Goal: Transaction & Acquisition: Book appointment/travel/reservation

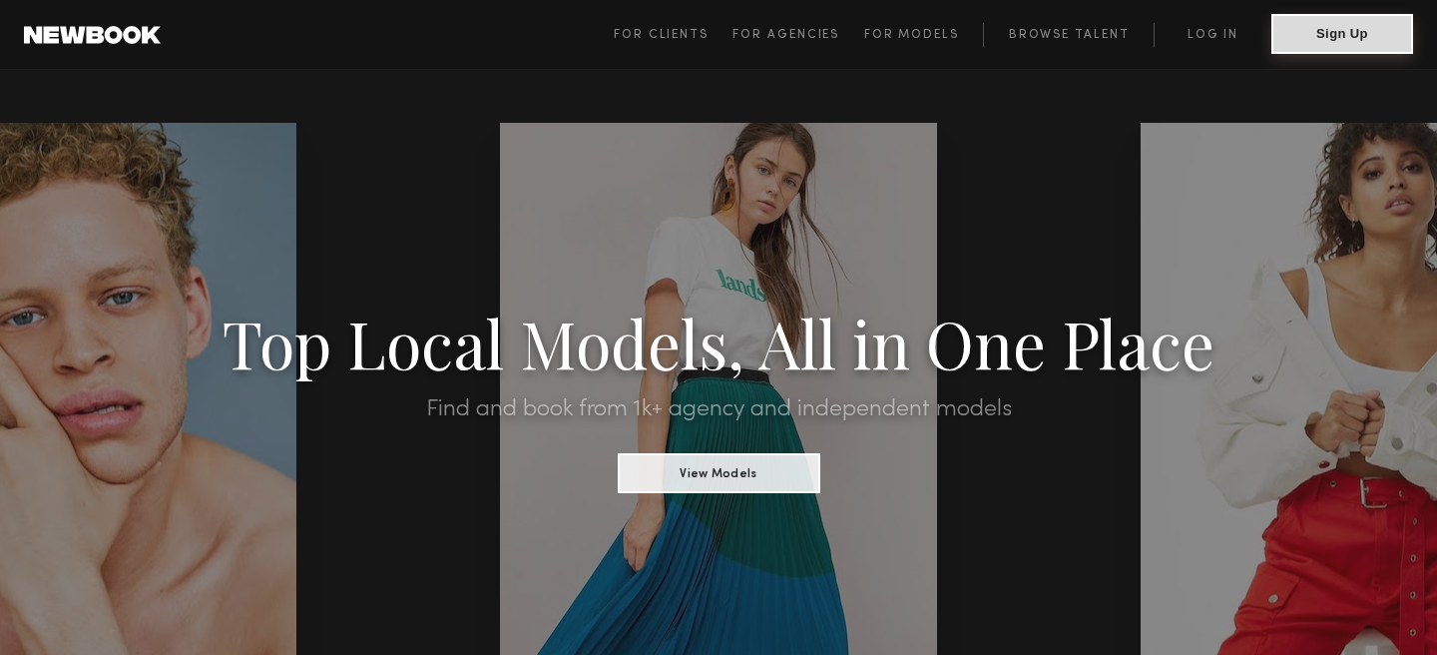
click at [1324, 39] on button "Sign Up" at bounding box center [1342, 34] width 142 height 40
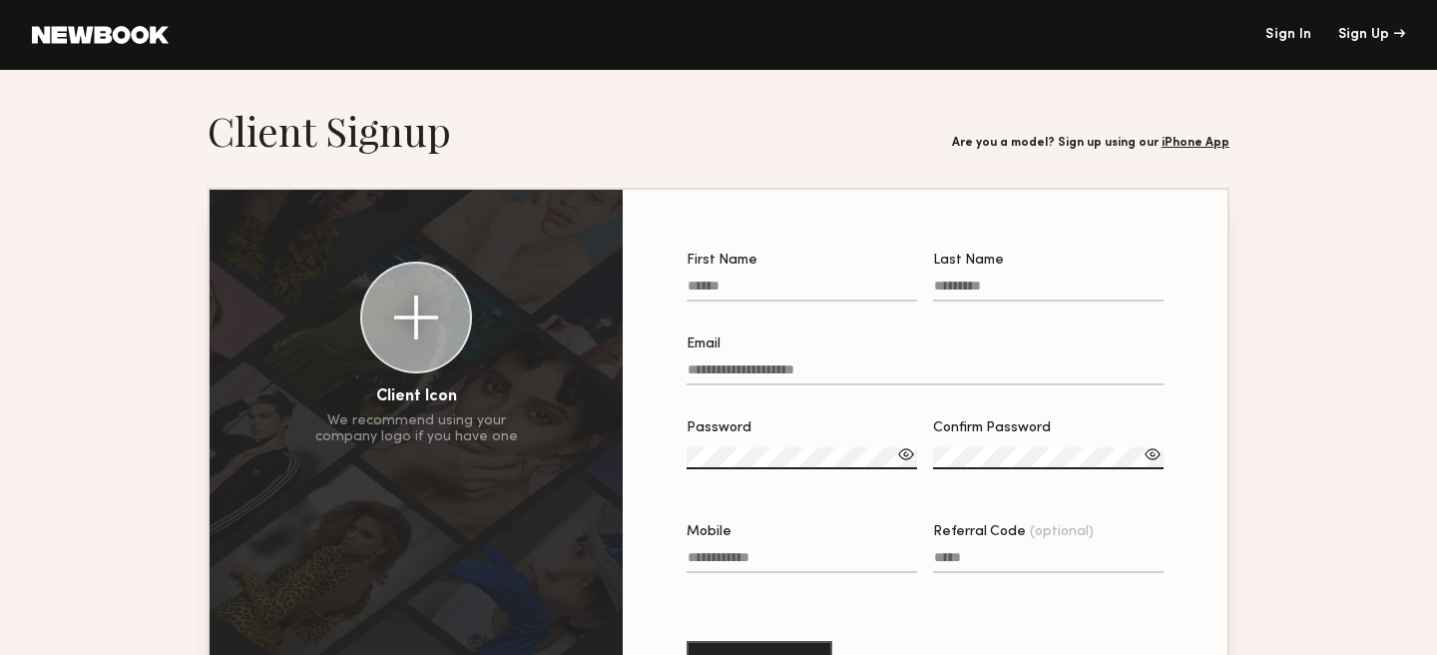
click at [737, 292] on input "First Name" at bounding box center [802, 289] width 231 height 23
click at [1281, 22] on header "Sign In Sign Up" at bounding box center [718, 35] width 1437 height 70
click at [1285, 43] on header "Sign In Sign Up" at bounding box center [718, 35] width 1437 height 70
click at [1276, 36] on link "Sign In" at bounding box center [1288, 35] width 46 height 14
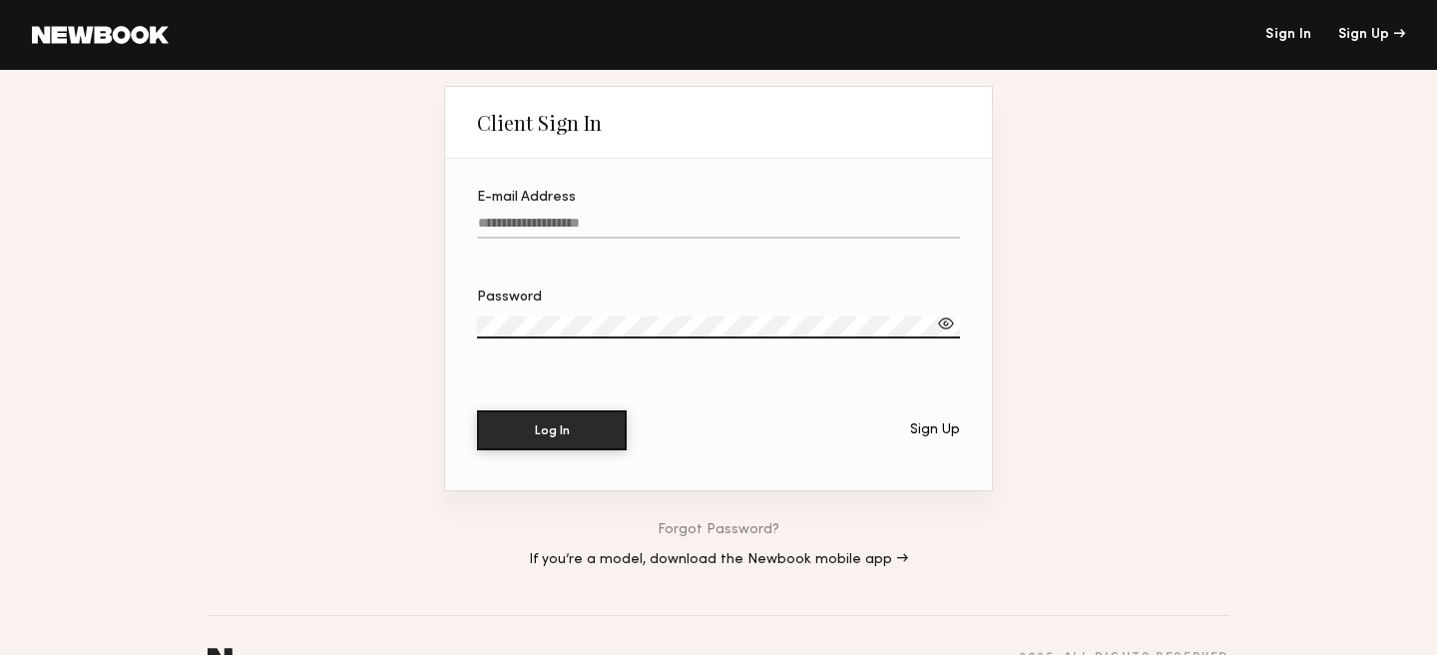
click at [749, 213] on label "E-mail Address" at bounding box center [718, 225] width 483 height 68
click at [749, 216] on input "E-mail Address" at bounding box center [718, 227] width 483 height 23
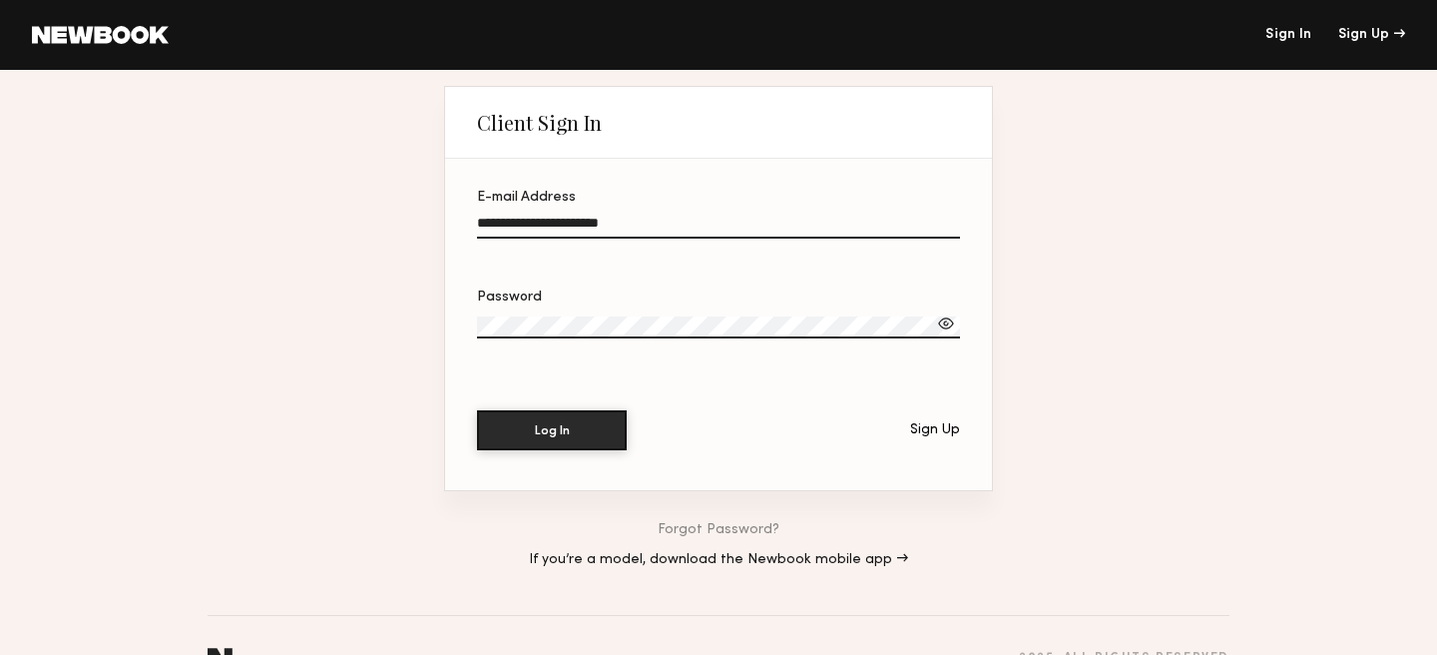
type input "**********"
click at [477, 410] on button "Log In" at bounding box center [552, 430] width 150 height 40
click at [940, 437] on div "Sign Up" at bounding box center [935, 430] width 50 height 14
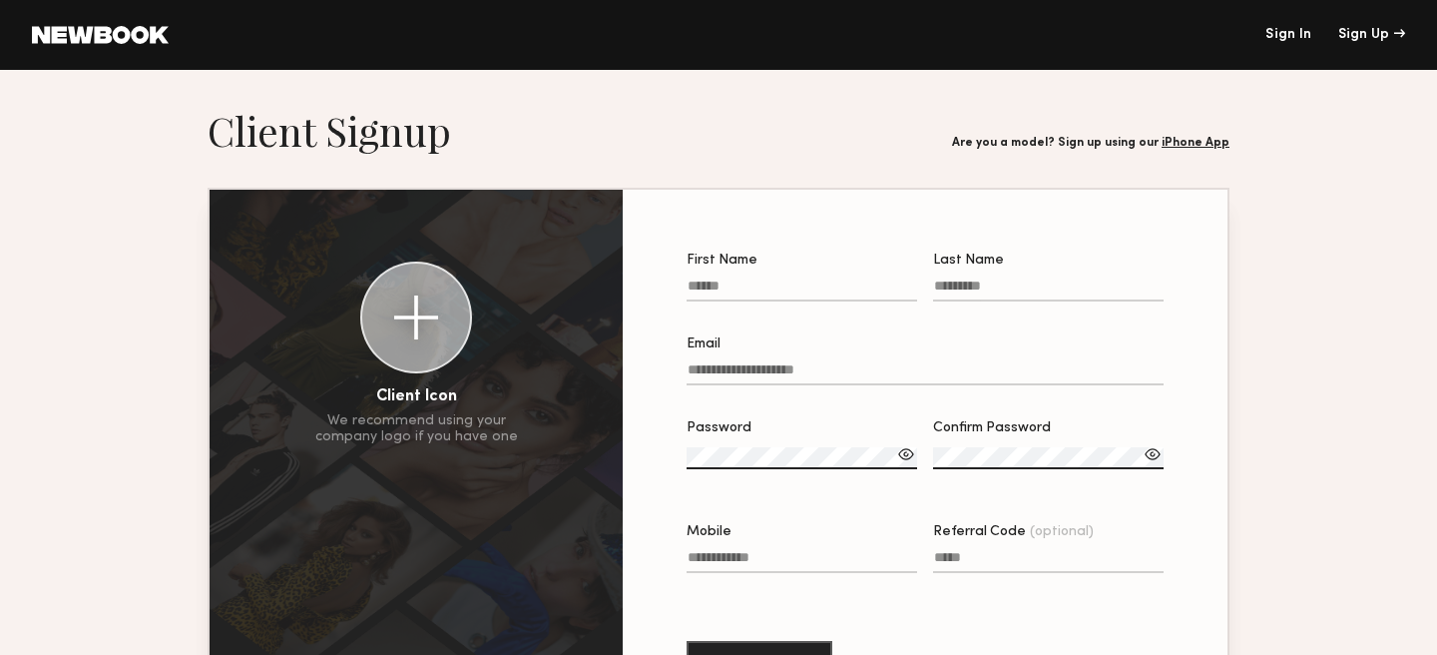
click at [788, 283] on input "First Name" at bounding box center [802, 289] width 231 height 23
type input "*****"
click at [997, 289] on input "Last Name" at bounding box center [1048, 289] width 231 height 23
type input "*****"
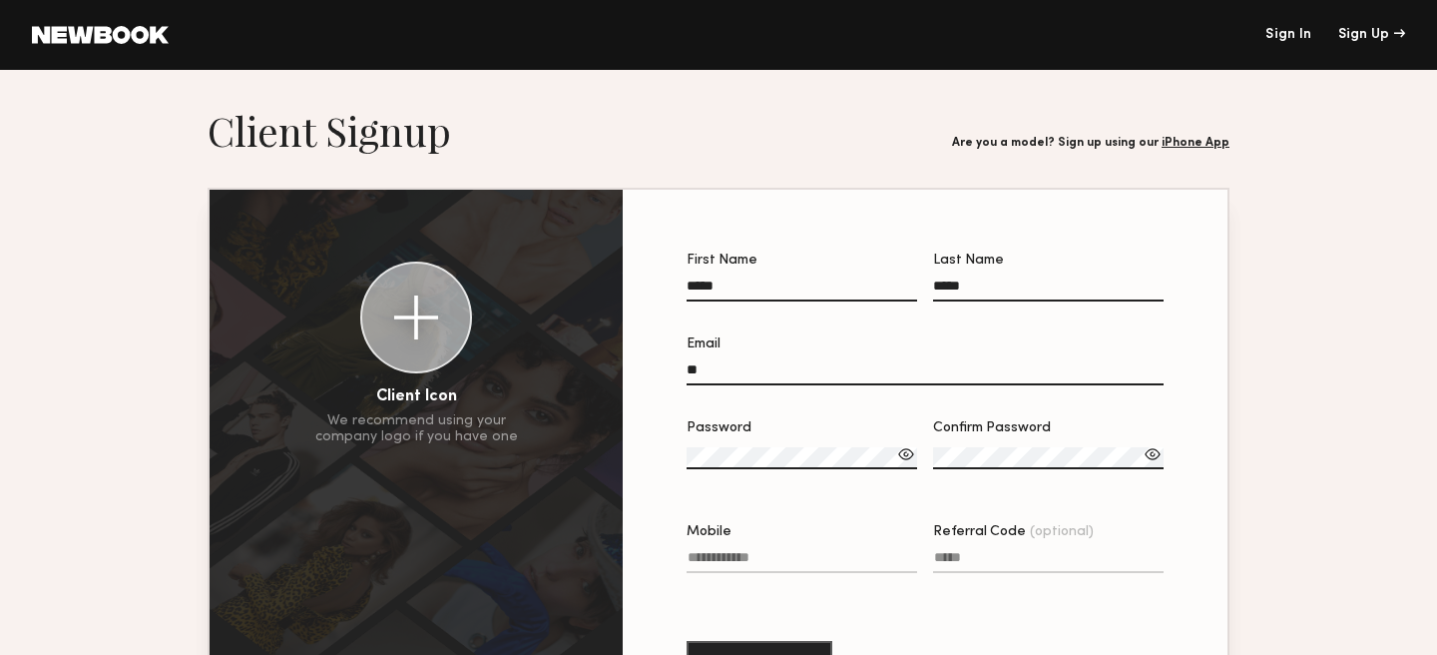
type input "**********"
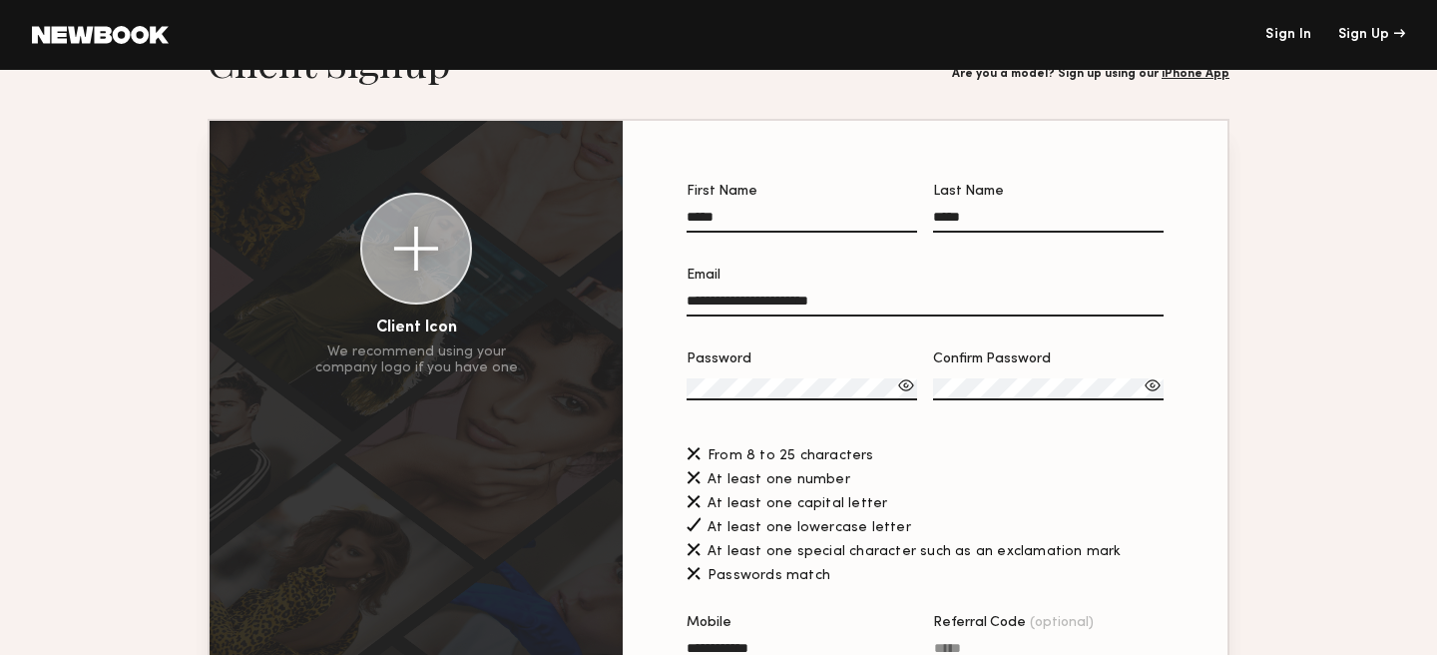
scroll to position [72, 0]
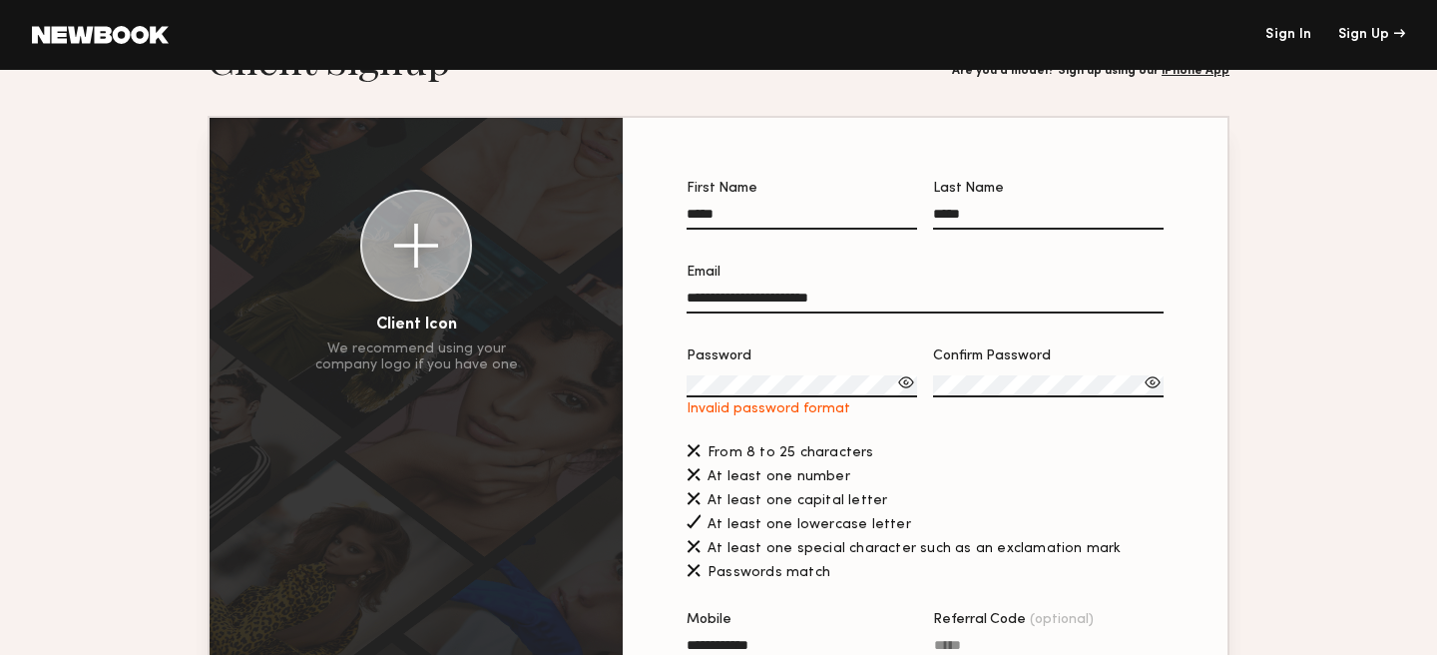
click at [1276, 34] on link "Sign In" at bounding box center [1288, 35] width 46 height 14
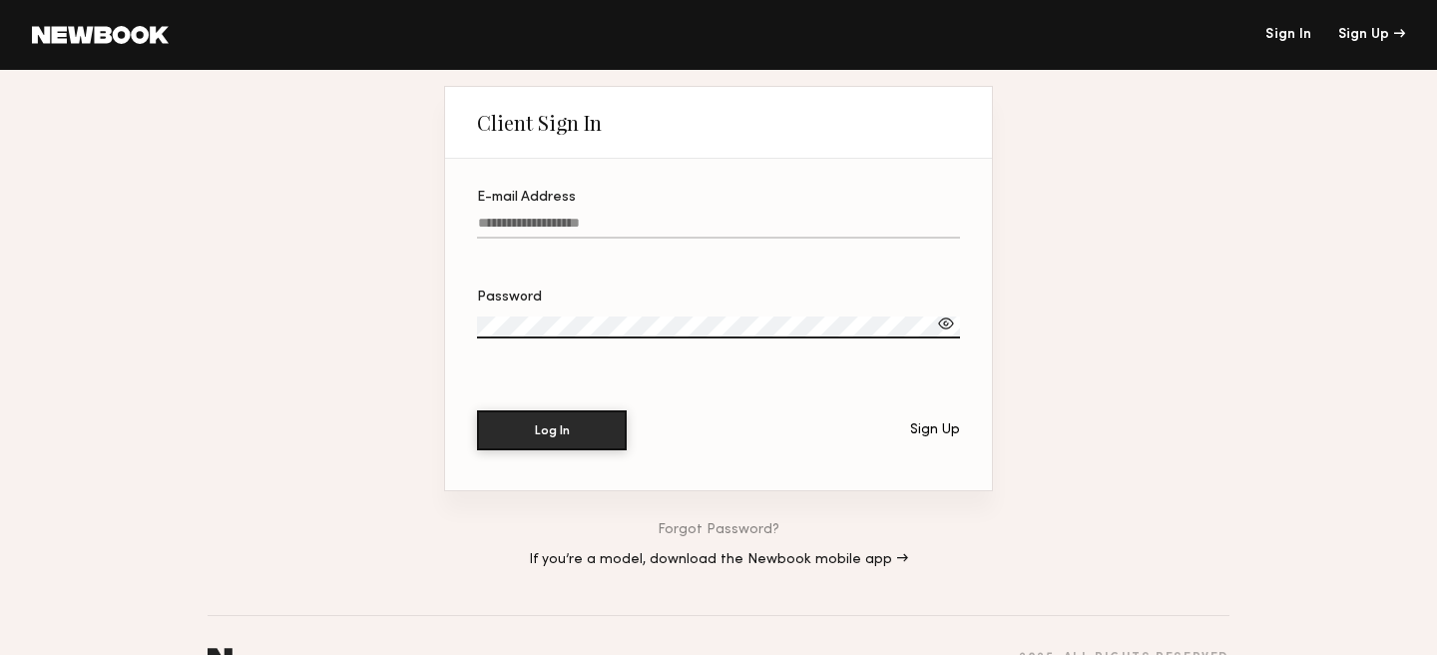
click at [641, 228] on input "E-mail Address" at bounding box center [718, 227] width 483 height 23
type input "**********"
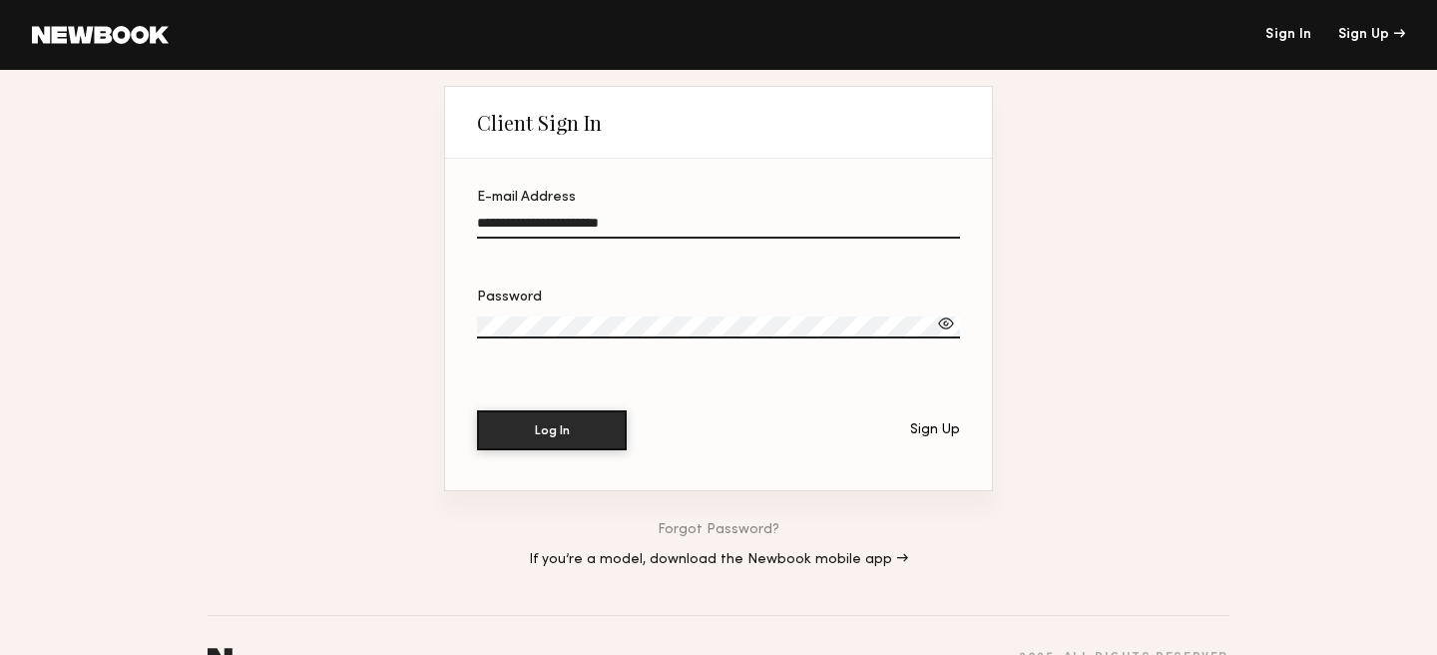
click at [477, 410] on button "Log In" at bounding box center [552, 430] width 150 height 40
click at [1375, 32] on div "Sign Up" at bounding box center [1371, 35] width 67 height 14
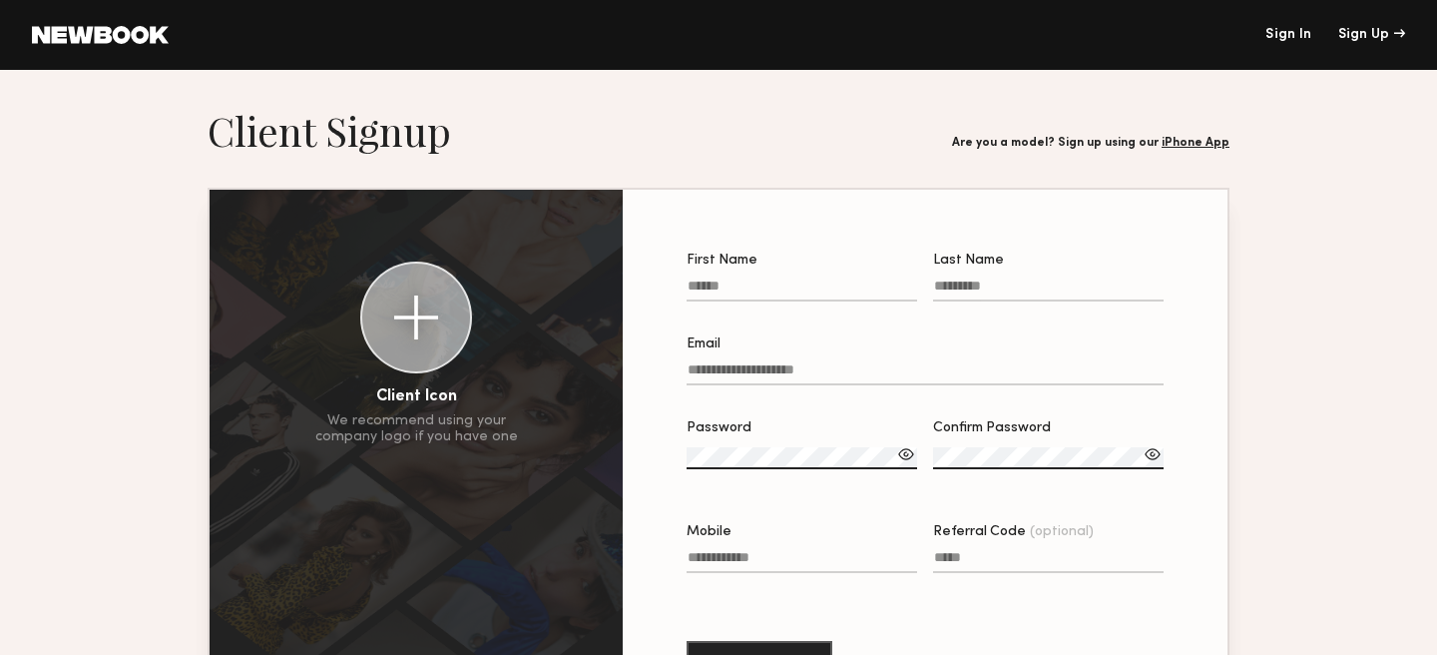
click at [809, 301] on label "First Name" at bounding box center [802, 287] width 231 height 68
click at [809, 301] on input "First Name" at bounding box center [802, 289] width 231 height 23
click at [809, 284] on input "First Name" at bounding box center [802, 289] width 231 height 23
type input "*****"
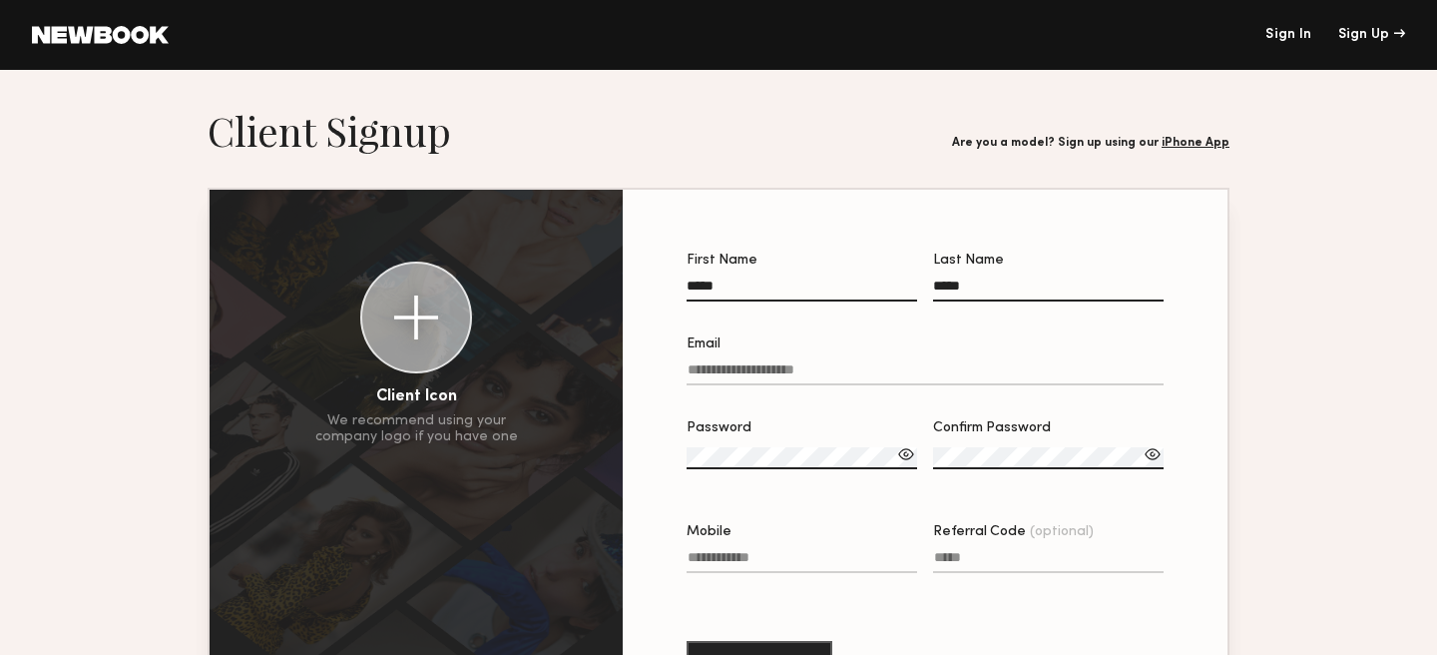
click at [774, 374] on input "Email" at bounding box center [925, 373] width 477 height 23
type input "**********"
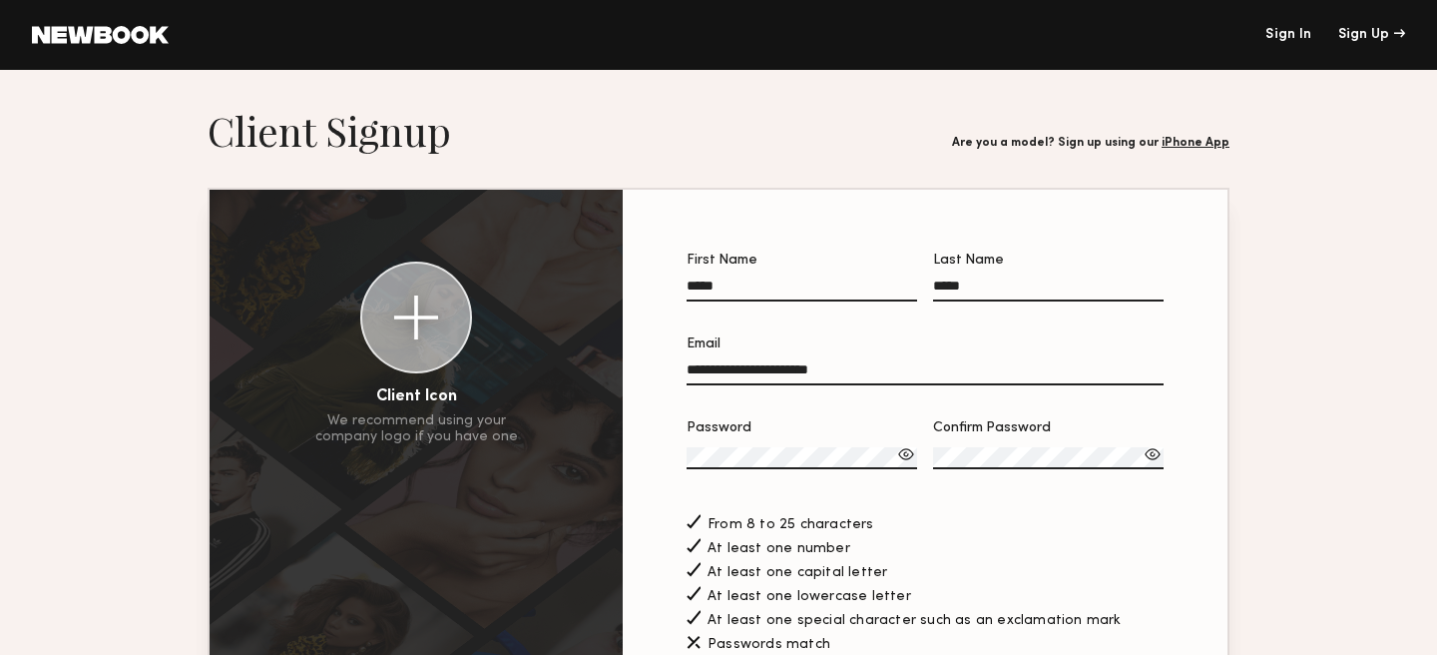
click at [1001, 445] on label "Confirm Password" at bounding box center [1048, 455] width 231 height 68
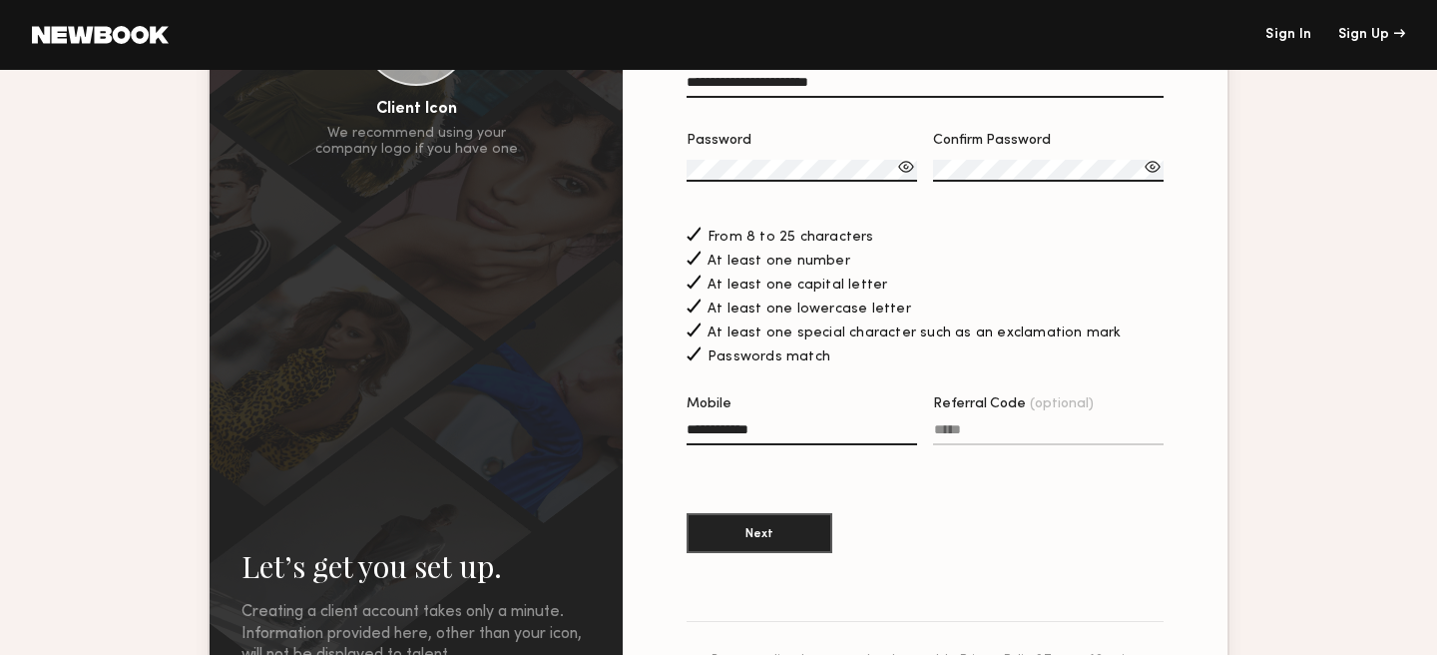
scroll to position [301, 0]
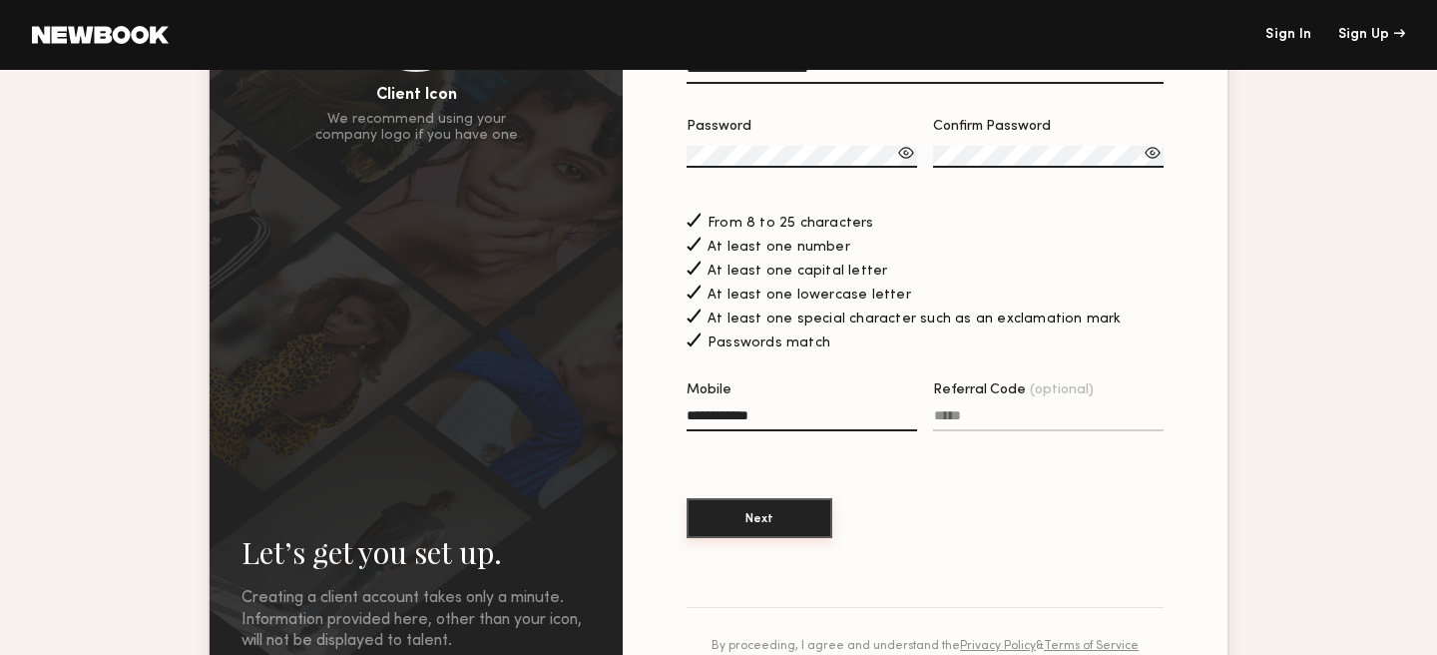
click at [738, 518] on button "Next" at bounding box center [760, 518] width 146 height 40
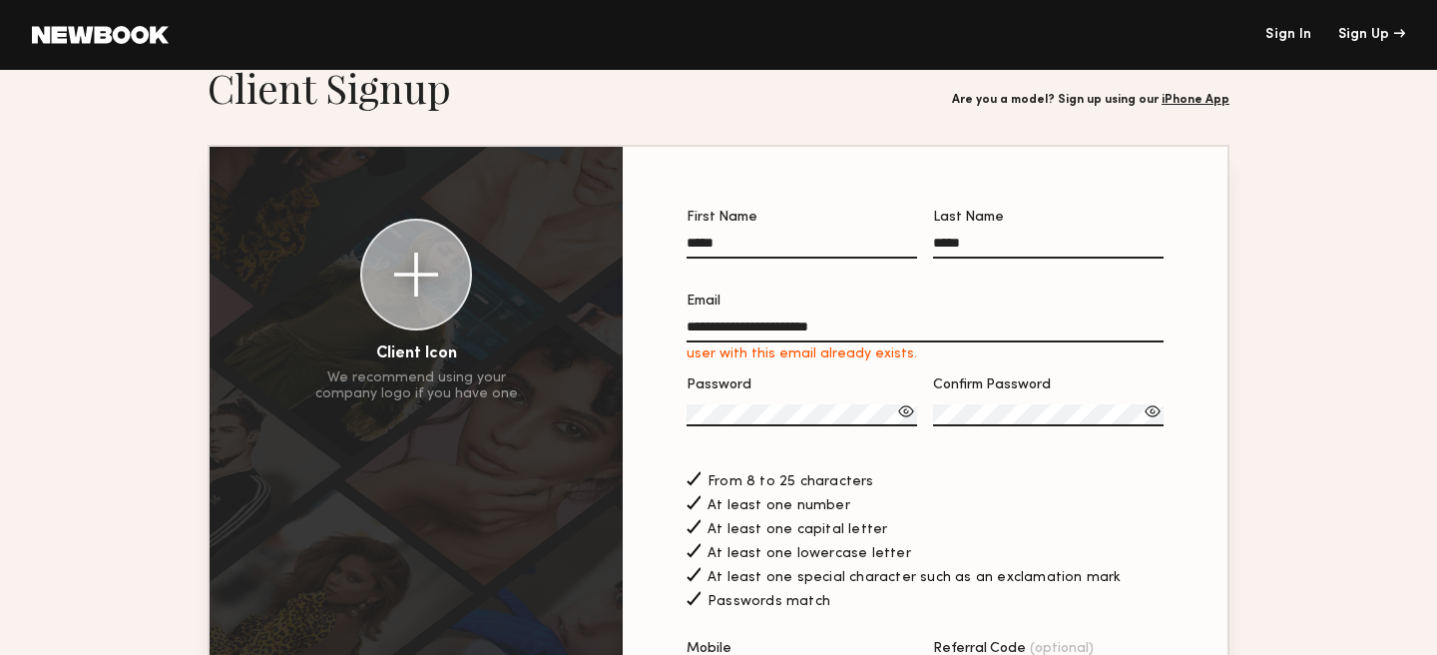
scroll to position [23, 0]
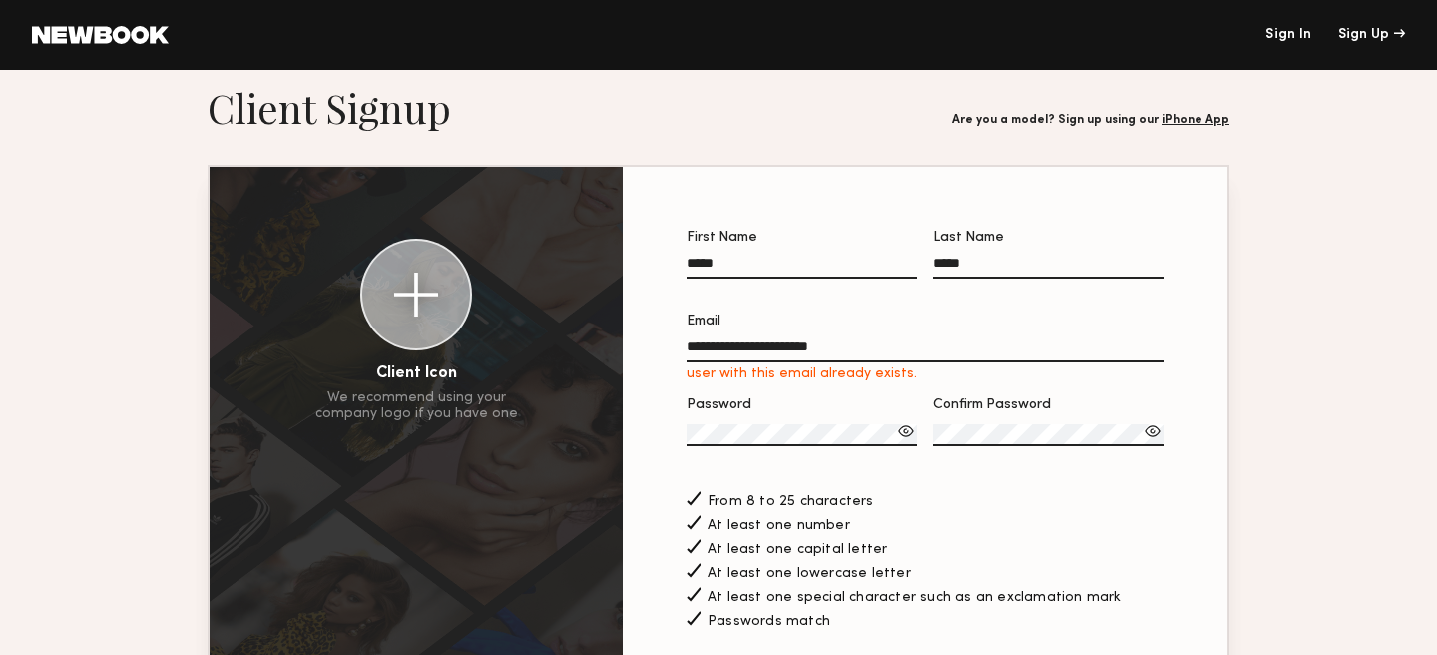
click at [1277, 36] on link "Sign In" at bounding box center [1288, 35] width 46 height 14
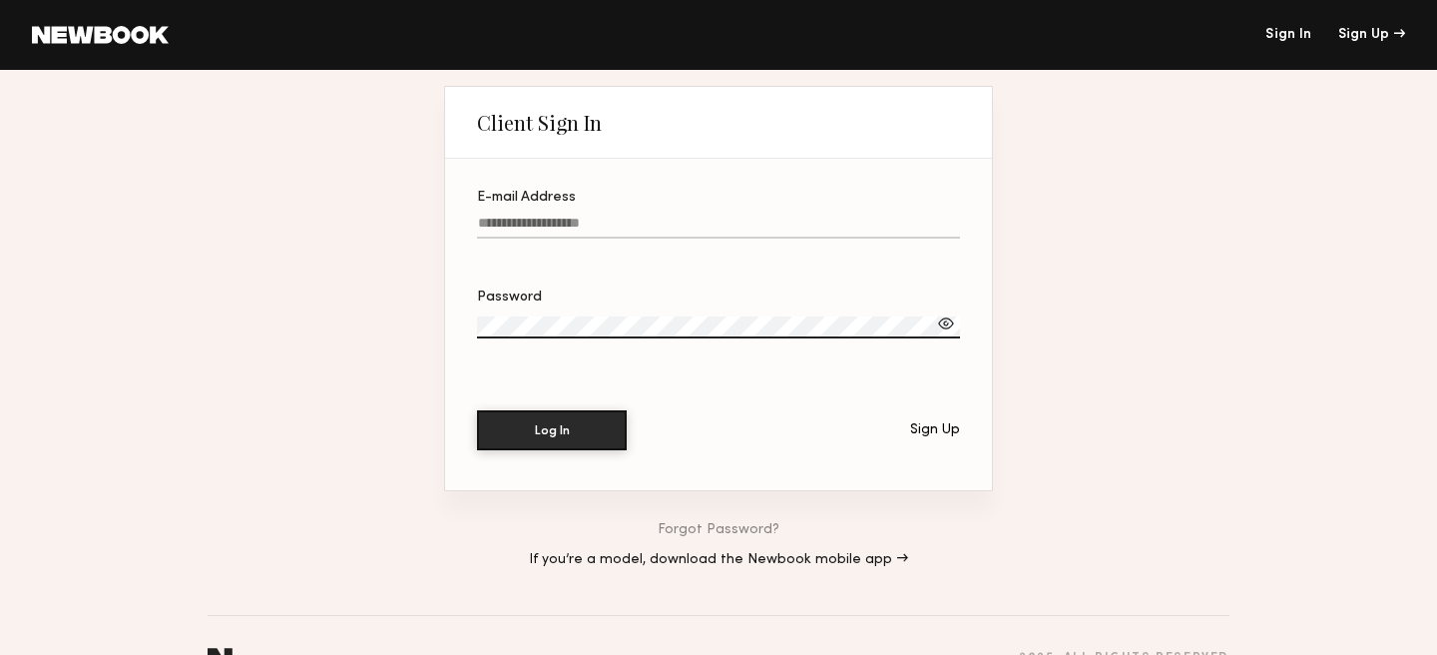
click at [892, 210] on label "E-mail Address" at bounding box center [718, 225] width 483 height 68
click at [892, 216] on input "E-mail Address" at bounding box center [718, 227] width 483 height 23
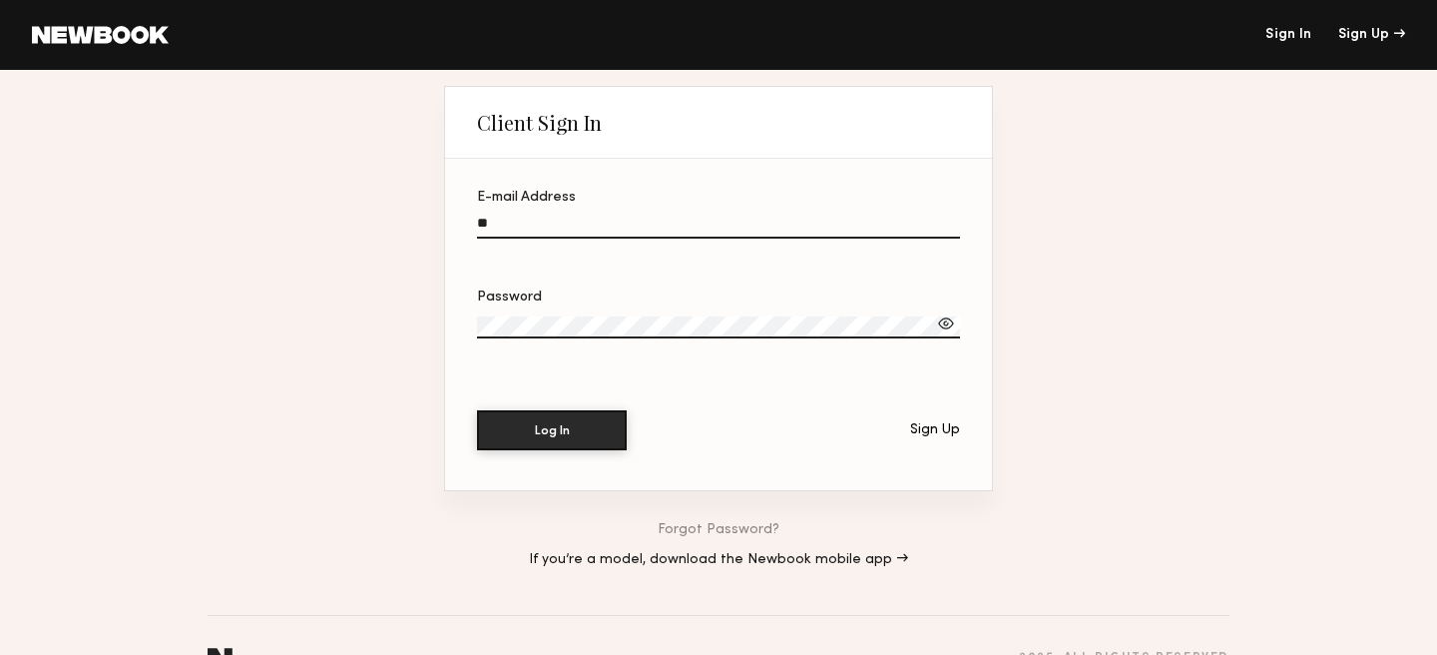
type input "**********"
click at [477, 410] on button "Log In" at bounding box center [552, 430] width 150 height 40
click at [943, 320] on div at bounding box center [946, 323] width 20 height 20
click at [477, 410] on button "Log In" at bounding box center [552, 430] width 150 height 40
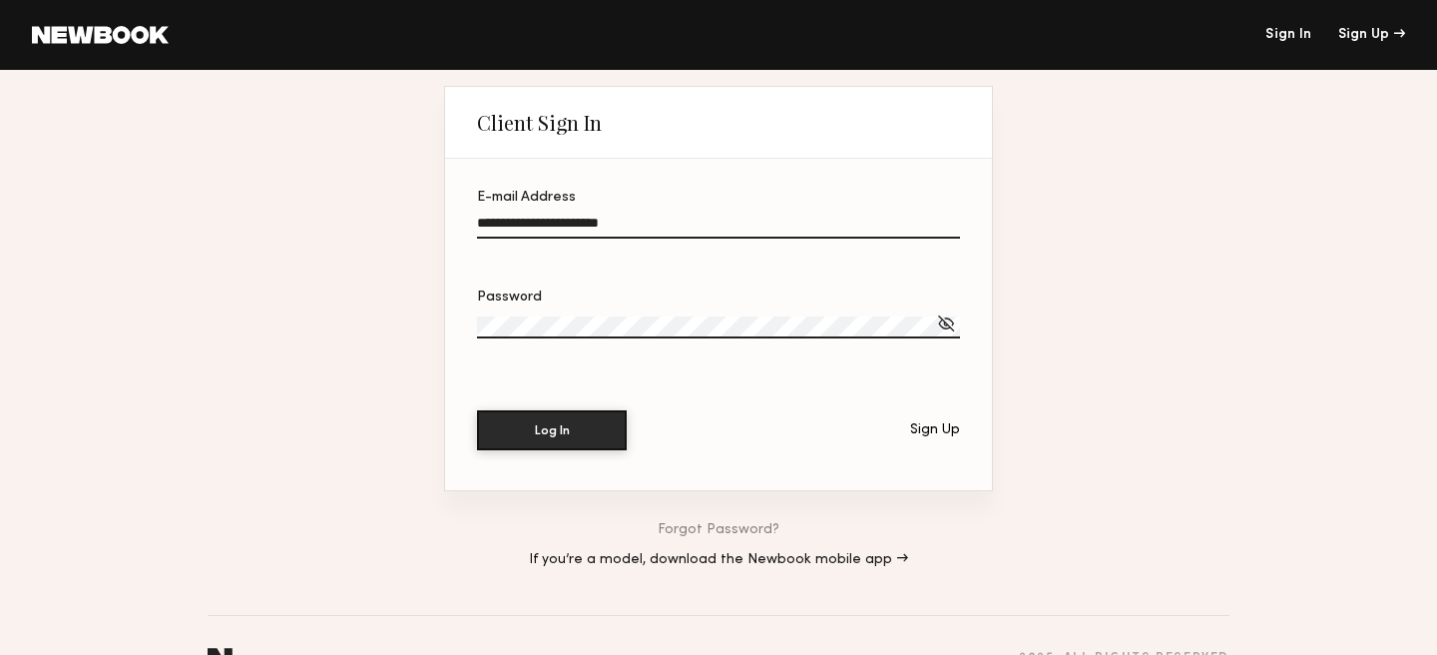
click at [739, 524] on link "Forgot Password?" at bounding box center [719, 530] width 122 height 14
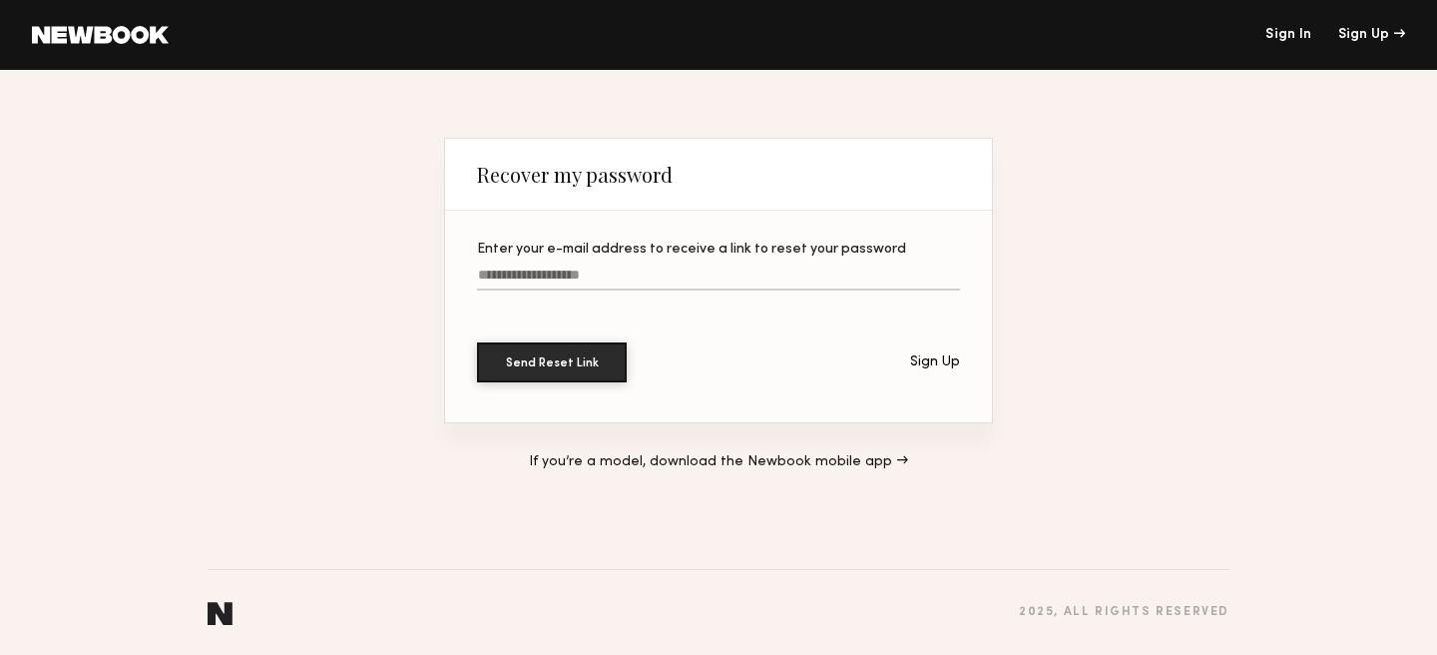
click at [745, 269] on input "Enter your e-mail address to receive a link to reset your password" at bounding box center [718, 278] width 483 height 23
type input "**********"
click at [477, 342] on button "Send Reset Link" at bounding box center [552, 362] width 150 height 40
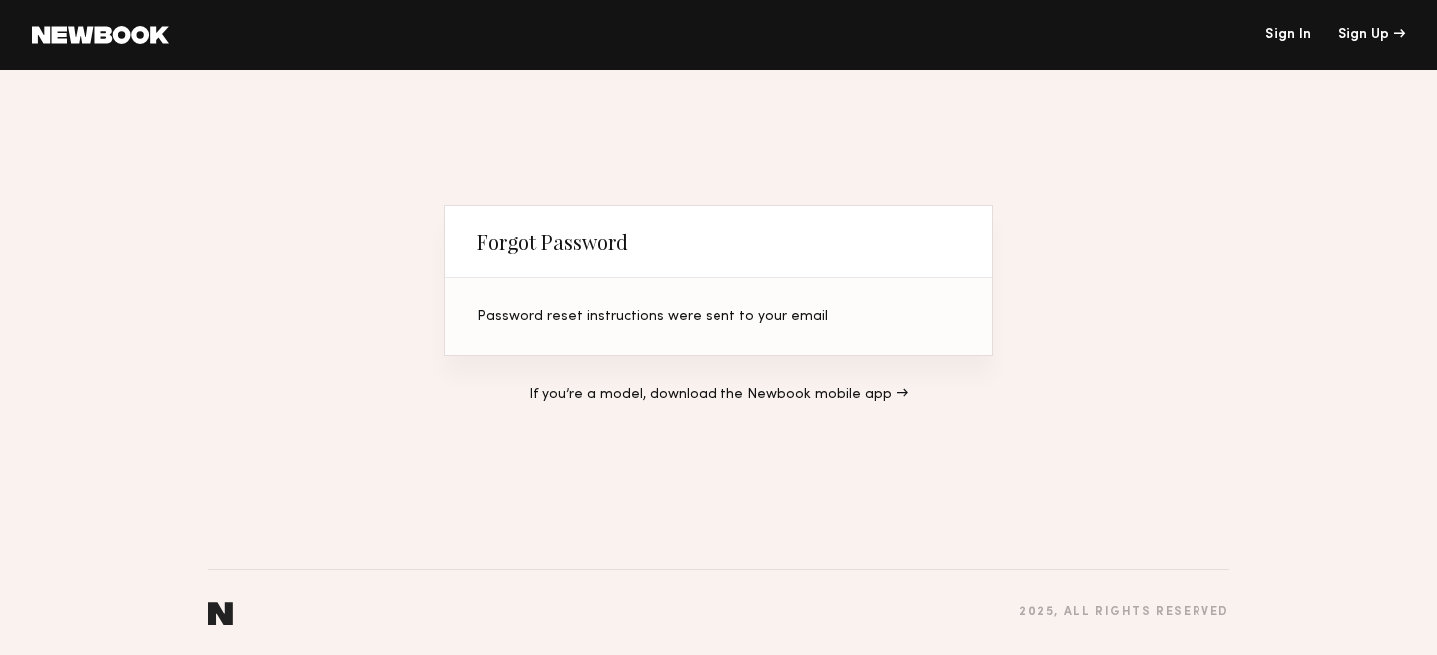
click at [1304, 29] on link "Sign In" at bounding box center [1288, 35] width 46 height 14
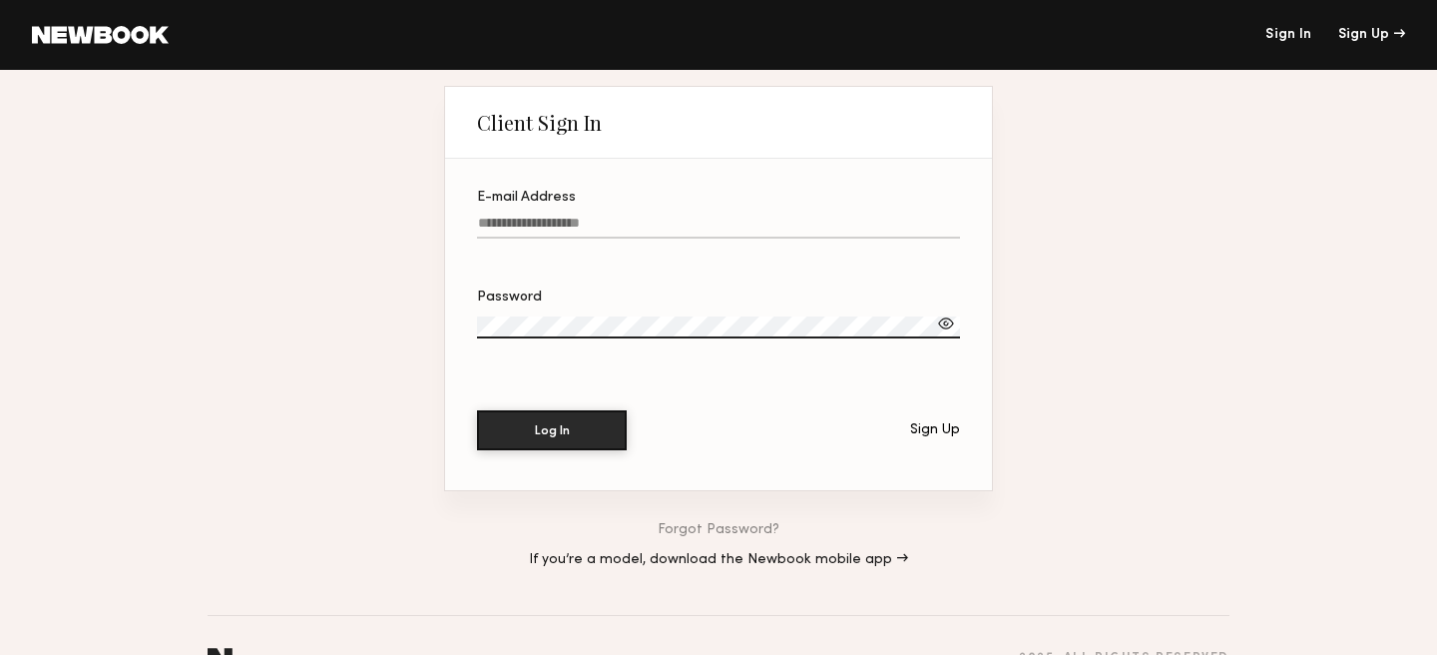
click at [603, 230] on input "E-mail Address" at bounding box center [718, 227] width 483 height 23
type input "**********"
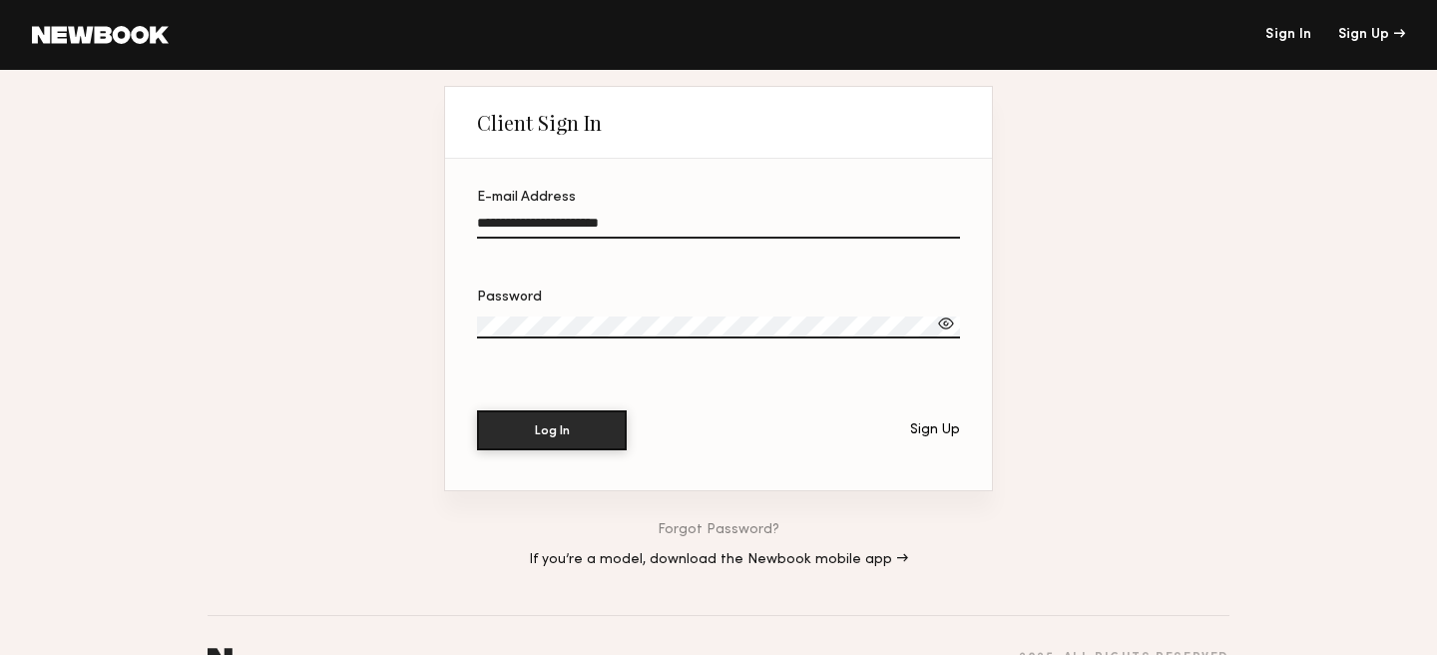
click at [477, 410] on button "Log In" at bounding box center [552, 430] width 150 height 40
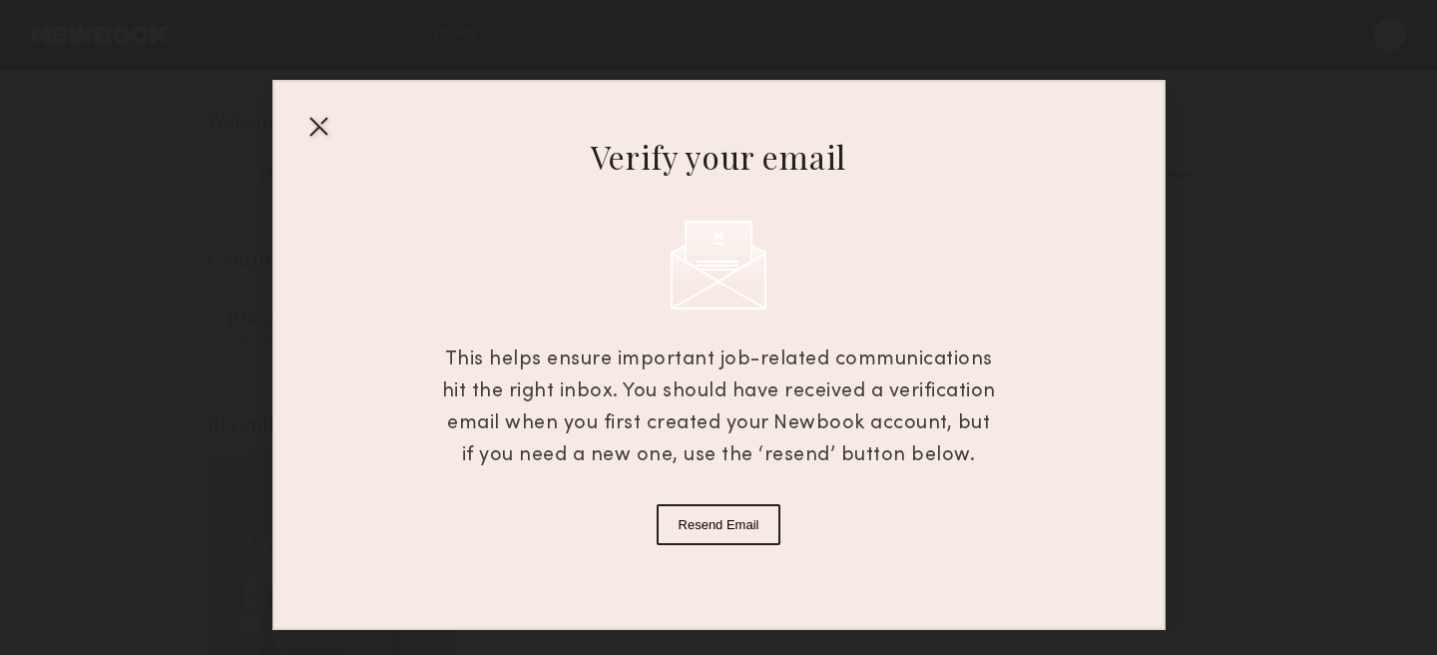
click at [759, 521] on button "Resend Email" at bounding box center [719, 524] width 125 height 41
click at [1424, 243] on div "Verify your email This helps ensure important job-related communications hit th…" at bounding box center [718, 315] width 1437 height 630
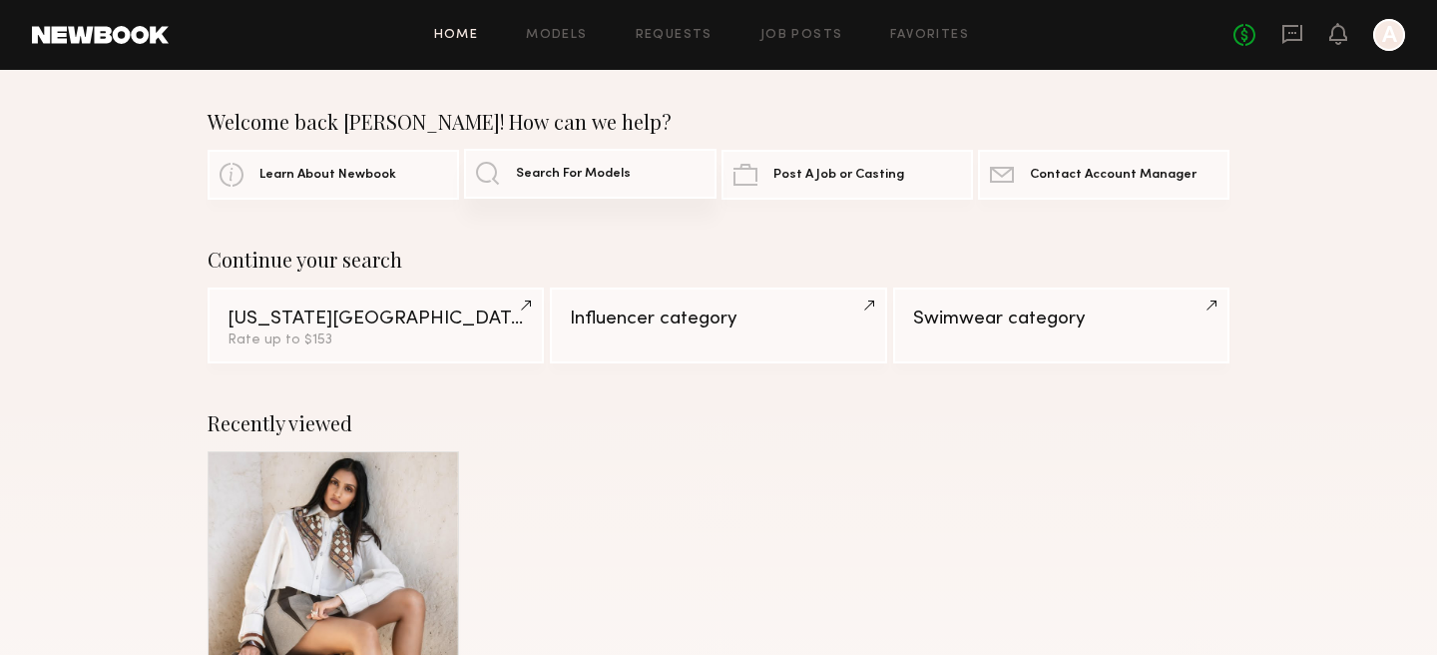
click at [641, 163] on link "Search For Models" at bounding box center [589, 174] width 251 height 50
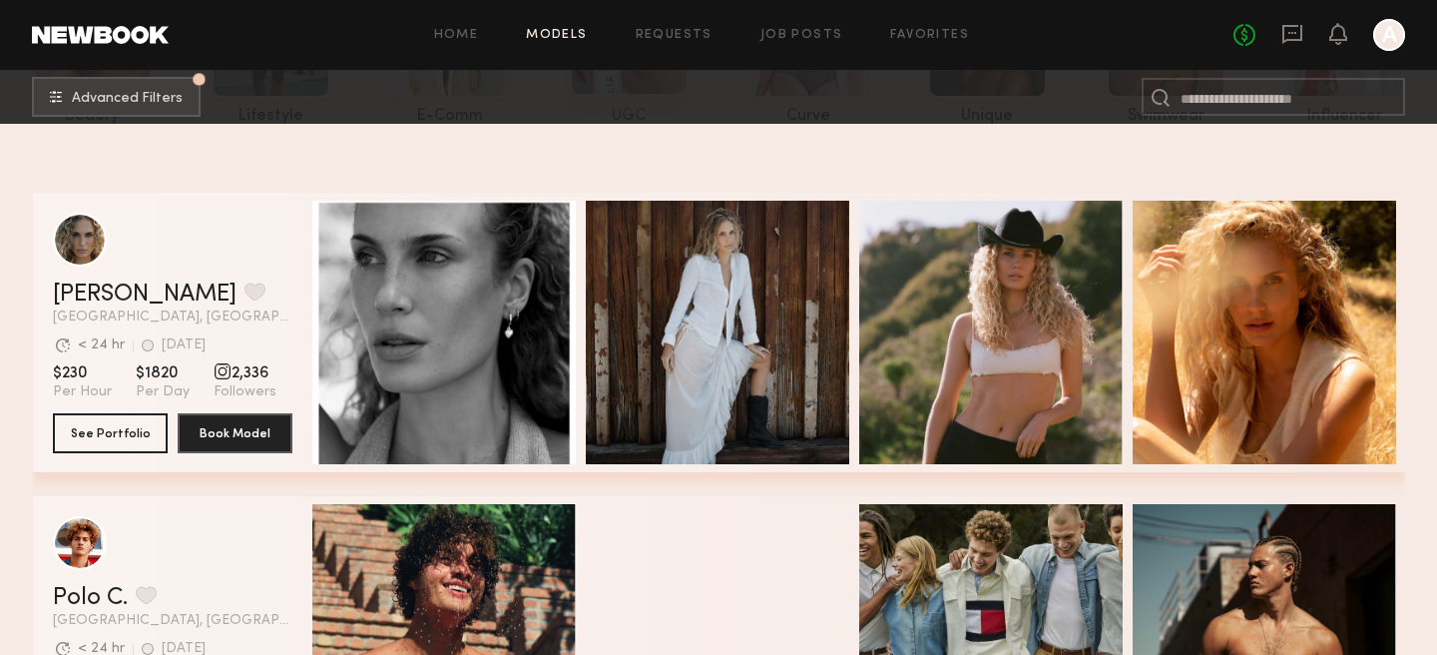
scroll to position [257, 0]
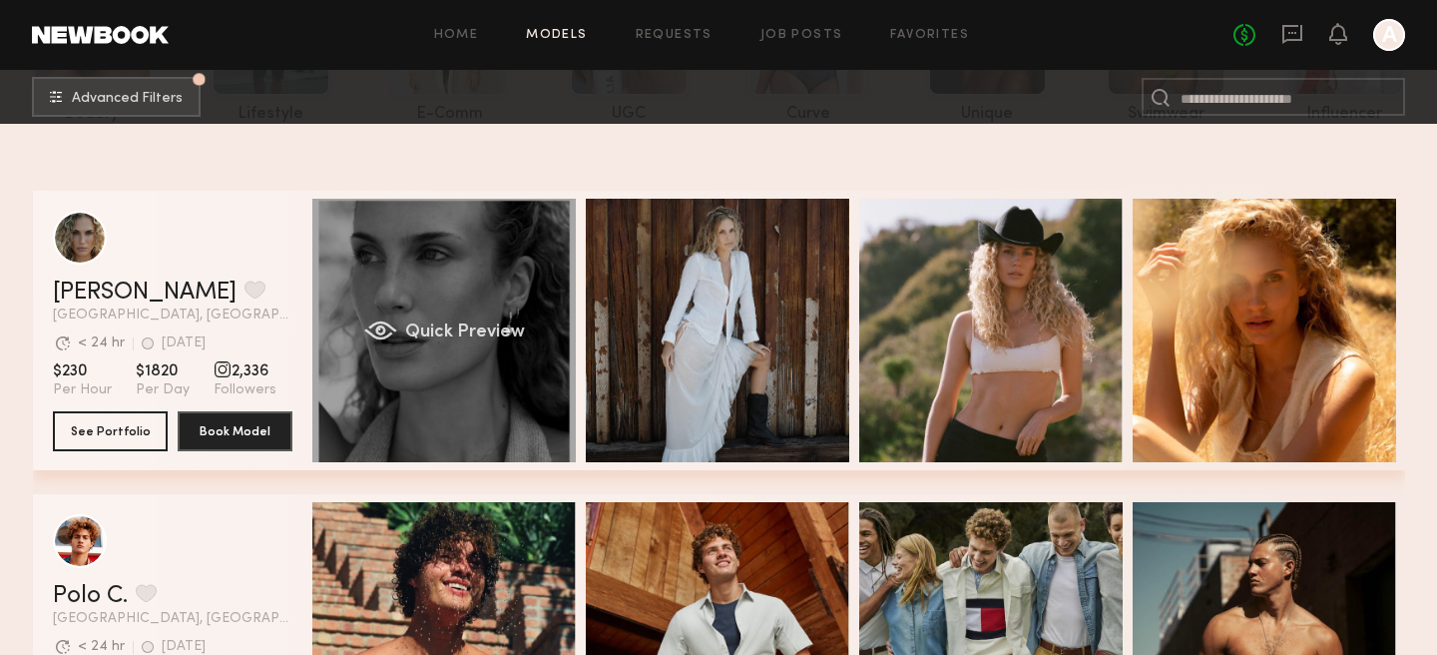
click at [381, 356] on div "Quick Preview" at bounding box center [443, 330] width 263 height 263
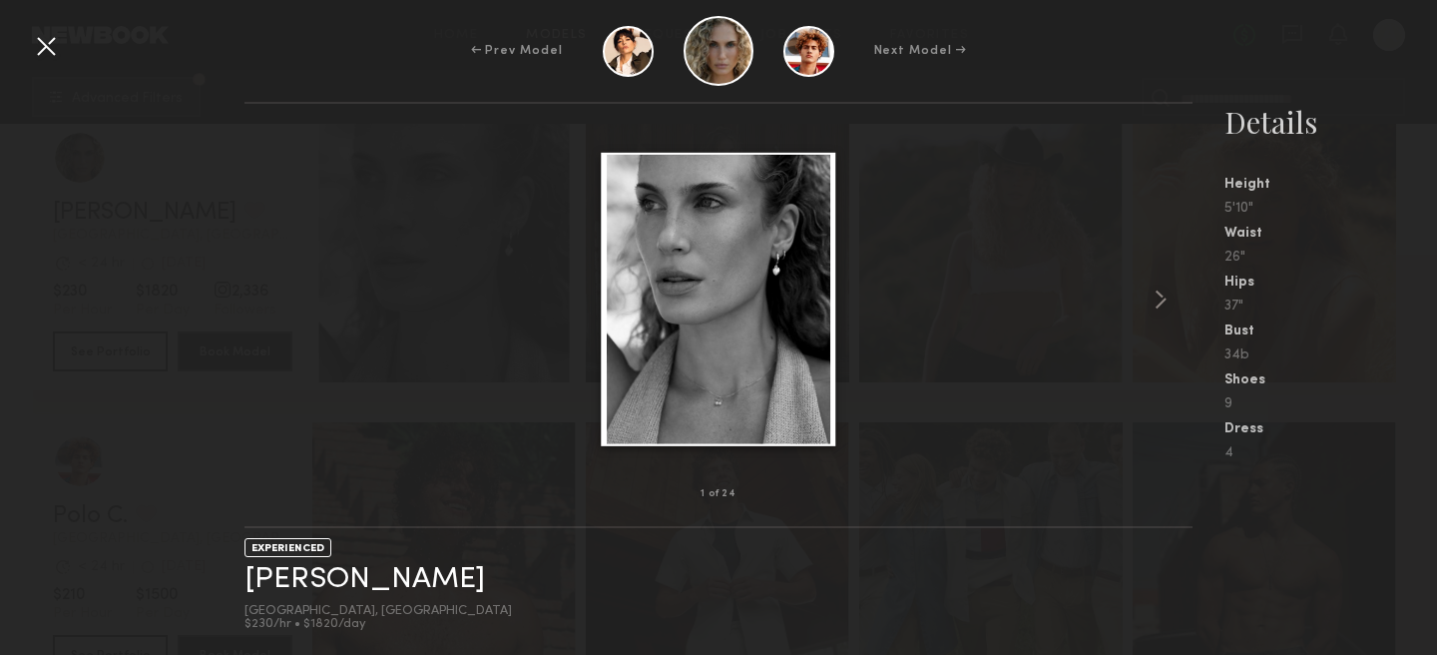
scroll to position [330, 0]
click at [1161, 299] on common-icon at bounding box center [1161, 299] width 32 height 32
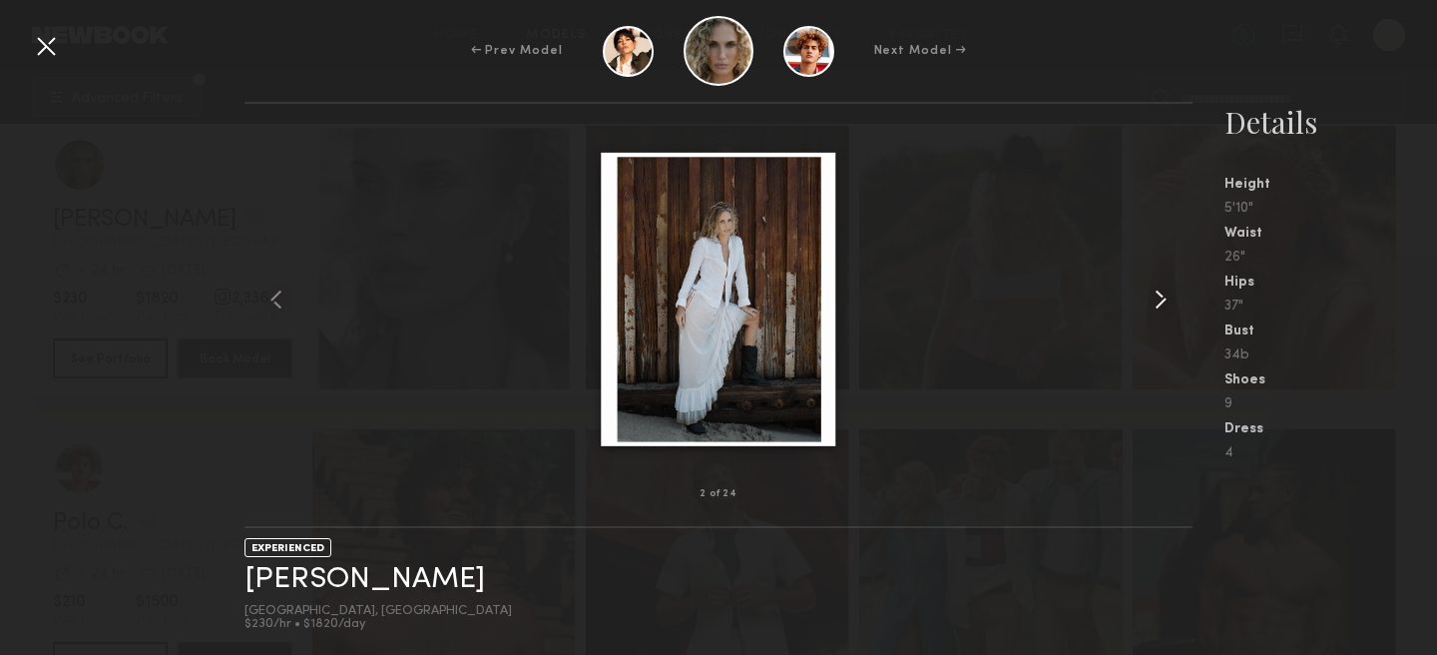
click at [1161, 299] on common-icon at bounding box center [1161, 299] width 32 height 32
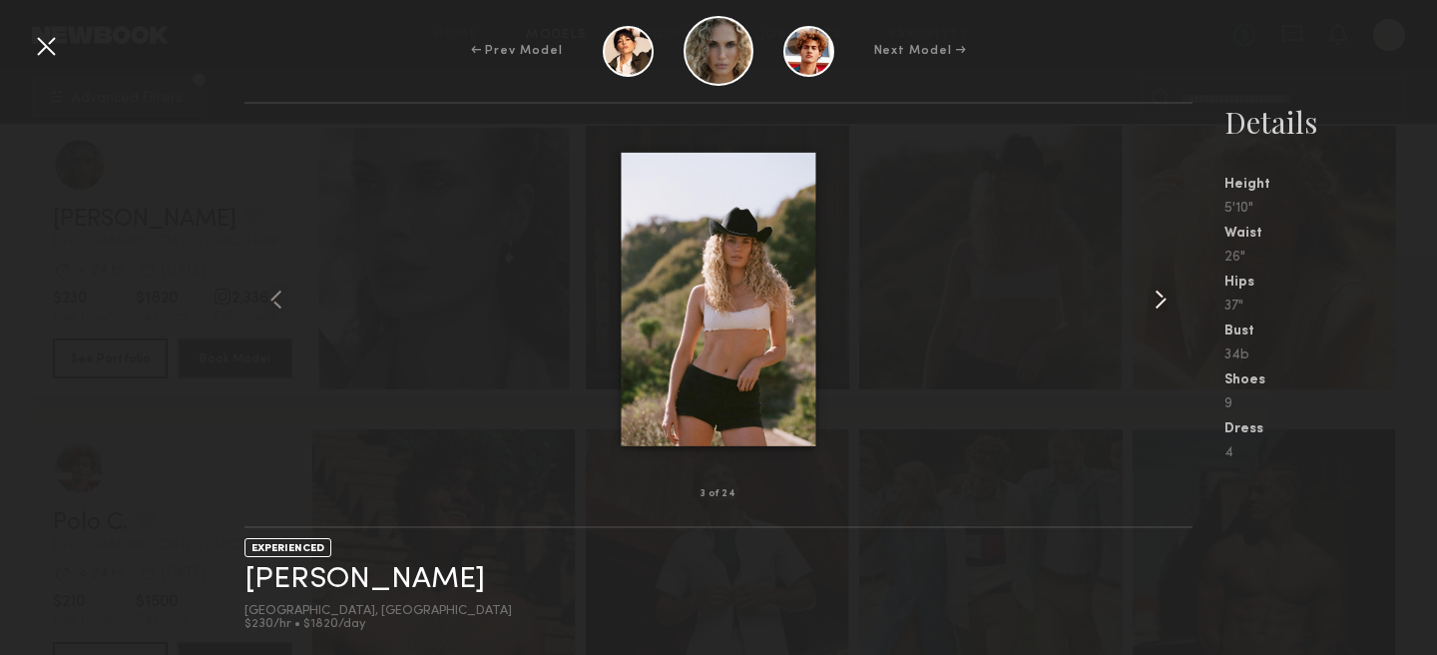
click at [1161, 299] on common-icon at bounding box center [1161, 299] width 32 height 32
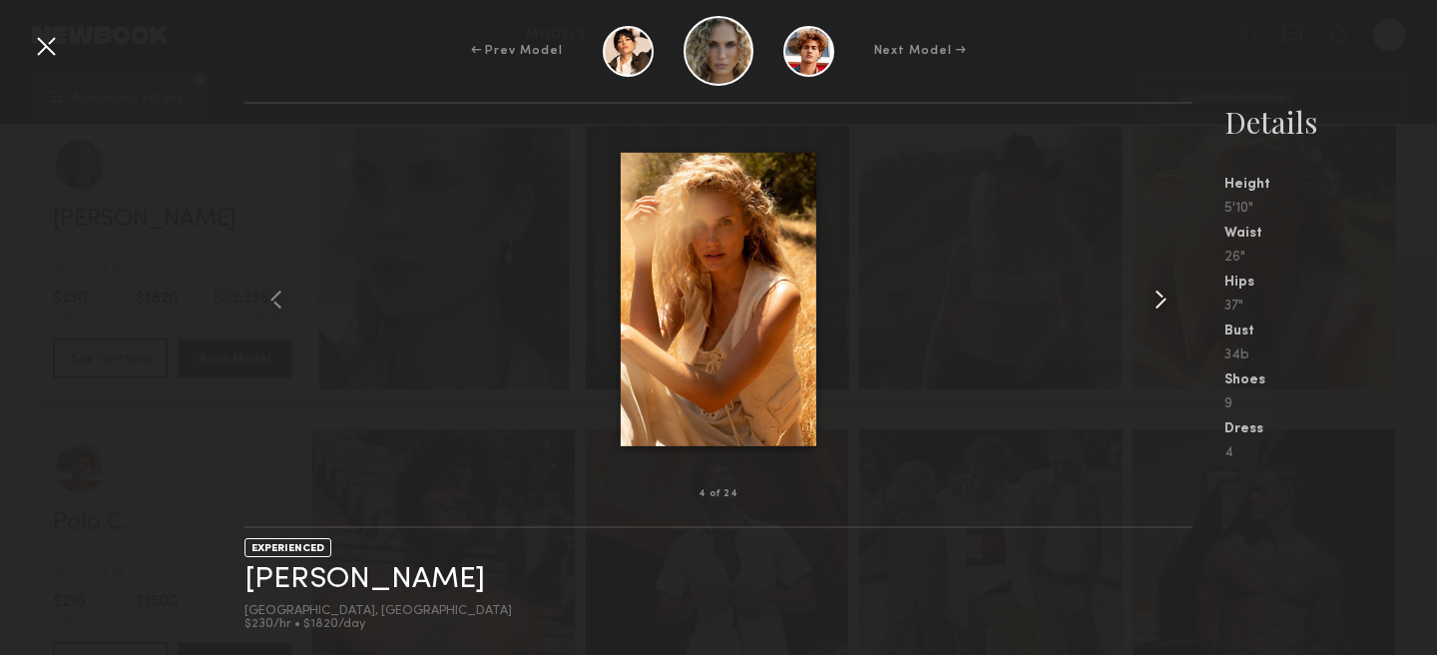
click at [1161, 299] on common-icon at bounding box center [1161, 299] width 32 height 32
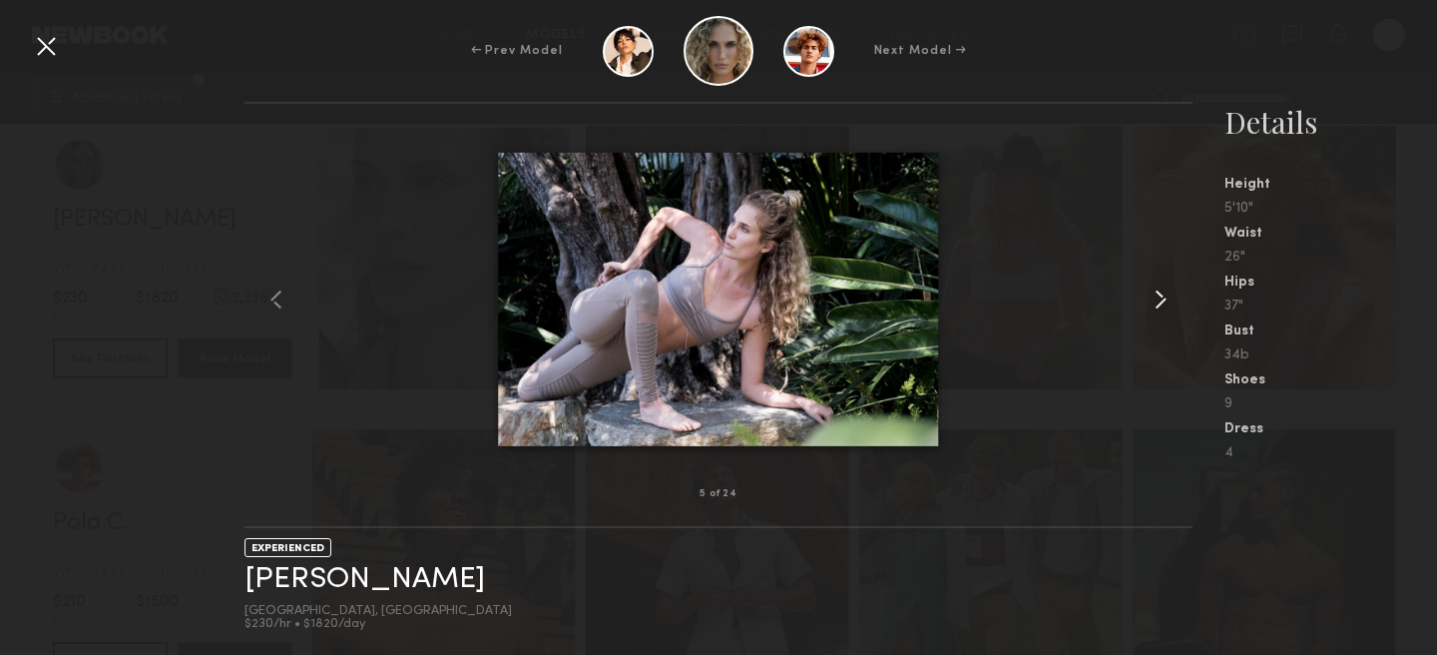
click at [1161, 299] on common-icon at bounding box center [1161, 299] width 32 height 32
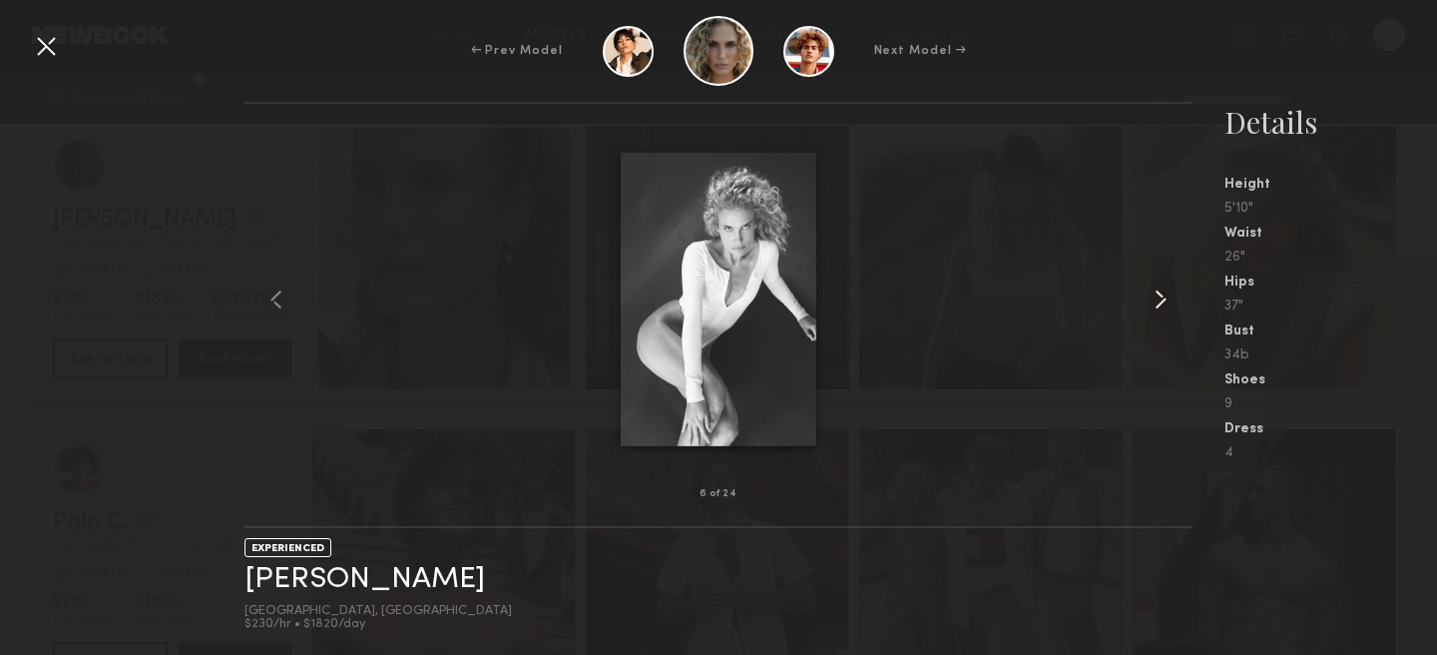
click at [1161, 299] on common-icon at bounding box center [1161, 299] width 32 height 32
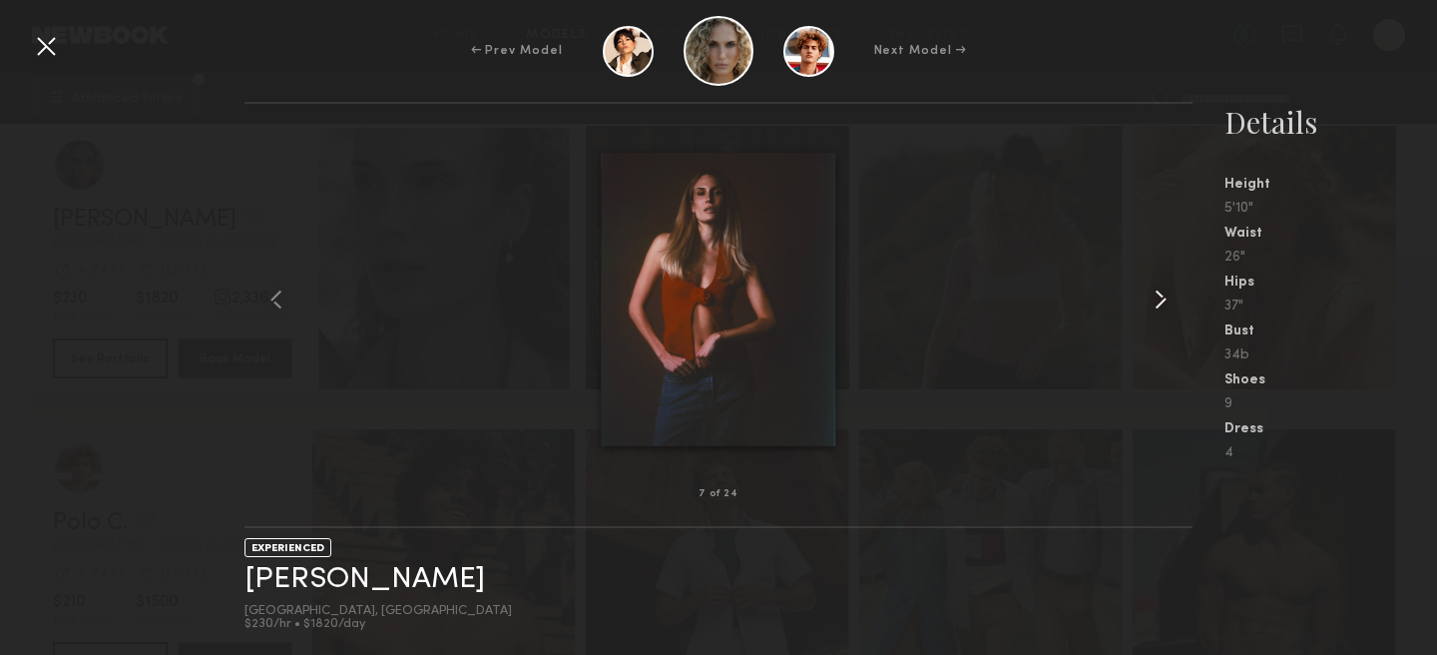
click at [1161, 299] on common-icon at bounding box center [1161, 299] width 32 height 32
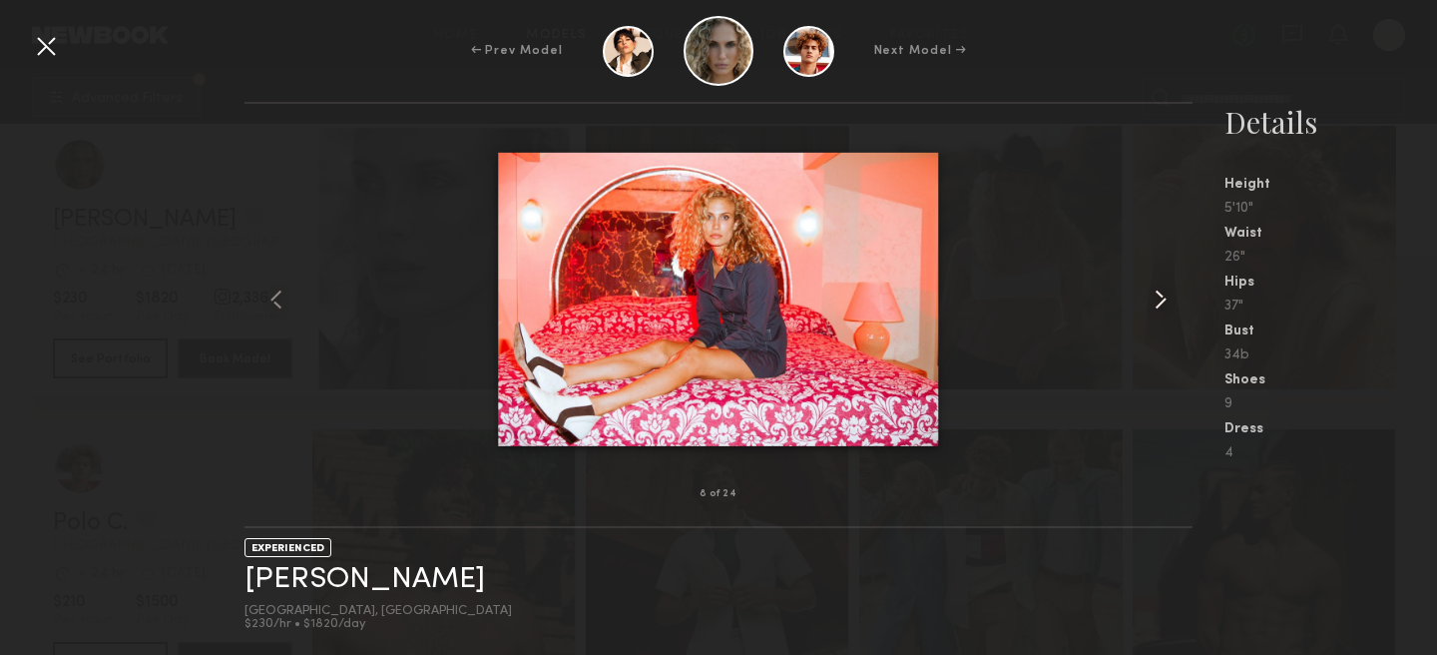
click at [1161, 299] on common-icon at bounding box center [1161, 299] width 32 height 32
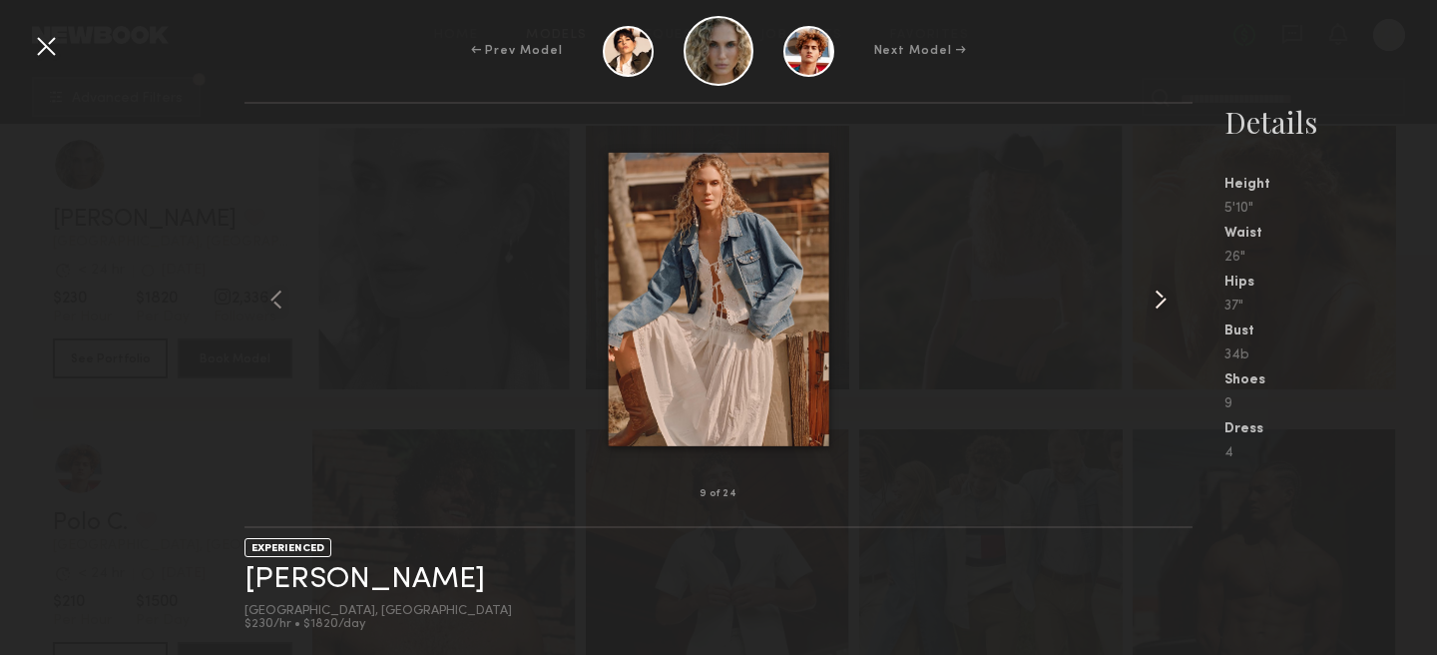
click at [1161, 299] on common-icon at bounding box center [1161, 299] width 32 height 32
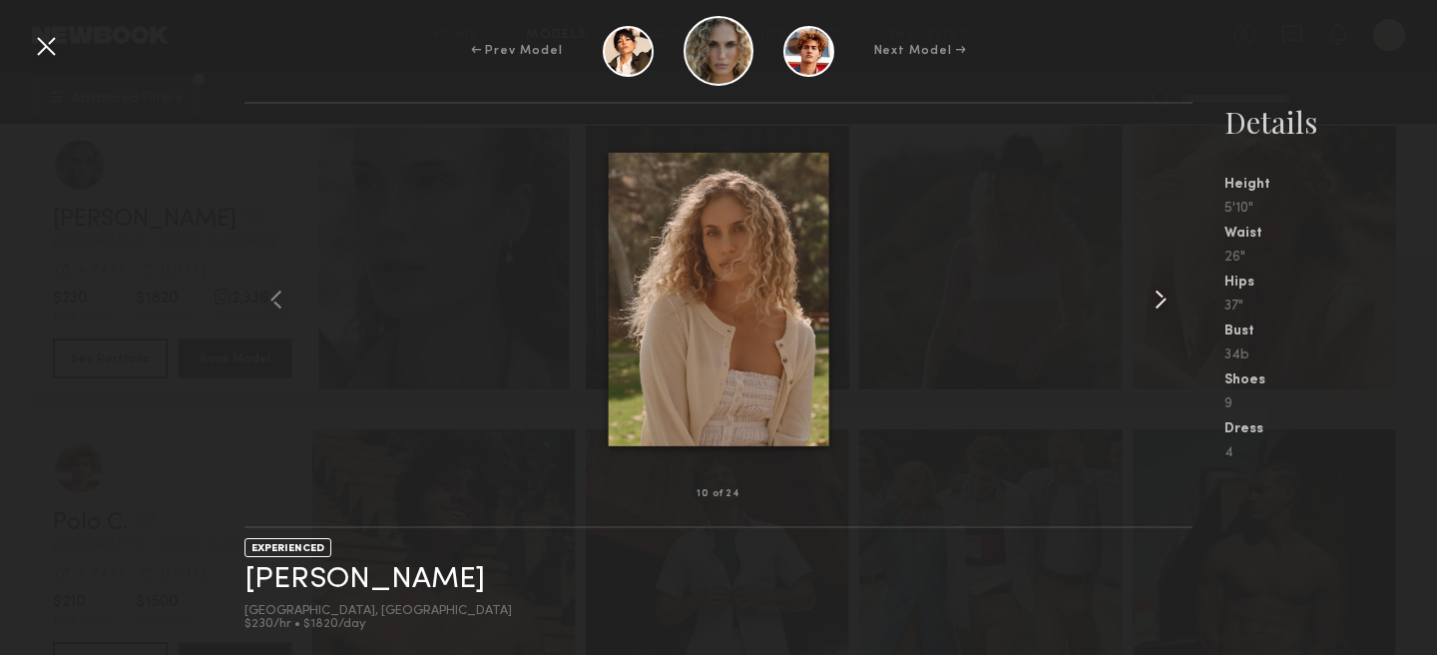
click at [1161, 300] on common-icon at bounding box center [1161, 299] width 32 height 32
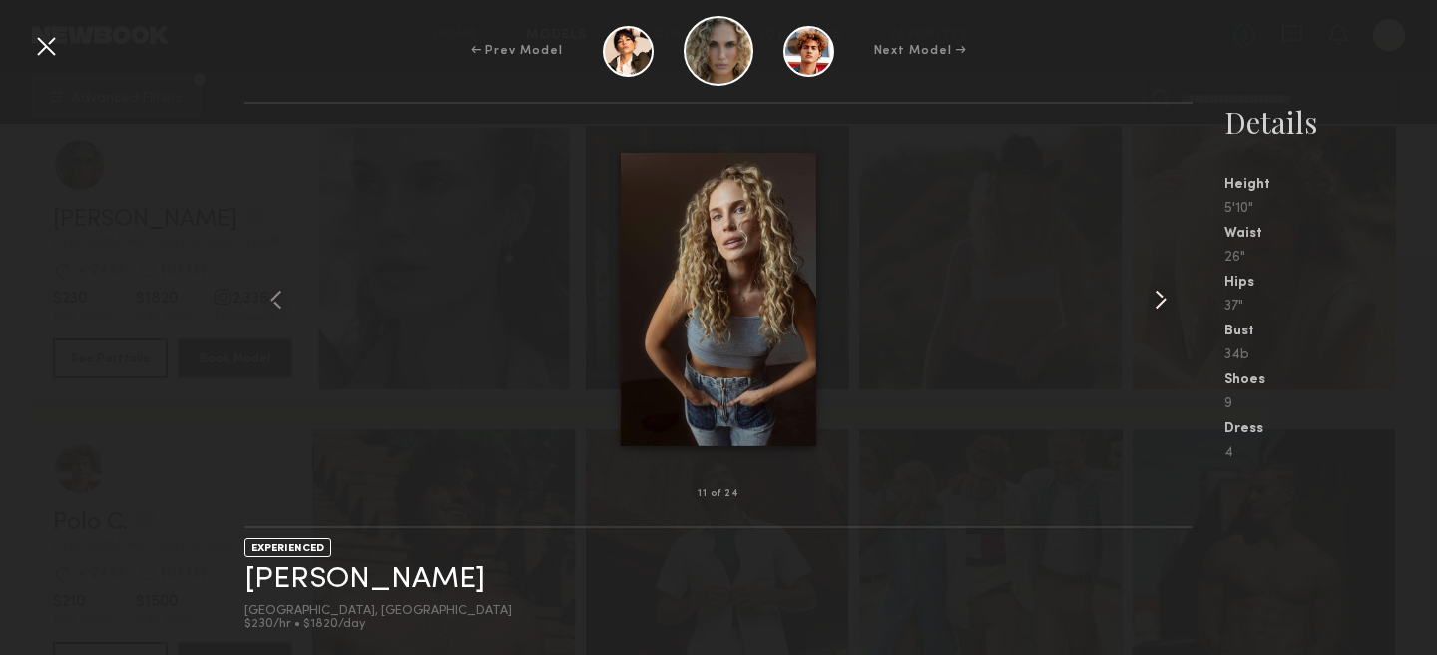
click at [1161, 300] on common-icon at bounding box center [1161, 299] width 32 height 32
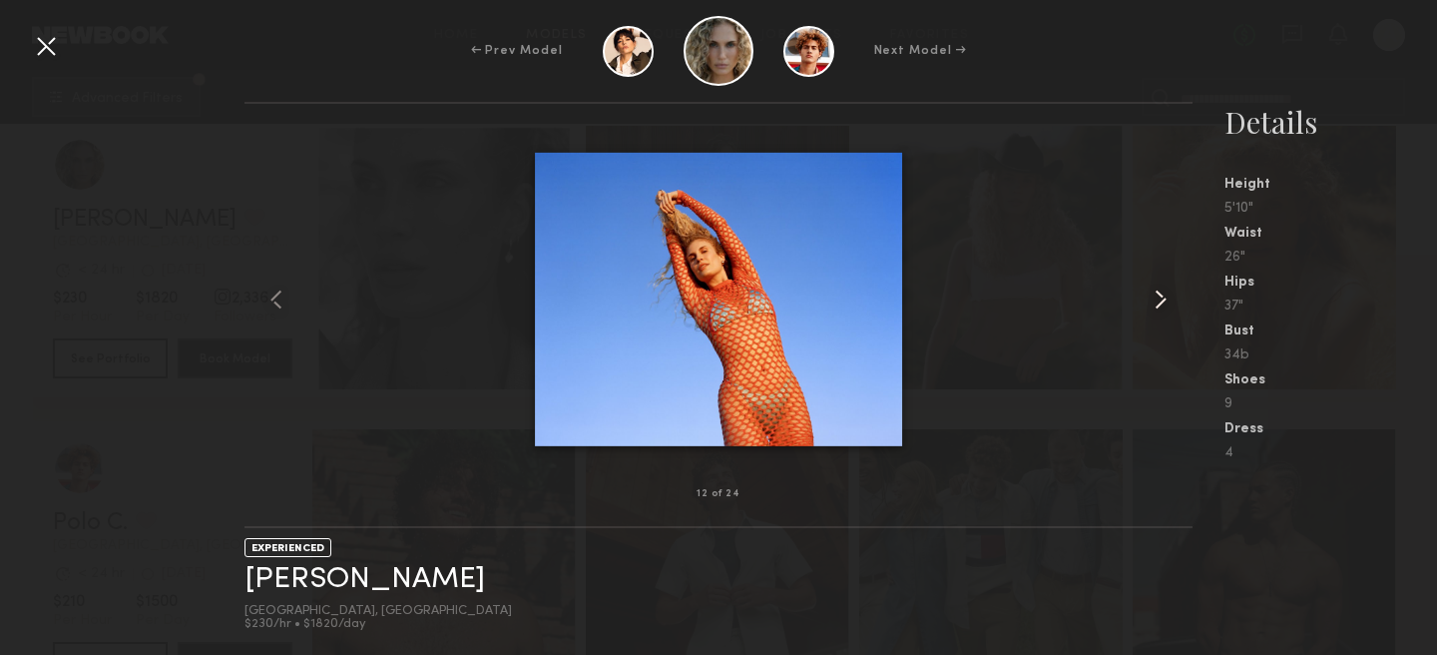
click at [1161, 301] on common-icon at bounding box center [1161, 299] width 32 height 32
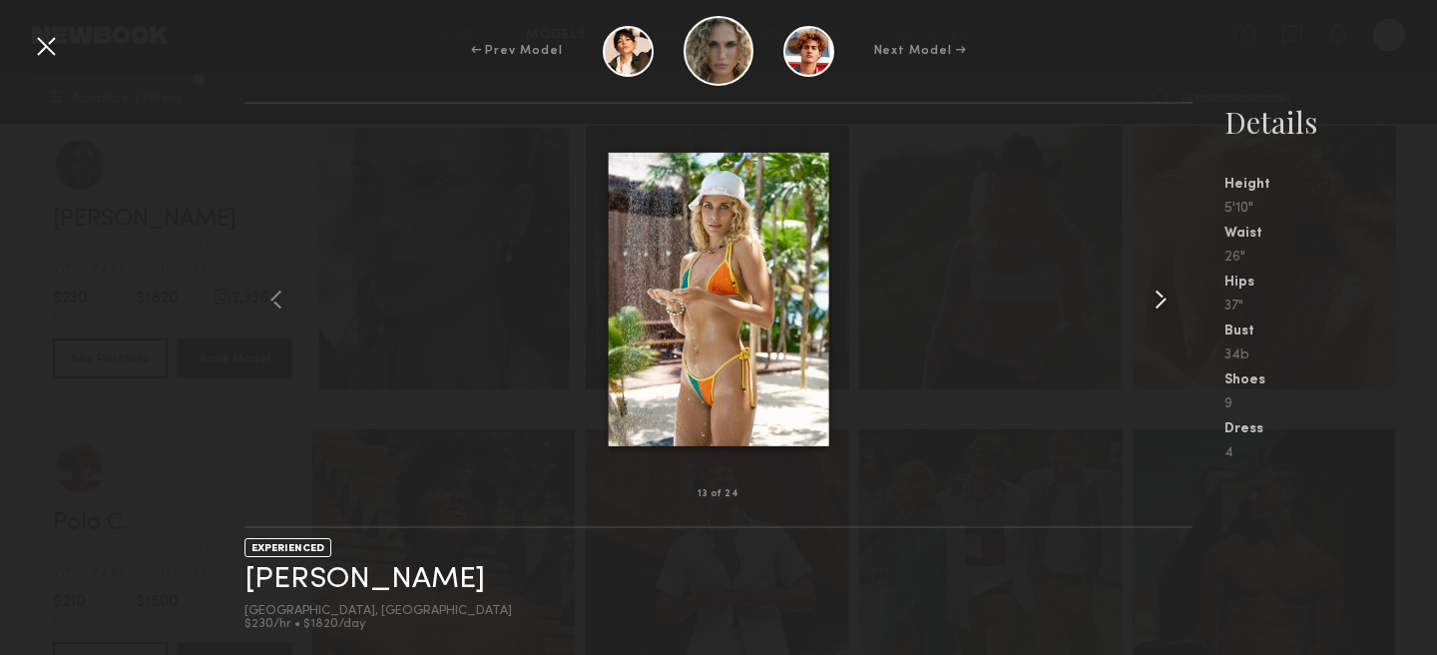
click at [1161, 303] on common-icon at bounding box center [1161, 299] width 32 height 32
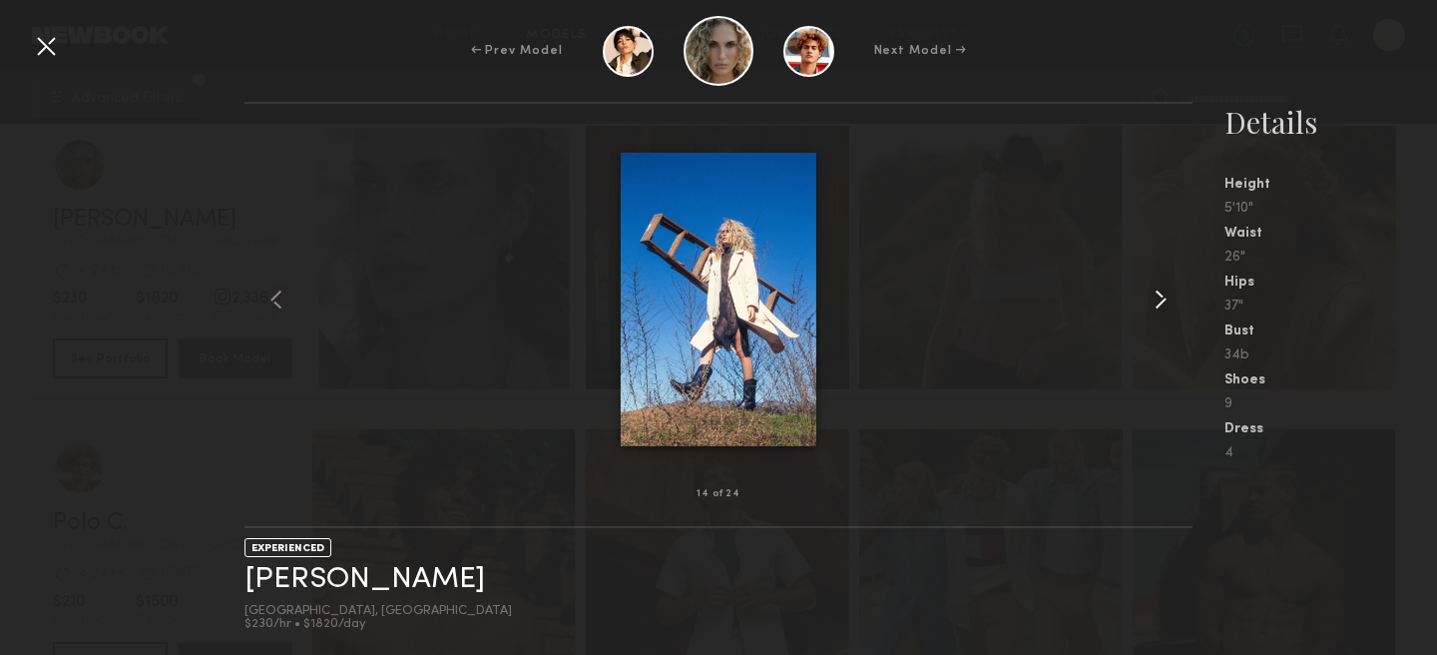
click at [1161, 303] on common-icon at bounding box center [1161, 299] width 32 height 32
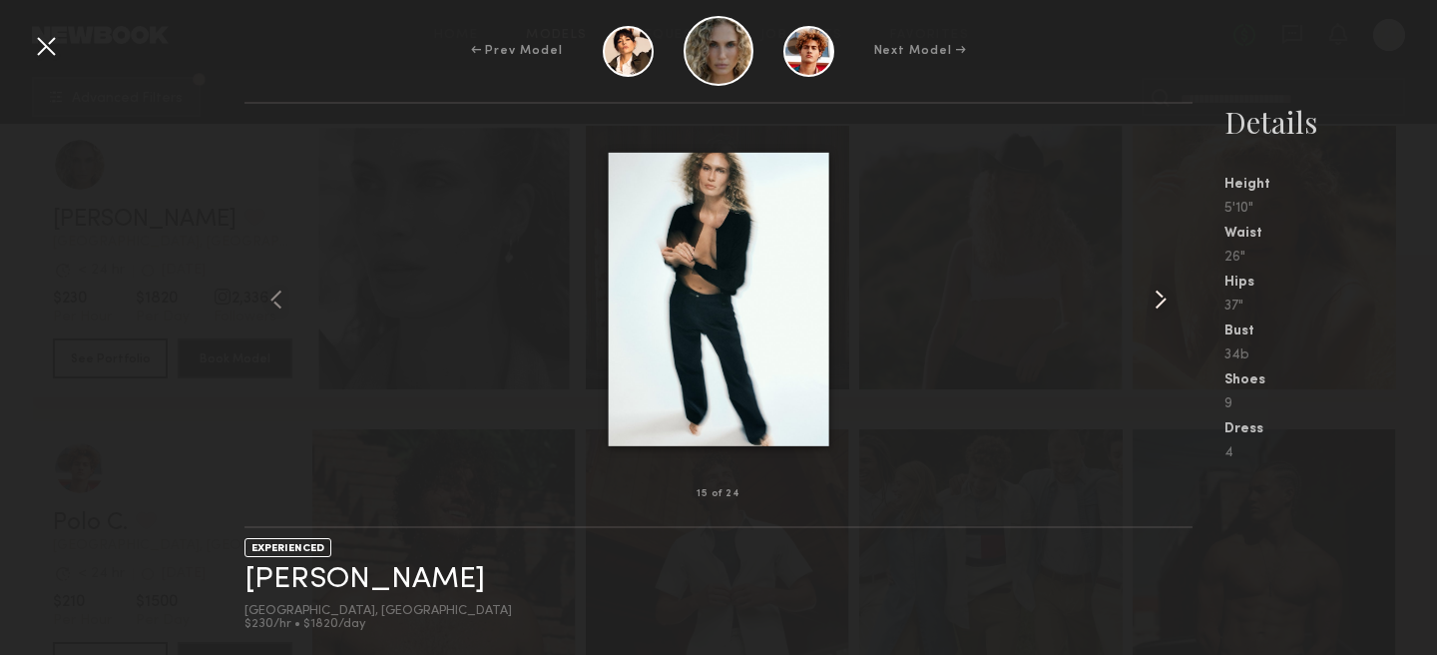
click at [1161, 303] on common-icon at bounding box center [1161, 299] width 32 height 32
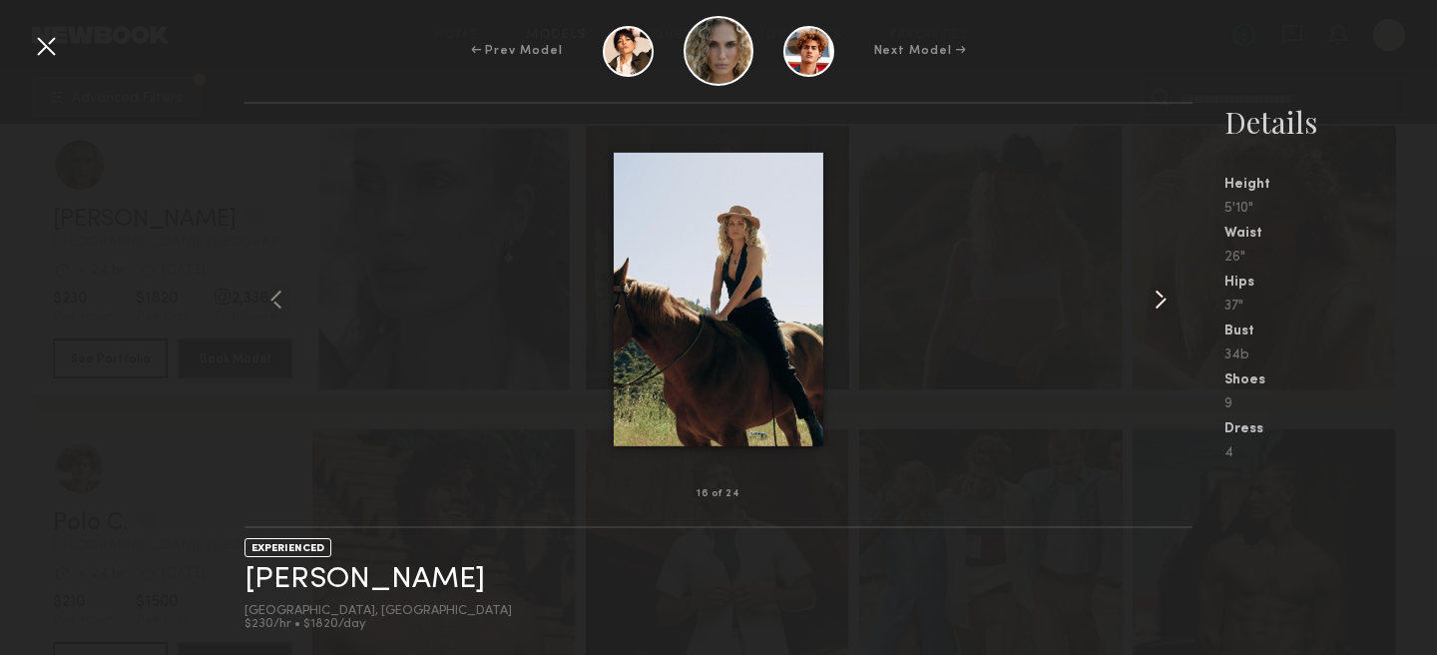
click at [1161, 305] on common-icon at bounding box center [1161, 299] width 32 height 32
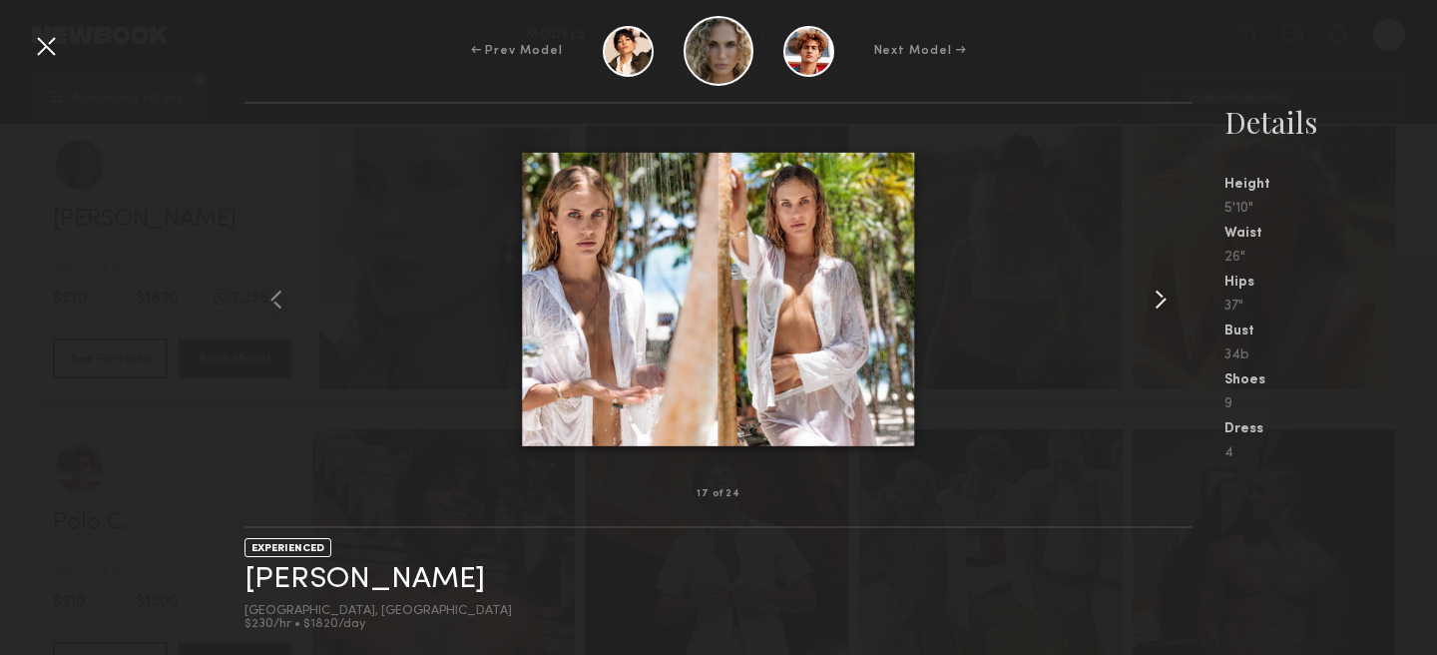
click at [1161, 305] on common-icon at bounding box center [1161, 299] width 32 height 32
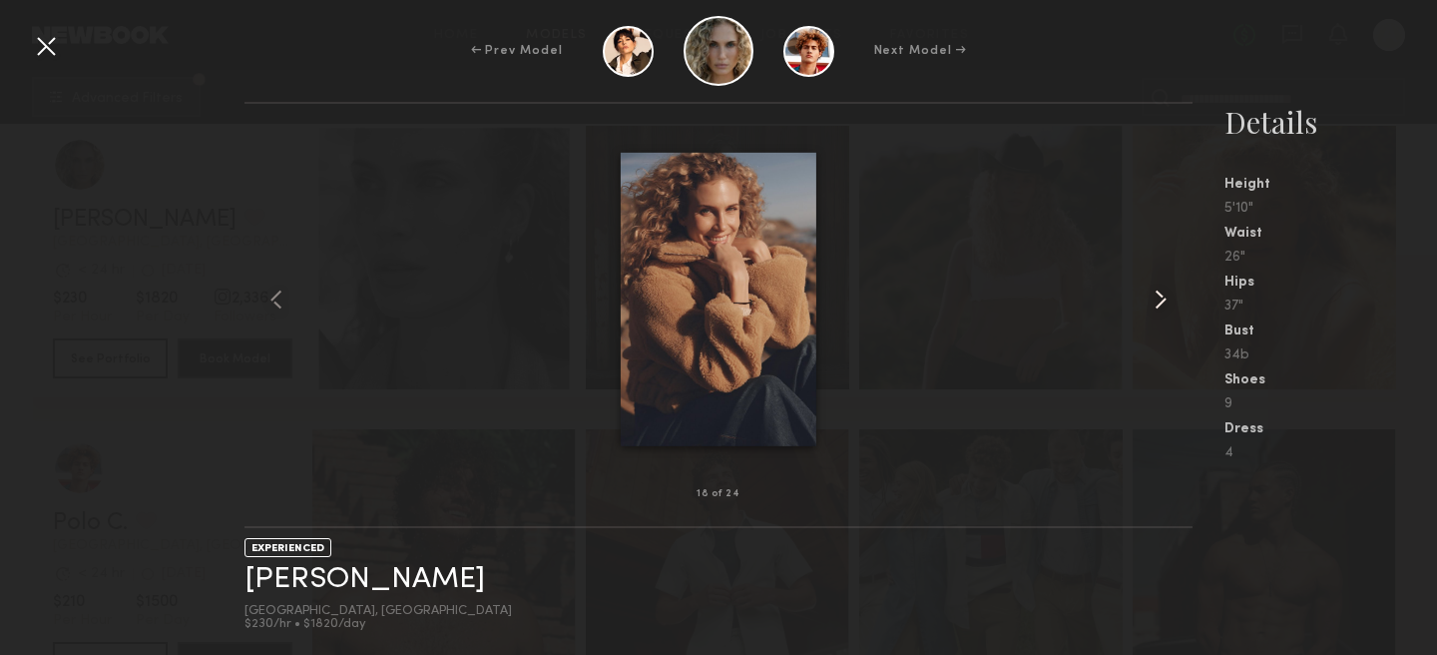
click at [1161, 306] on common-icon at bounding box center [1161, 299] width 32 height 32
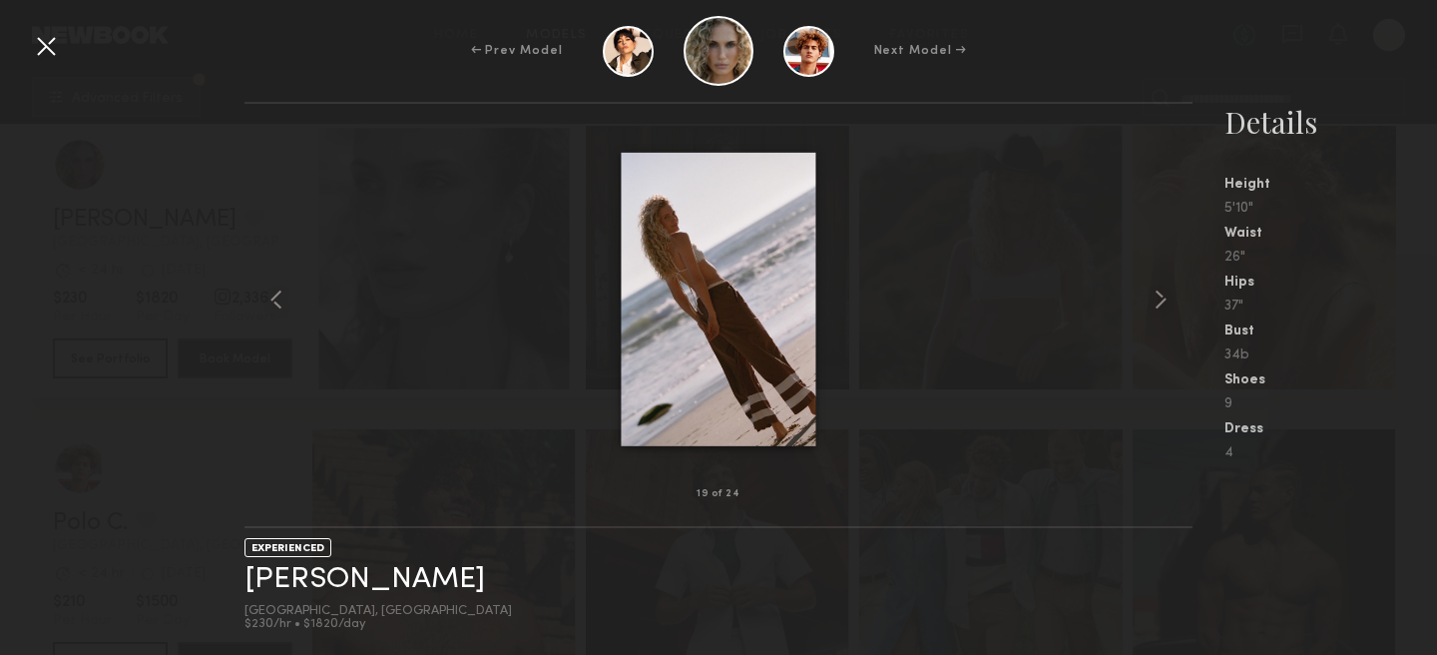
click at [1043, 270] on div at bounding box center [718, 299] width 948 height 326
click at [1396, 57] on div "← Prev Model Next Model →" at bounding box center [718, 51] width 1437 height 70
click at [46, 53] on div at bounding box center [46, 46] width 32 height 32
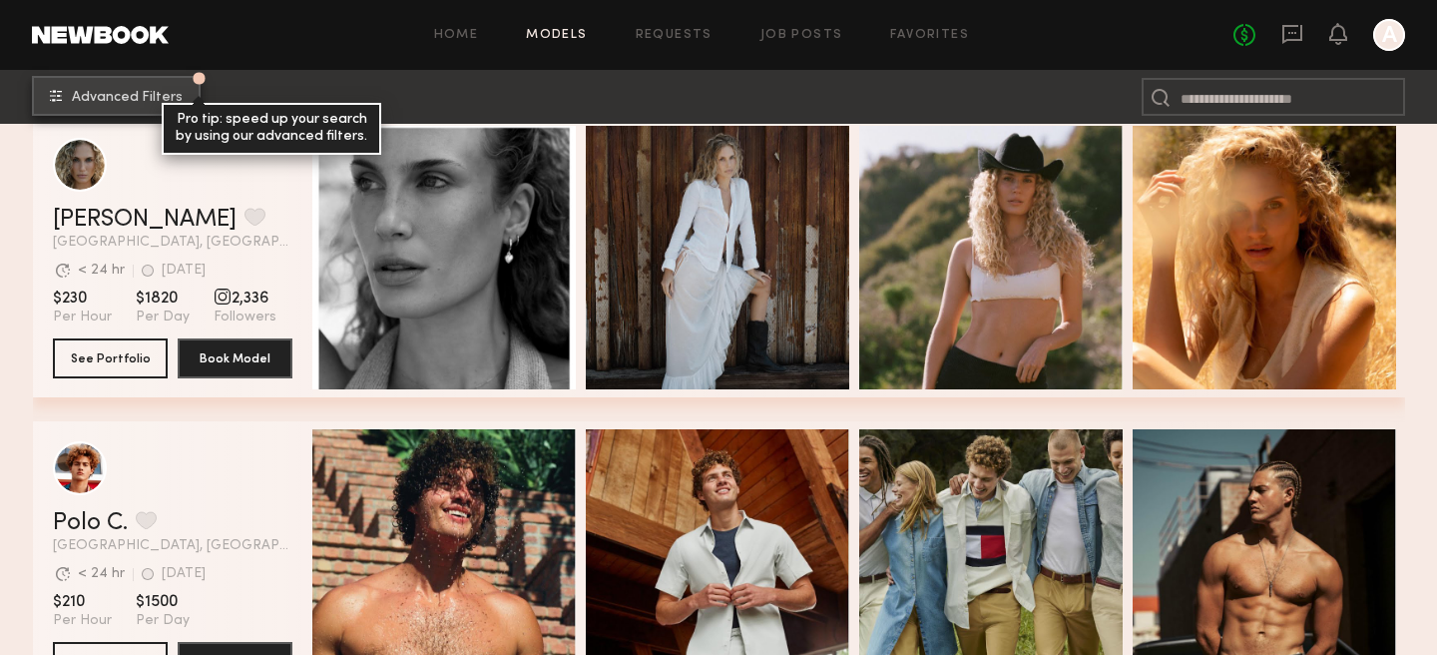
click at [158, 101] on span "Advanced Filters" at bounding box center [127, 98] width 111 height 14
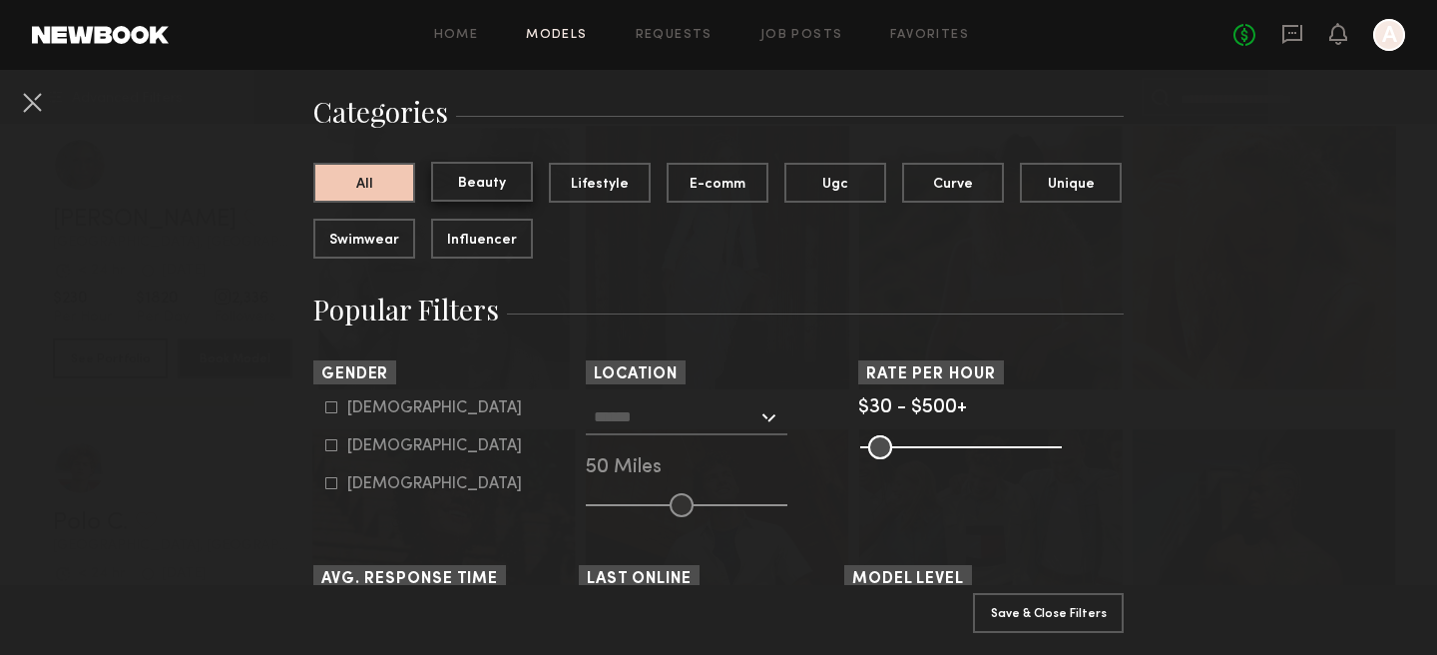
scroll to position [243, 0]
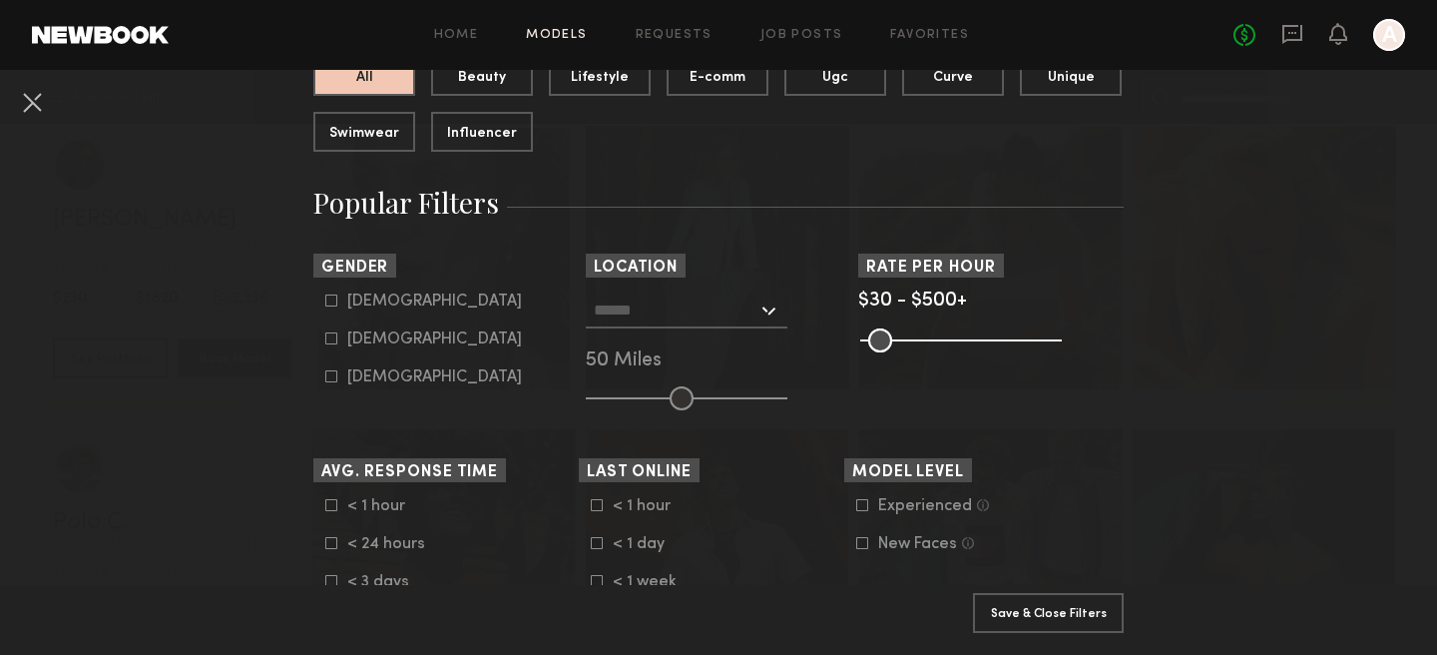
click at [363, 339] on div "Female" at bounding box center [434, 339] width 175 height 12
type input "**"
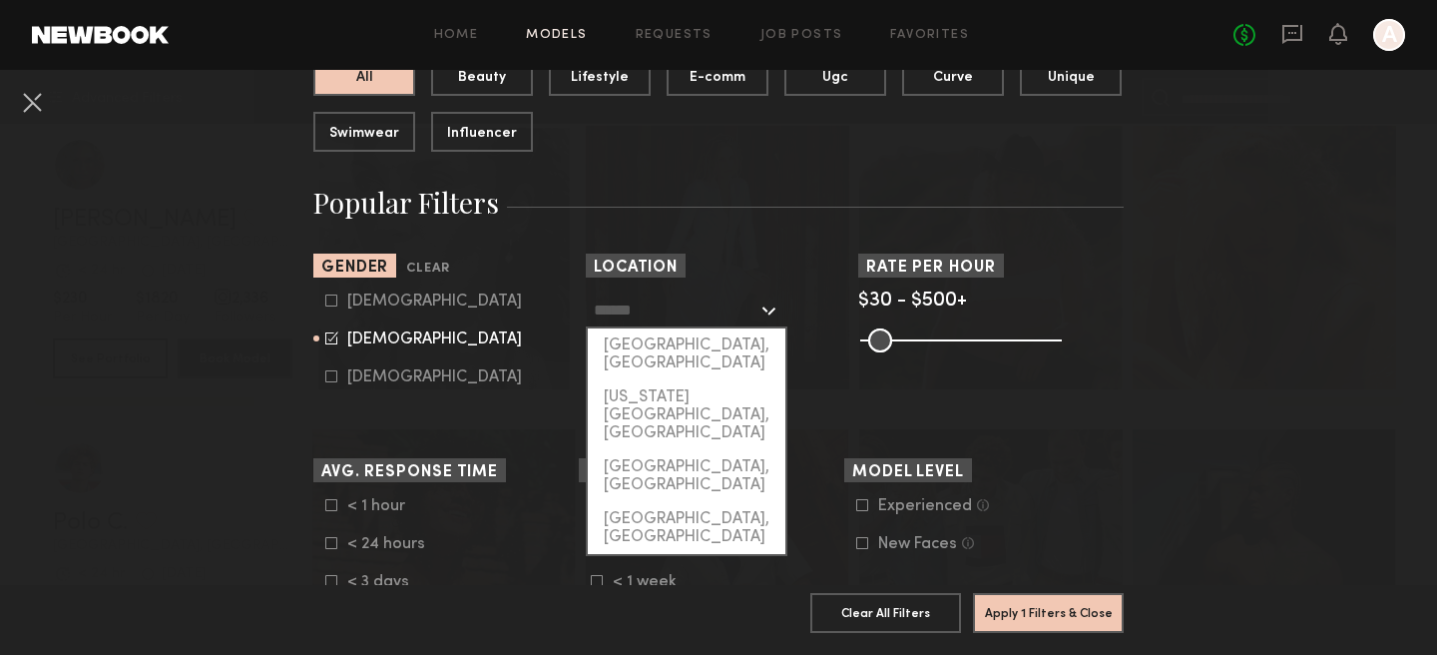
click at [716, 303] on input "text" at bounding box center [676, 309] width 164 height 34
click at [691, 380] on div "[US_STATE][GEOGRAPHIC_DATA], [GEOGRAPHIC_DATA]" at bounding box center [687, 415] width 198 height 70
click at [715, 307] on input "**********" at bounding box center [676, 309] width 164 height 34
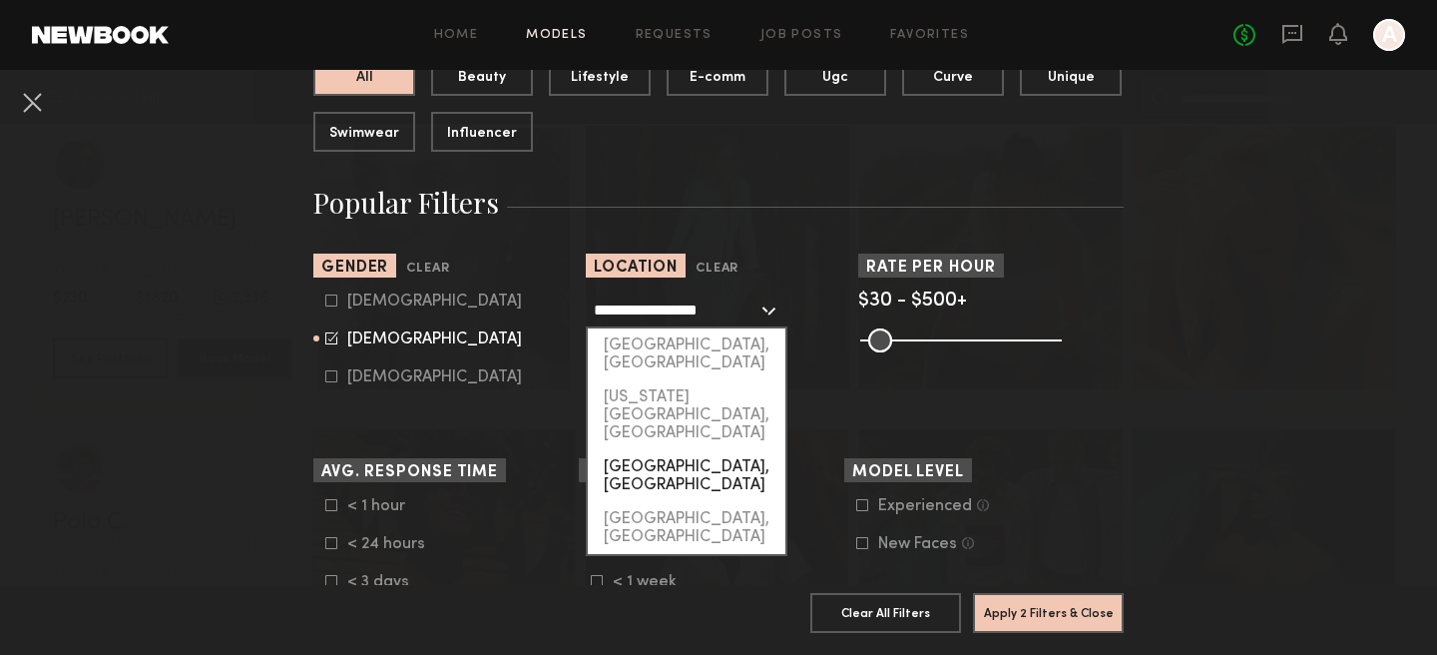
click at [673, 450] on div "Brooklyn, NY" at bounding box center [687, 476] width 198 height 52
type input "**********"
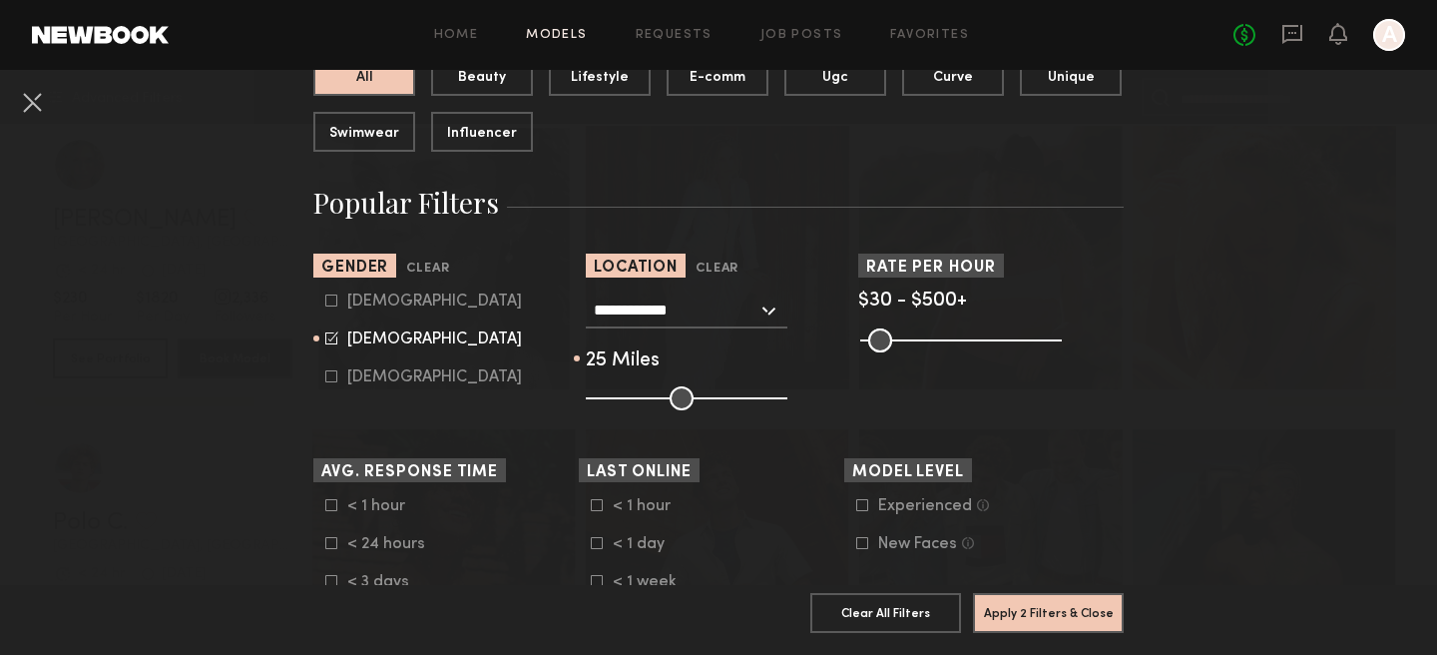
drag, startPoint x: 688, startPoint y: 400, endPoint x: 636, endPoint y: 400, distance: 51.9
click at [636, 400] on input "range" at bounding box center [687, 398] width 202 height 24
type input "**"
click at [630, 400] on input "range" at bounding box center [687, 398] width 202 height 24
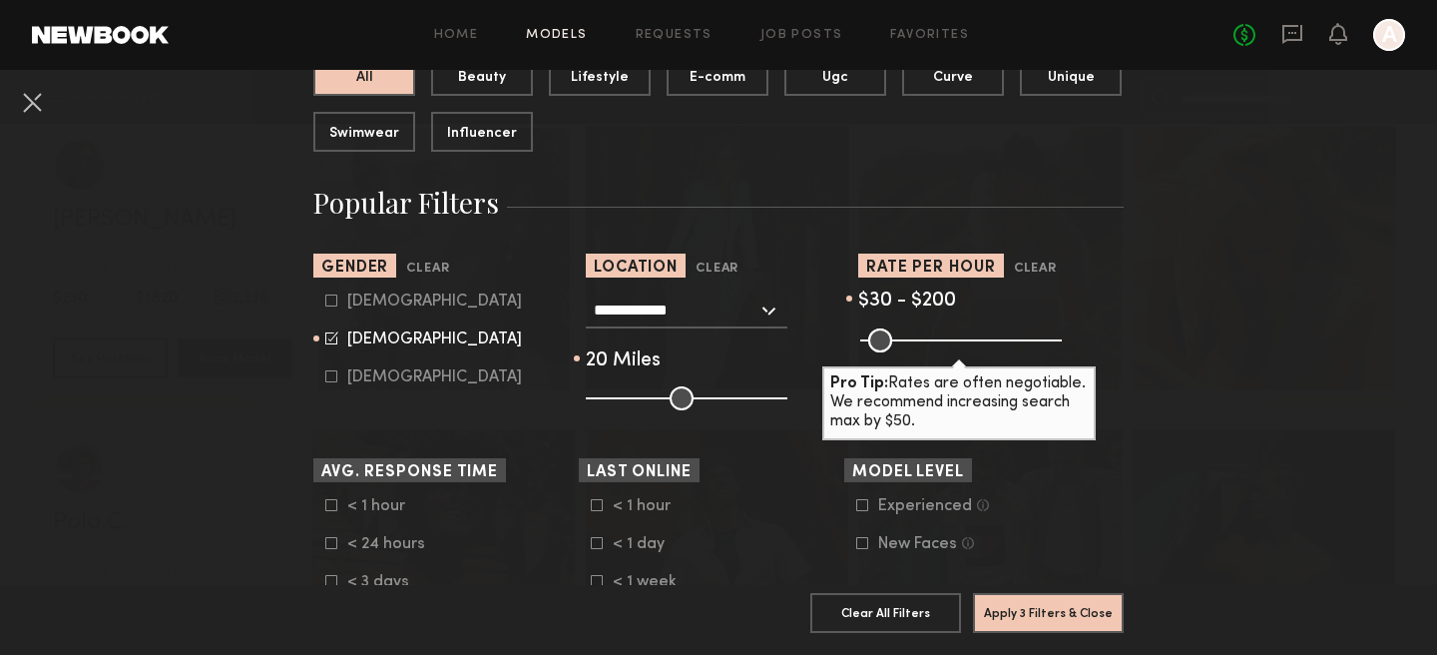
drag, startPoint x: 1053, startPoint y: 342, endPoint x: 936, endPoint y: 348, distance: 116.9
type input "***"
click at [936, 348] on input "range" at bounding box center [961, 340] width 202 height 24
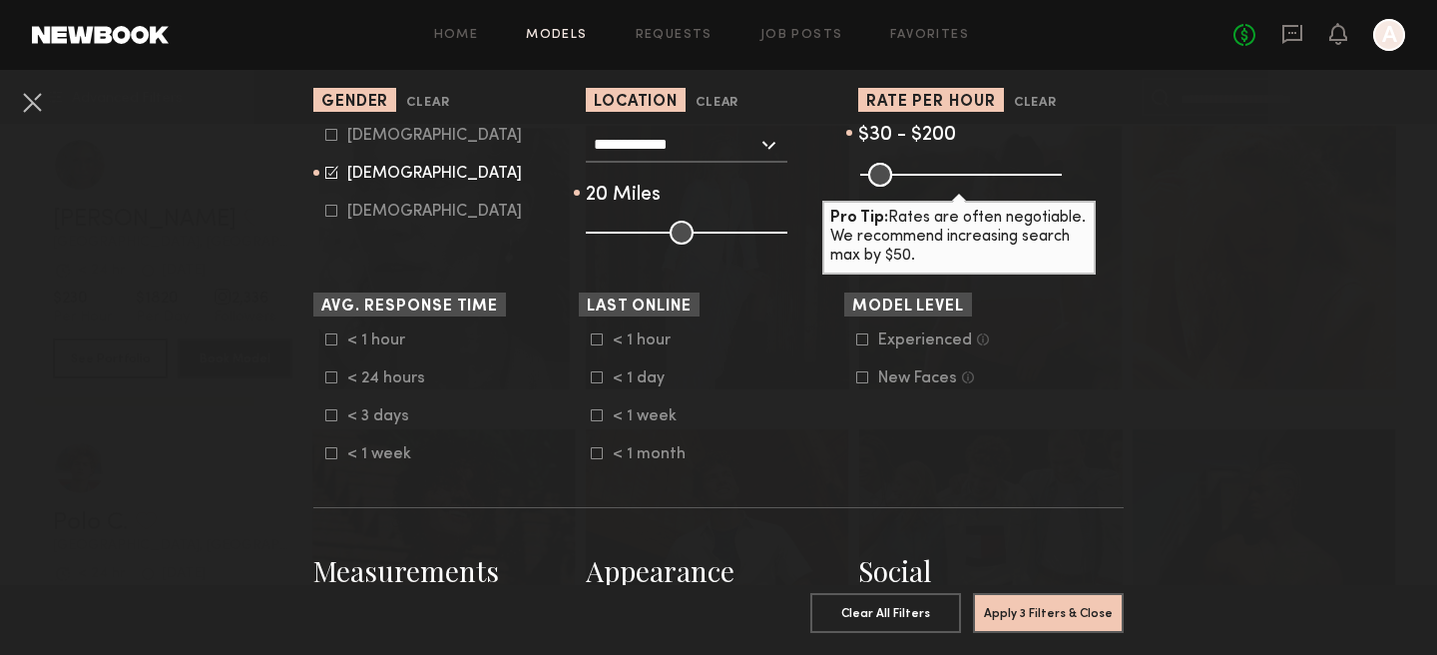
scroll to position [415, 0]
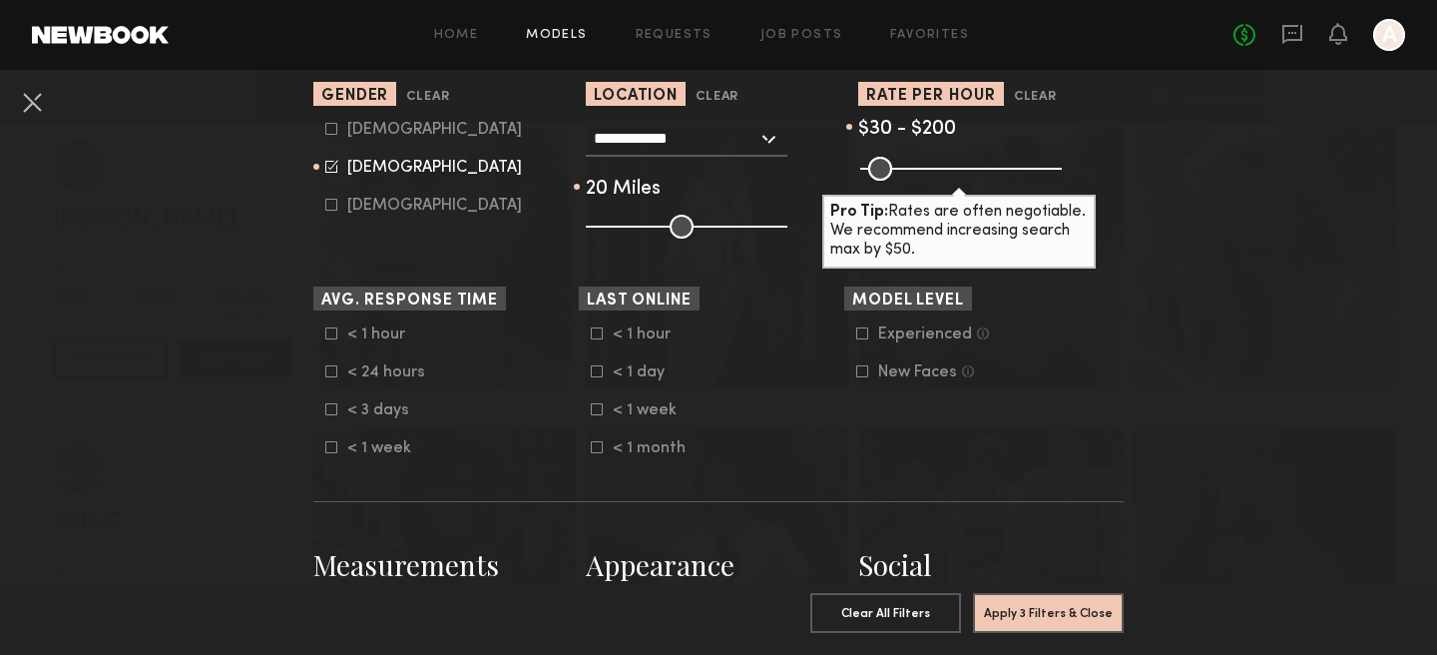
click at [396, 373] on div "< 24 hours" at bounding box center [386, 372] width 78 height 12
click at [860, 330] on icon at bounding box center [862, 333] width 12 height 12
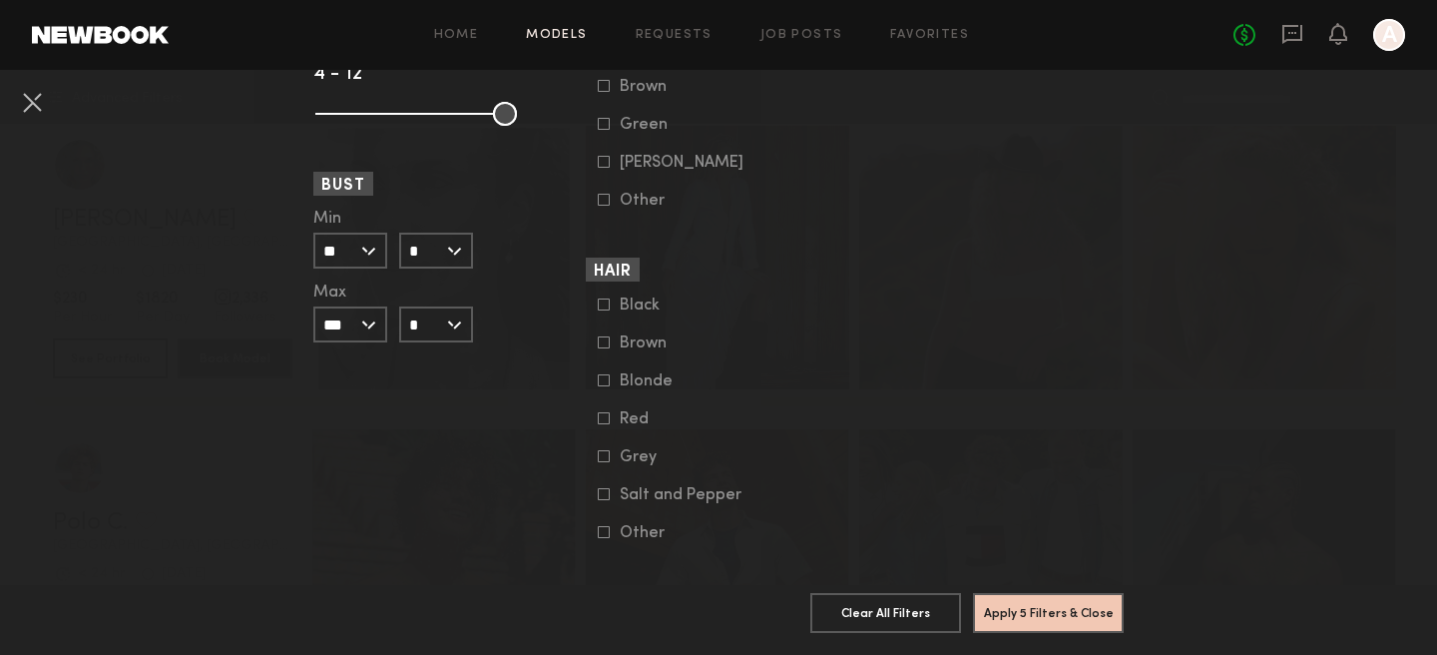
scroll to position [1599, 0]
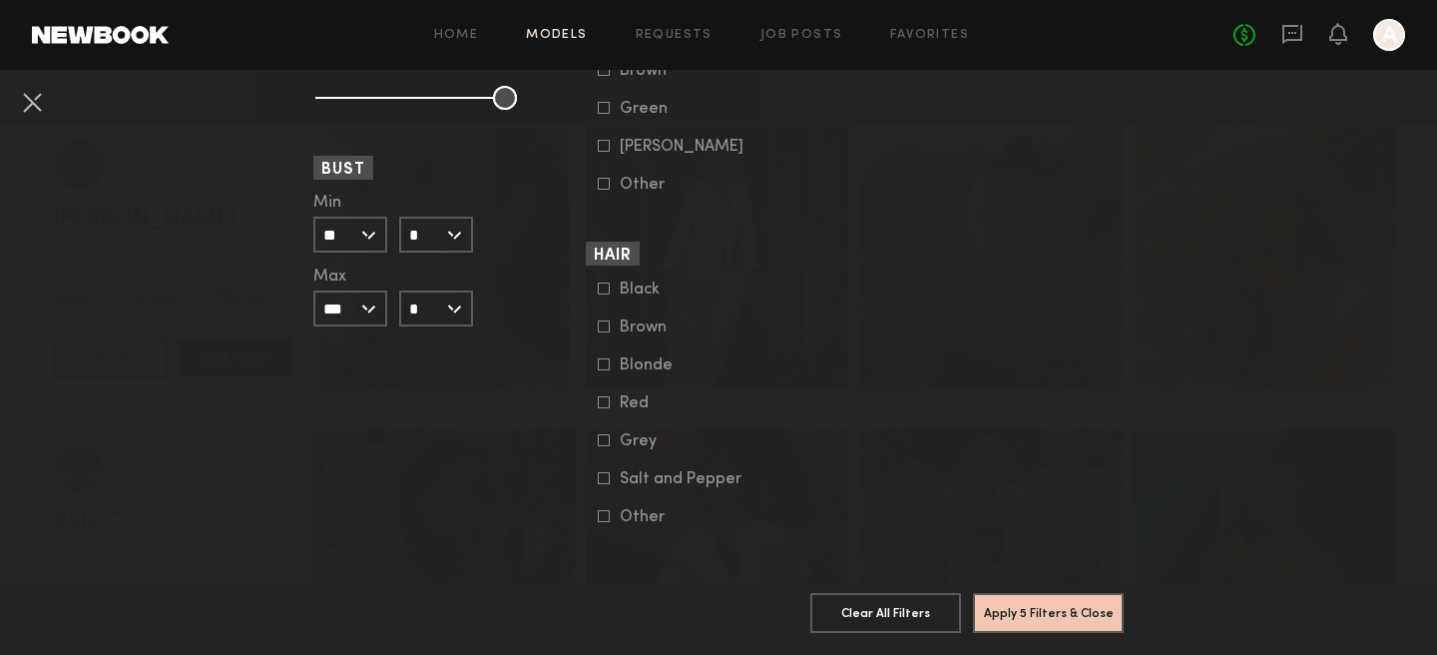
click at [1059, 617] on button "Apply 5 Filters & Close" at bounding box center [1048, 612] width 151 height 40
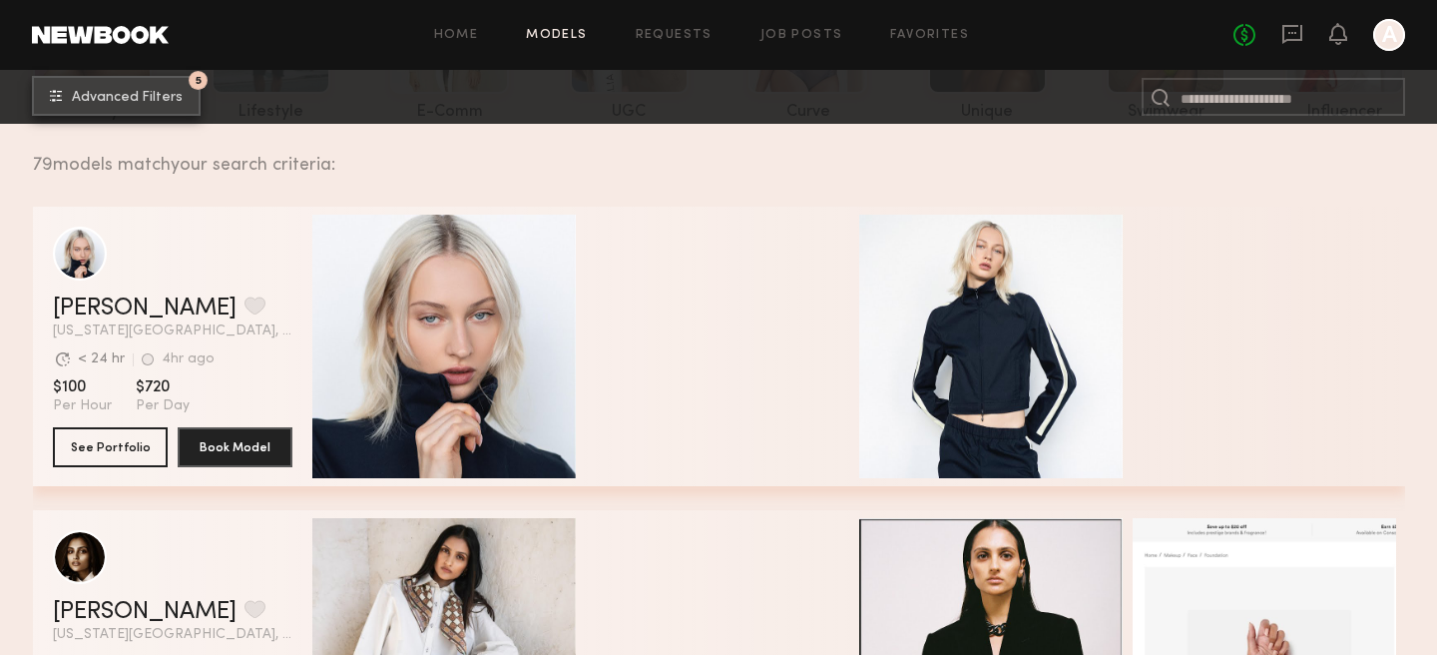
scroll to position [263, 0]
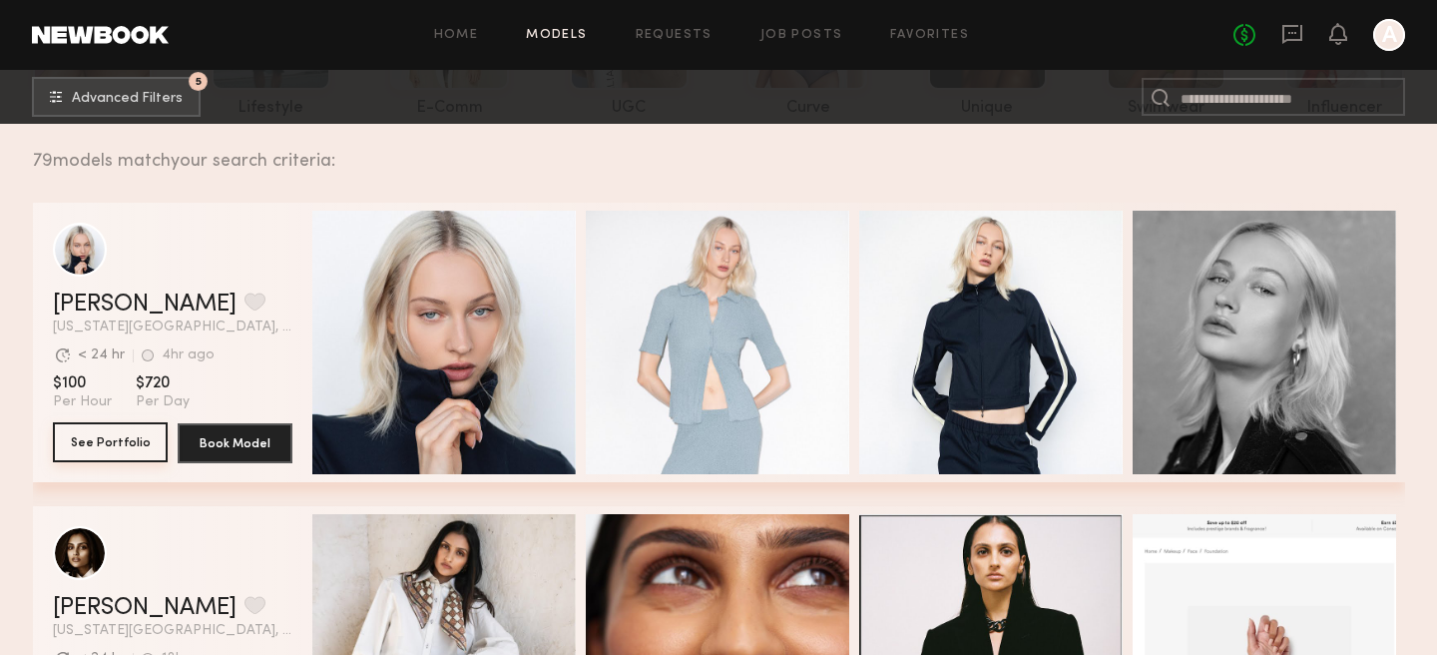
click at [105, 440] on button "See Portfolio" at bounding box center [110, 442] width 115 height 40
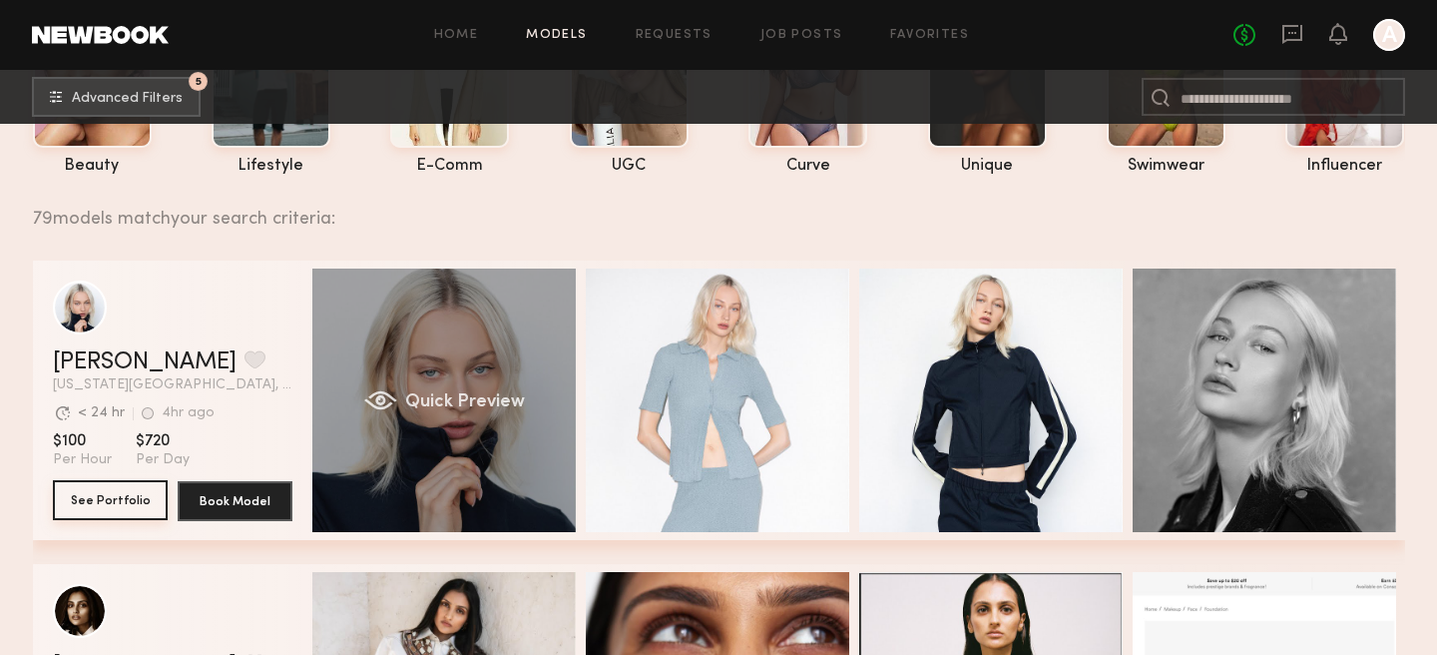
scroll to position [308, 0]
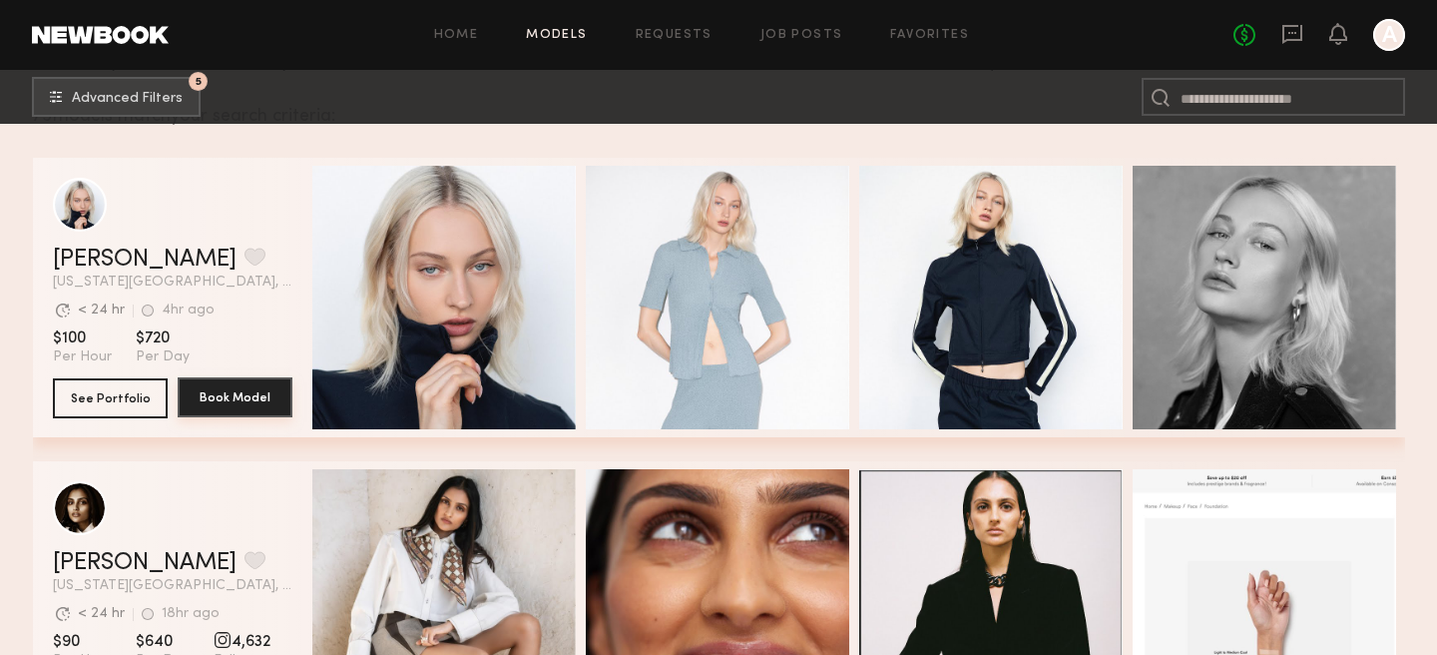
click at [259, 402] on button "Book Model" at bounding box center [235, 397] width 115 height 40
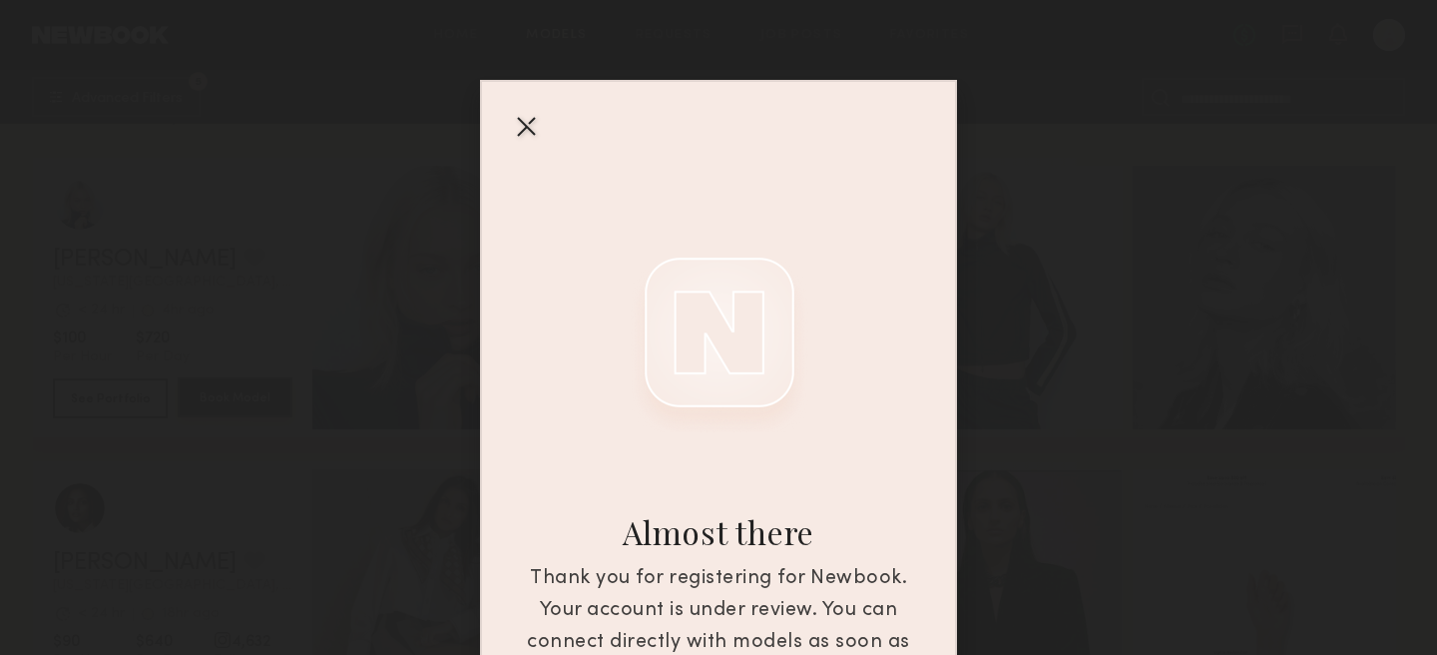
click at [259, 402] on div "Almost there Thank you for registering for Newbook. Your account is under revie…" at bounding box center [718, 327] width 1437 height 655
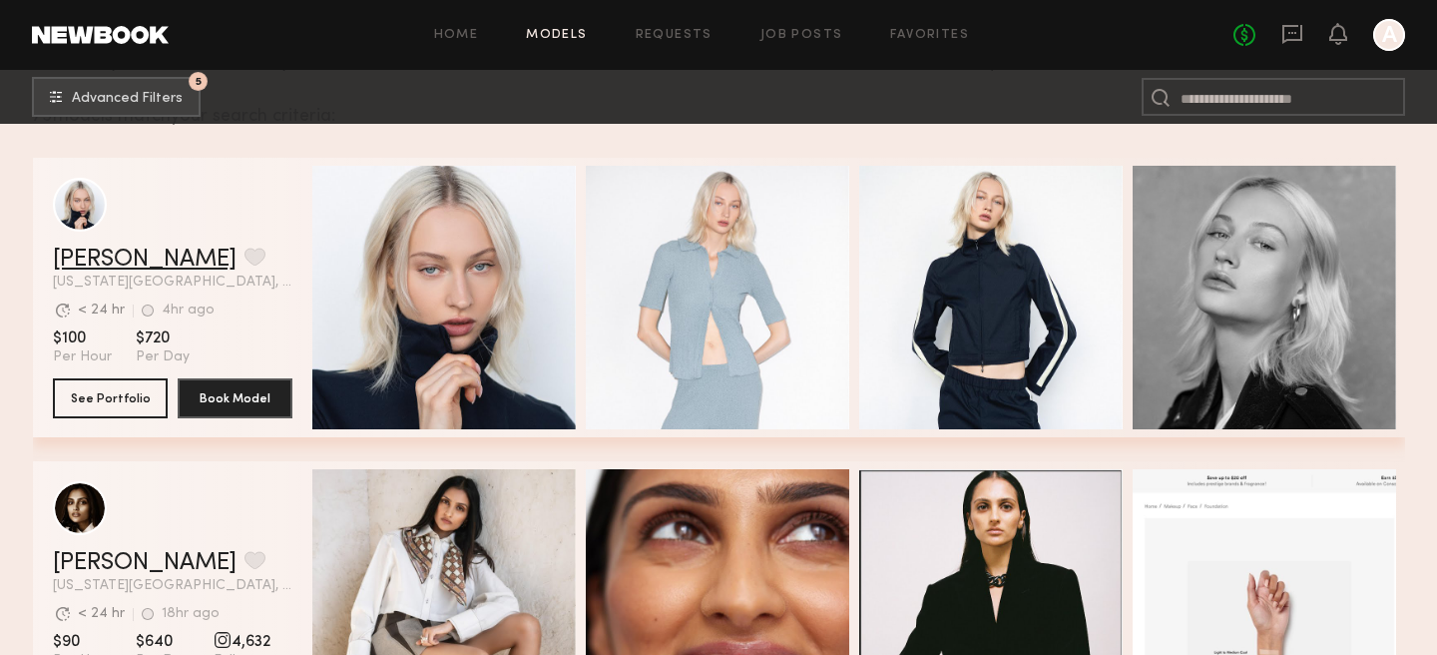
click at [102, 259] on link "[PERSON_NAME]" at bounding box center [145, 259] width 184 height 24
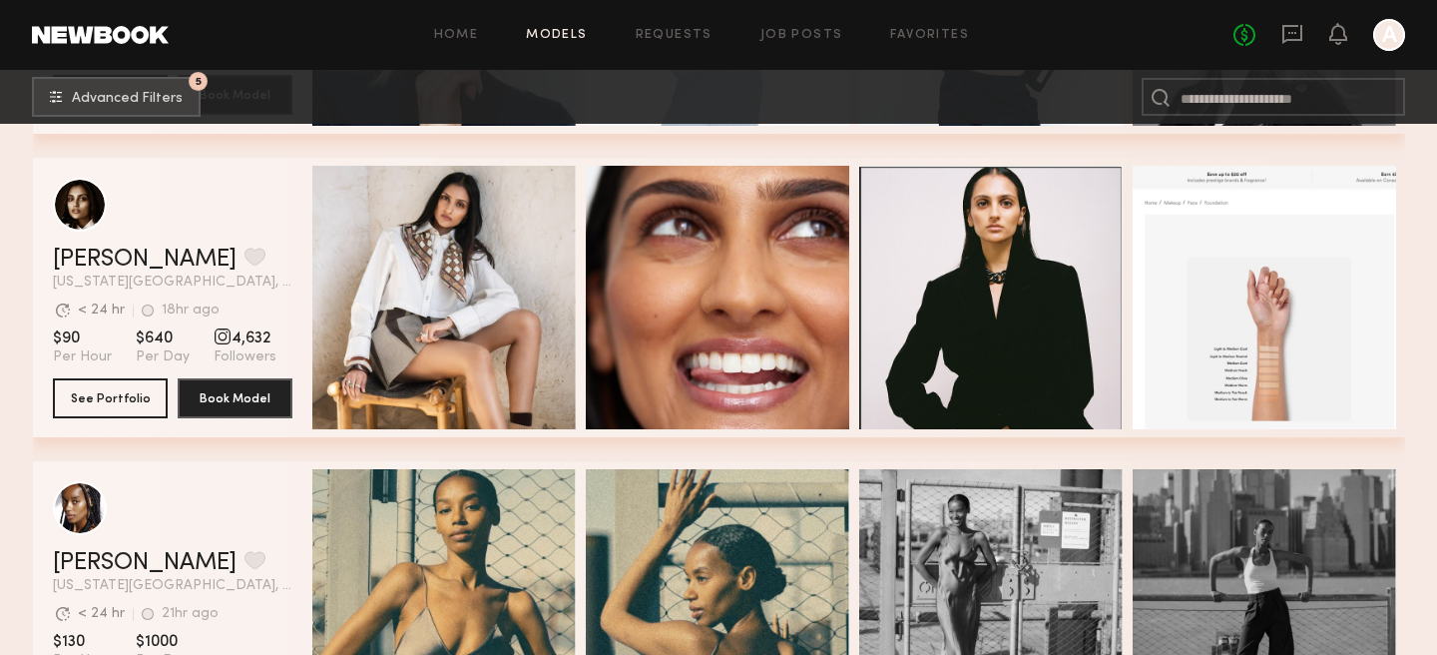
scroll to position [616, 0]
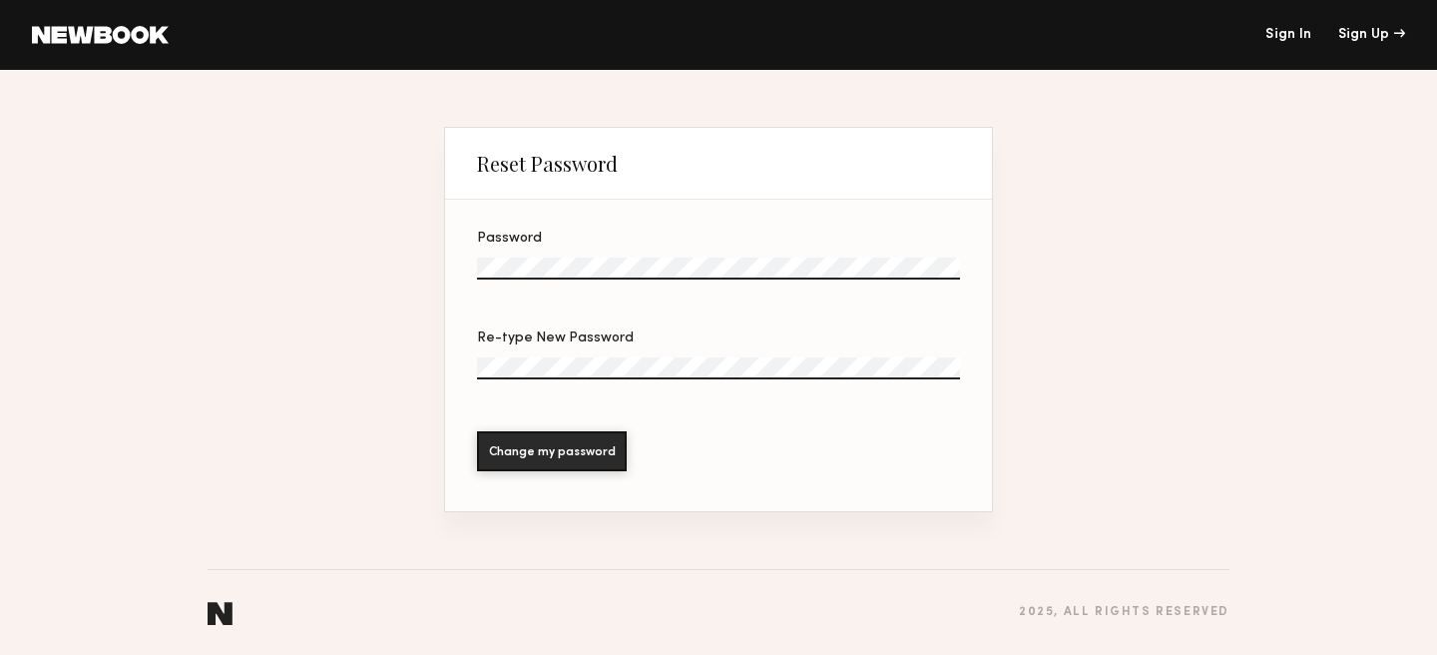
click at [700, 250] on label "Password" at bounding box center [718, 266] width 483 height 68
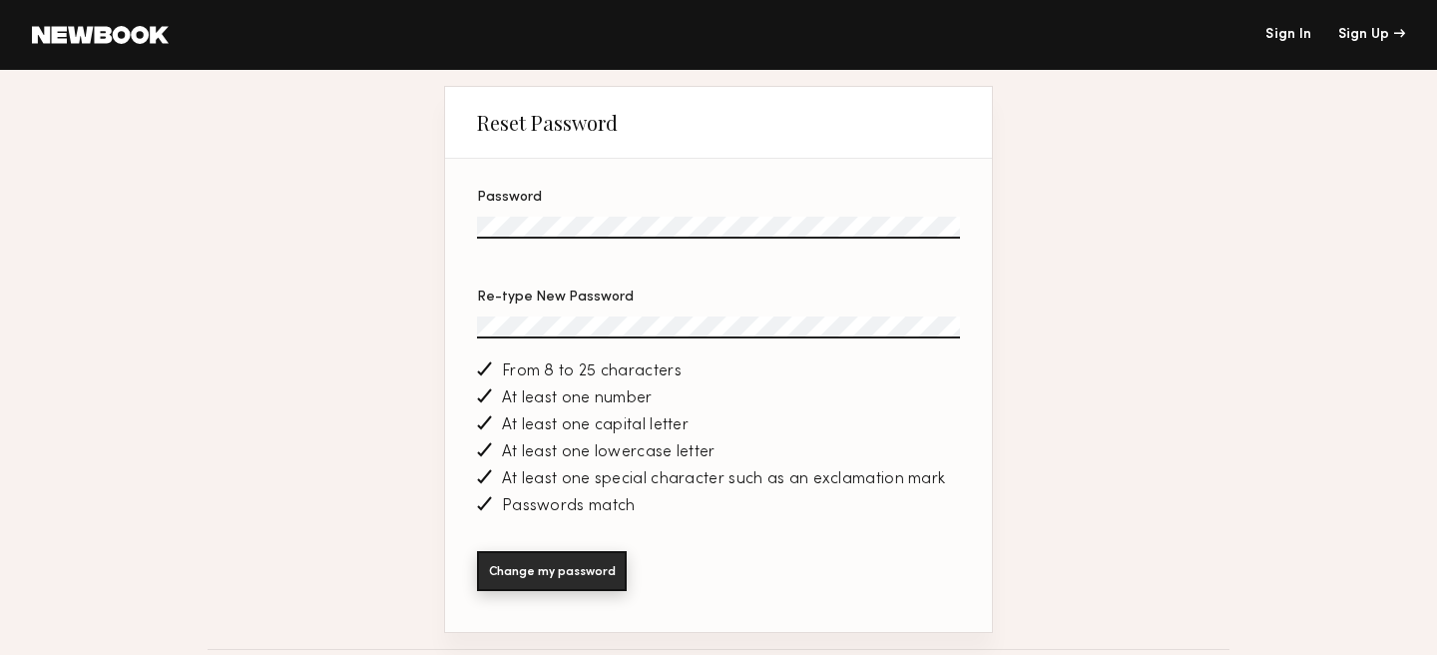
click at [507, 565] on button "Change my password" at bounding box center [552, 571] width 150 height 40
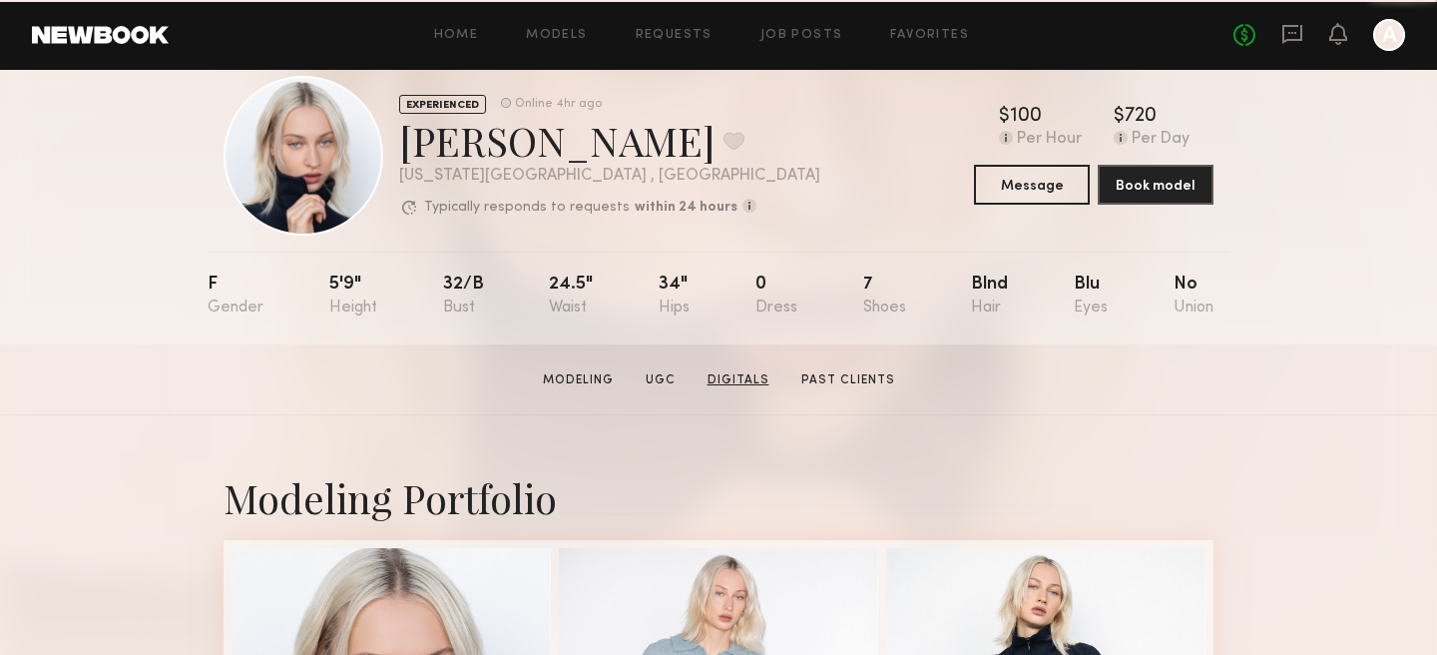
click at [721, 372] on link "Digitals" at bounding box center [739, 380] width 78 height 18
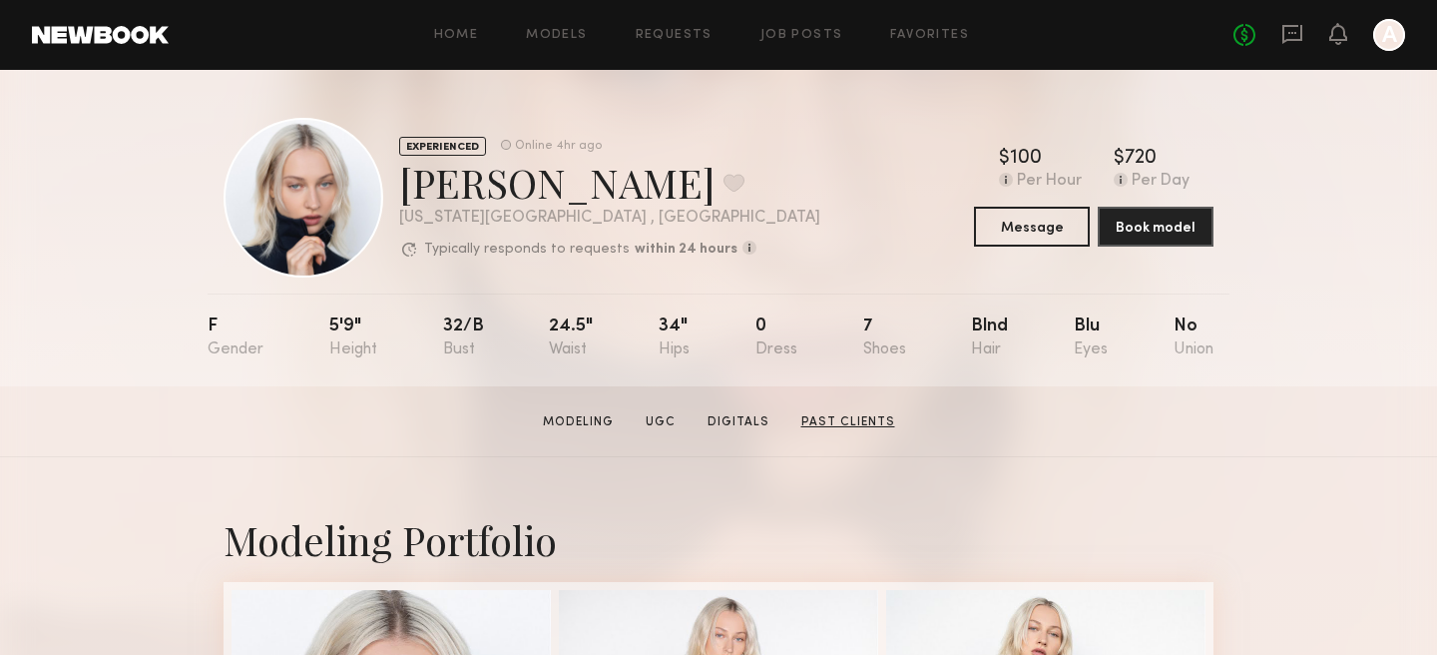
click at [850, 423] on link "Past Clients" at bounding box center [848, 422] width 110 height 18
click at [1148, 225] on button "Book model" at bounding box center [1156, 226] width 116 height 40
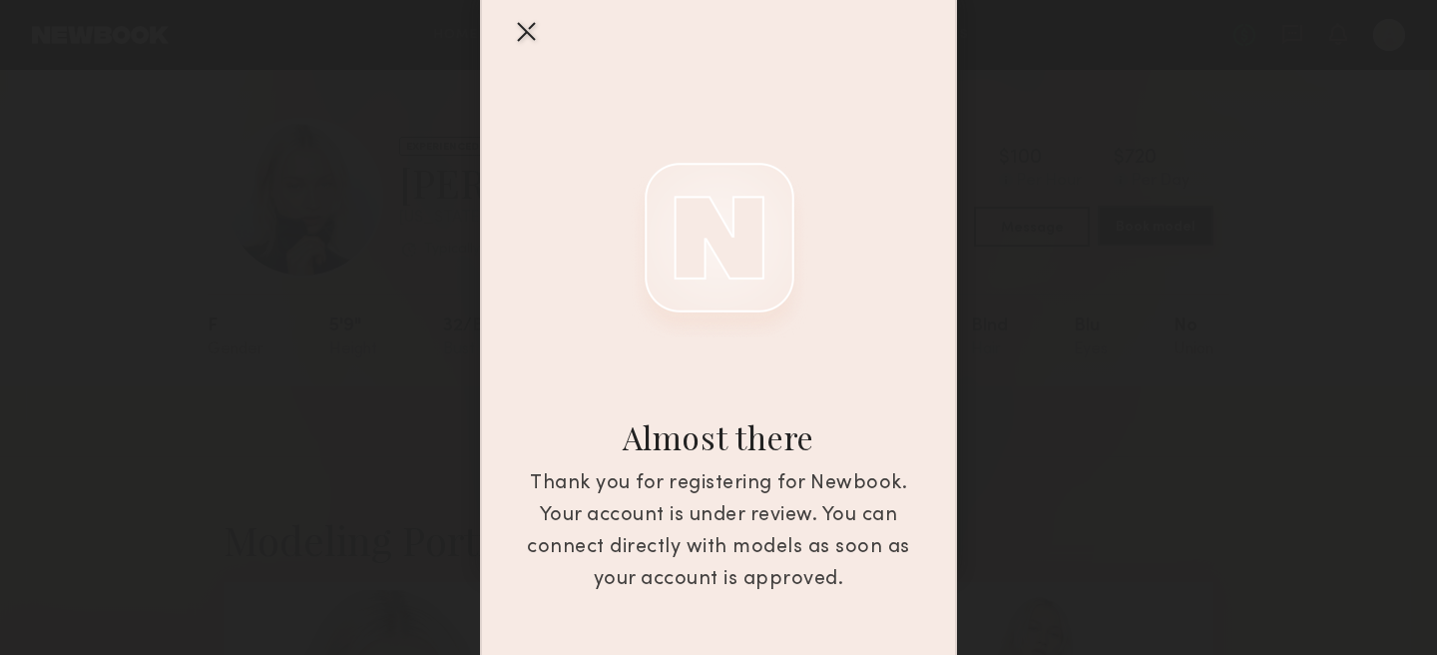
scroll to position [172, 0]
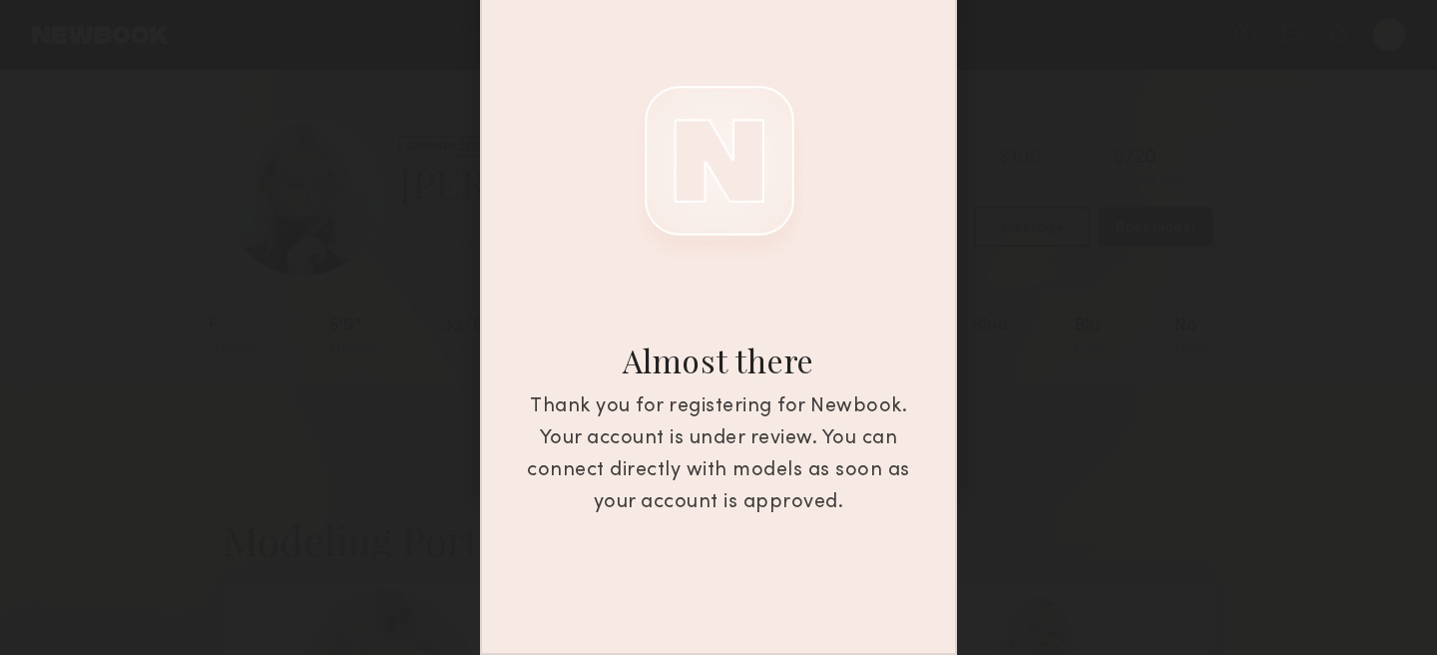
click at [1047, 365] on div "Almost there Thank you for registering for Newbook. Your account is under revie…" at bounding box center [718, 327] width 1437 height 655
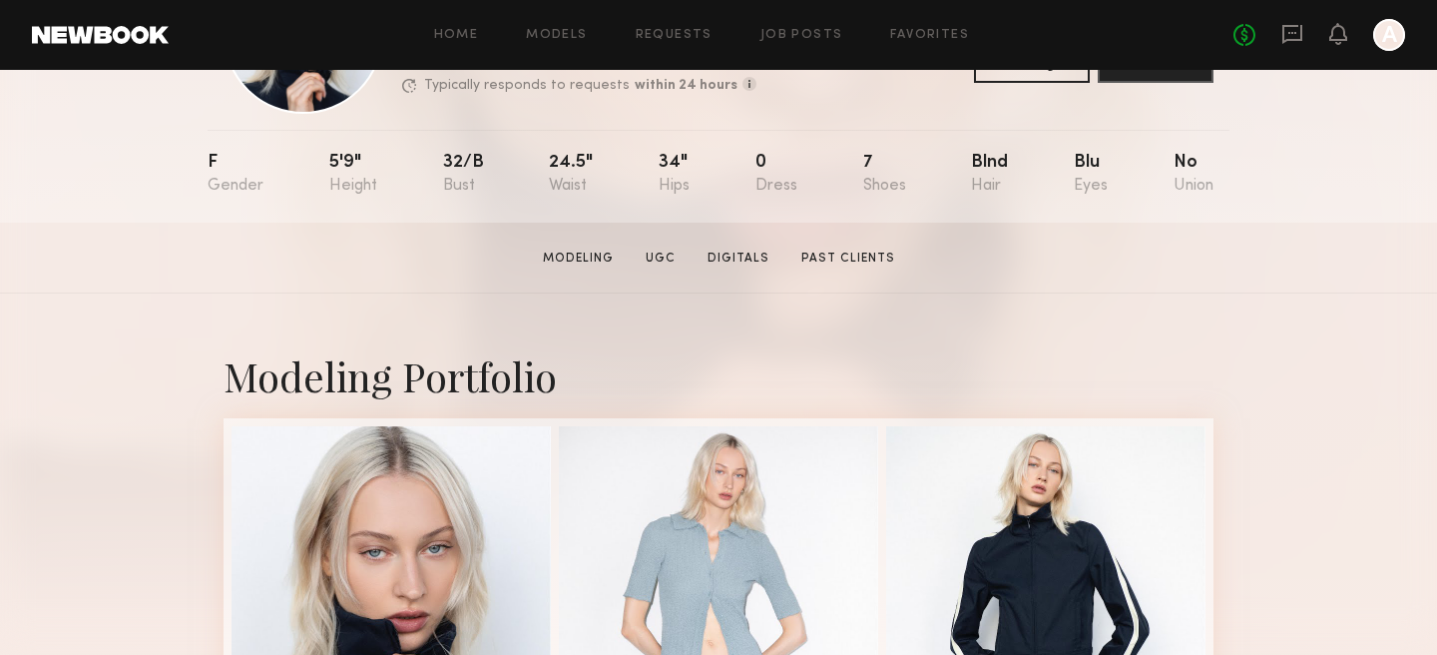
scroll to position [0, 0]
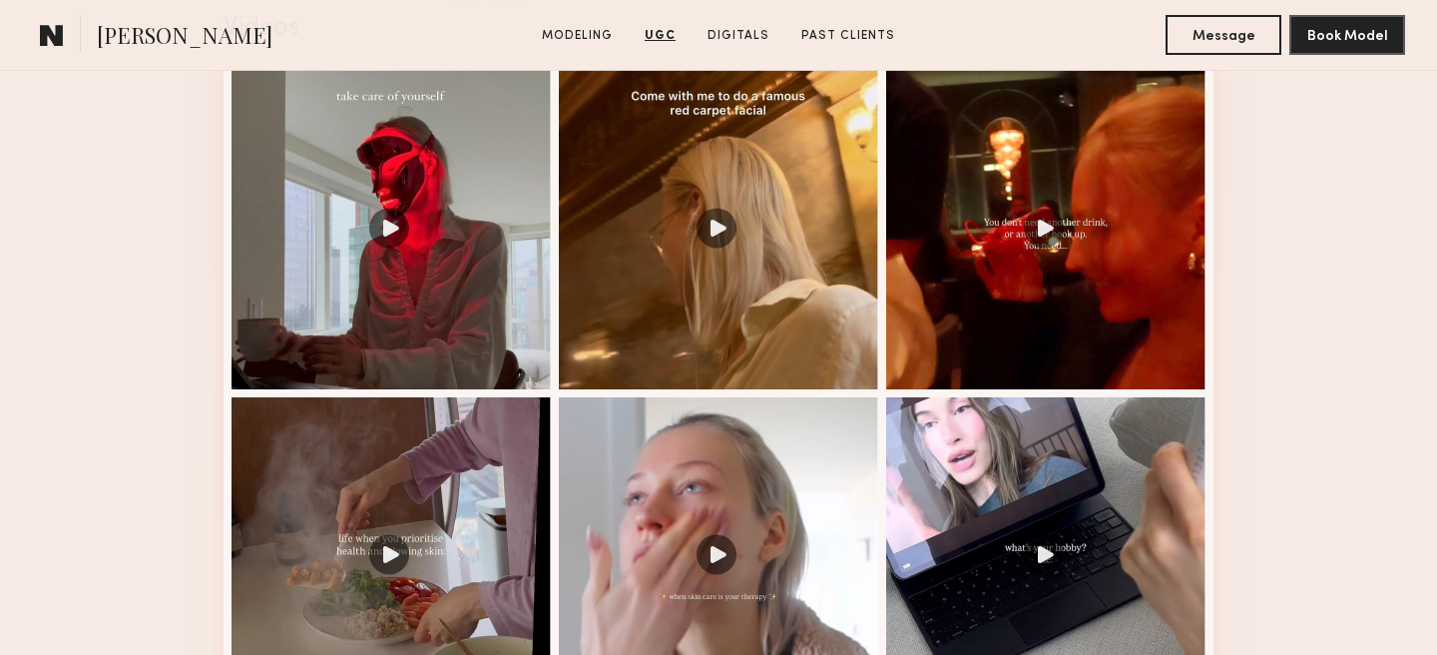
scroll to position [2112, 0]
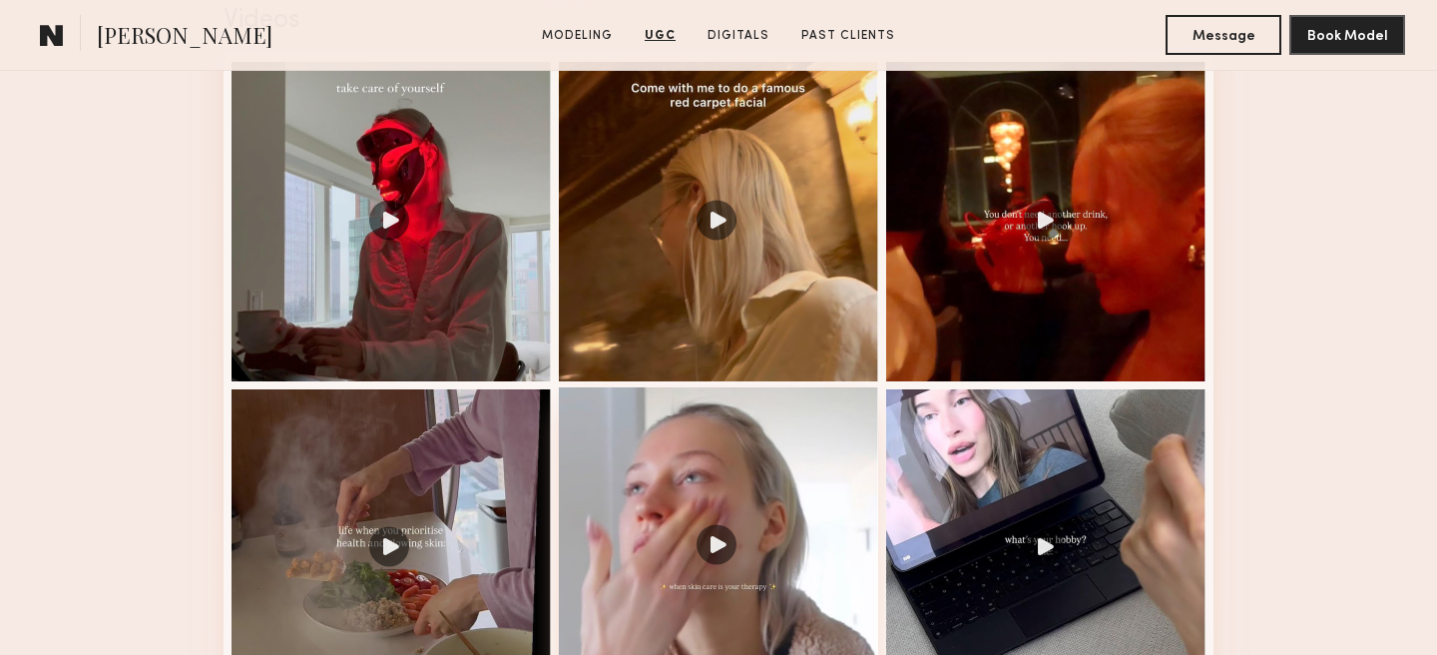
click at [625, 492] on div at bounding box center [718, 546] width 319 height 319
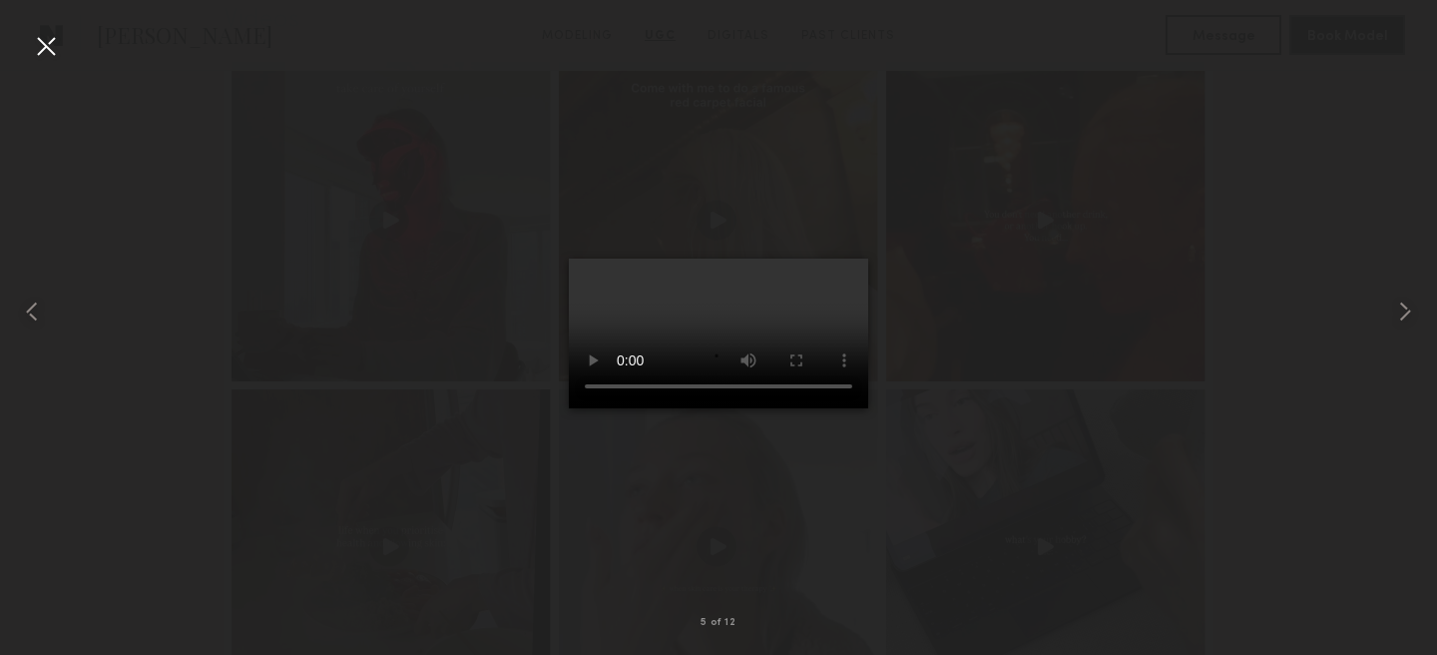
click at [57, 44] on div at bounding box center [46, 46] width 32 height 32
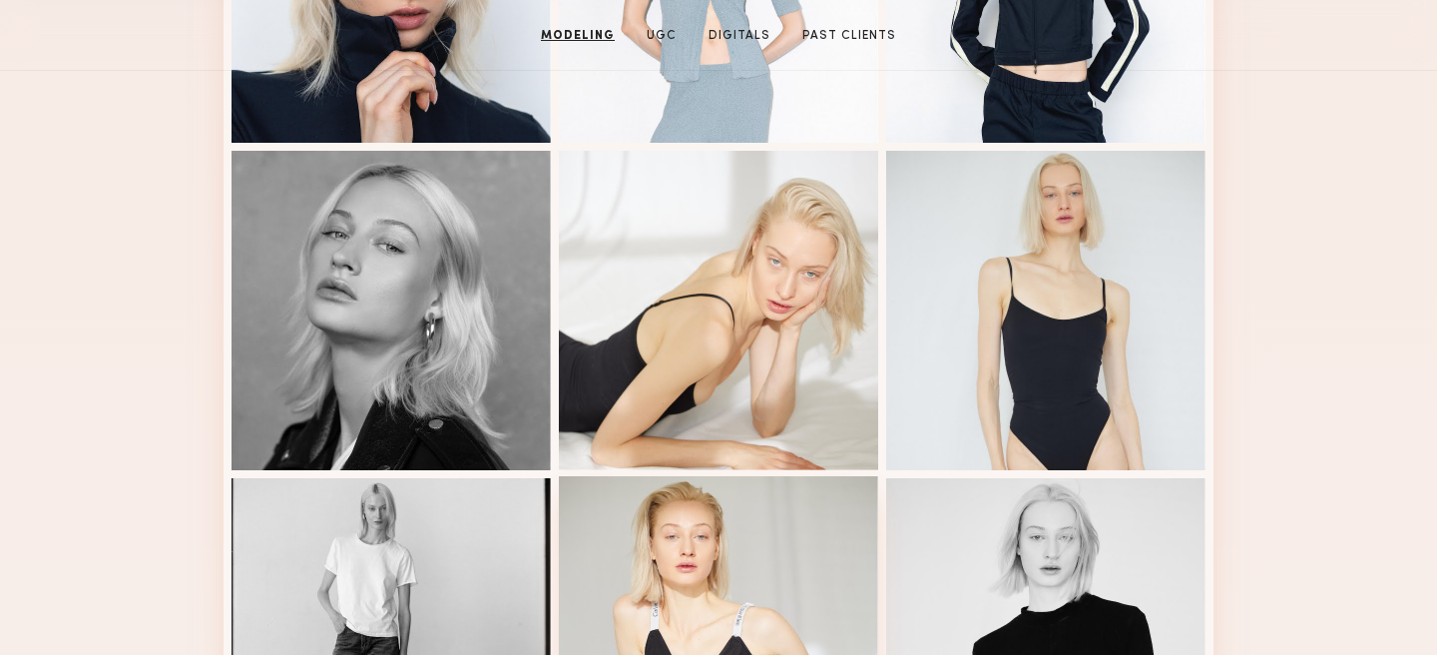
scroll to position [0, 0]
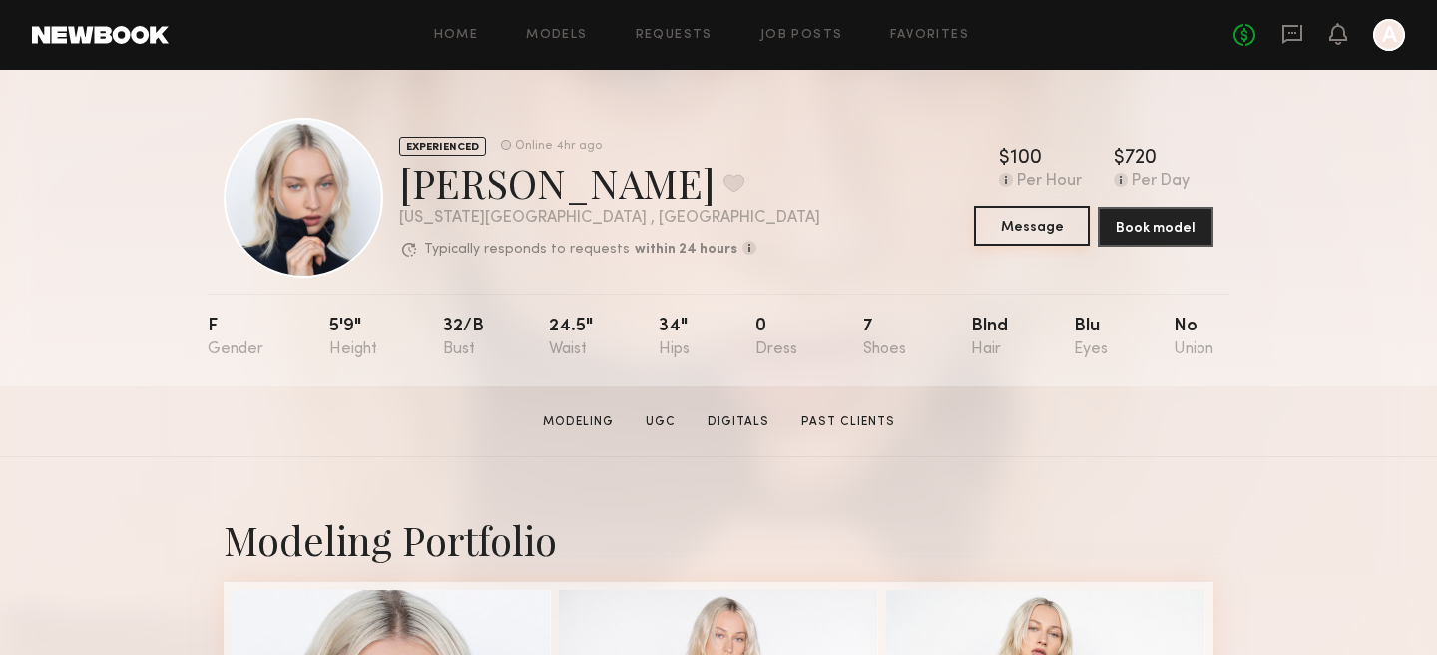
click at [1032, 224] on button "Message" at bounding box center [1032, 226] width 116 height 40
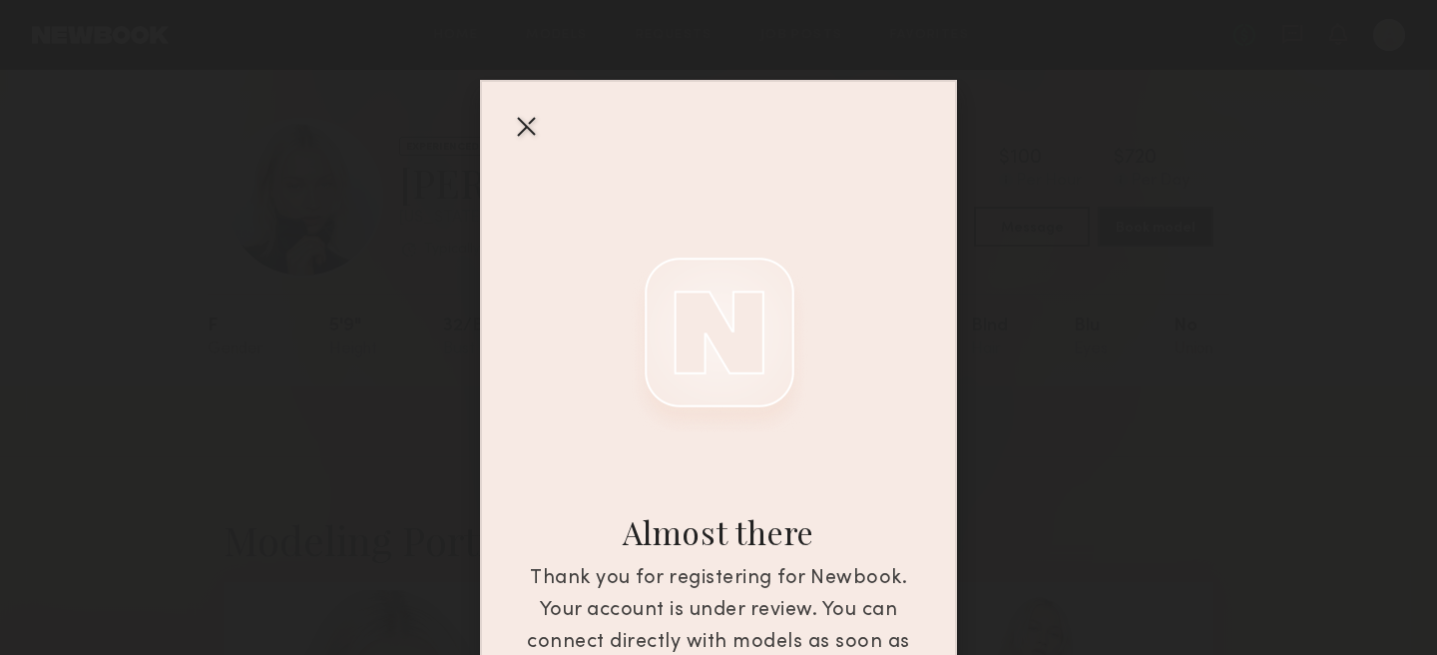
click at [519, 126] on div at bounding box center [526, 126] width 32 height 32
